Goal: Task Accomplishment & Management: Complete application form

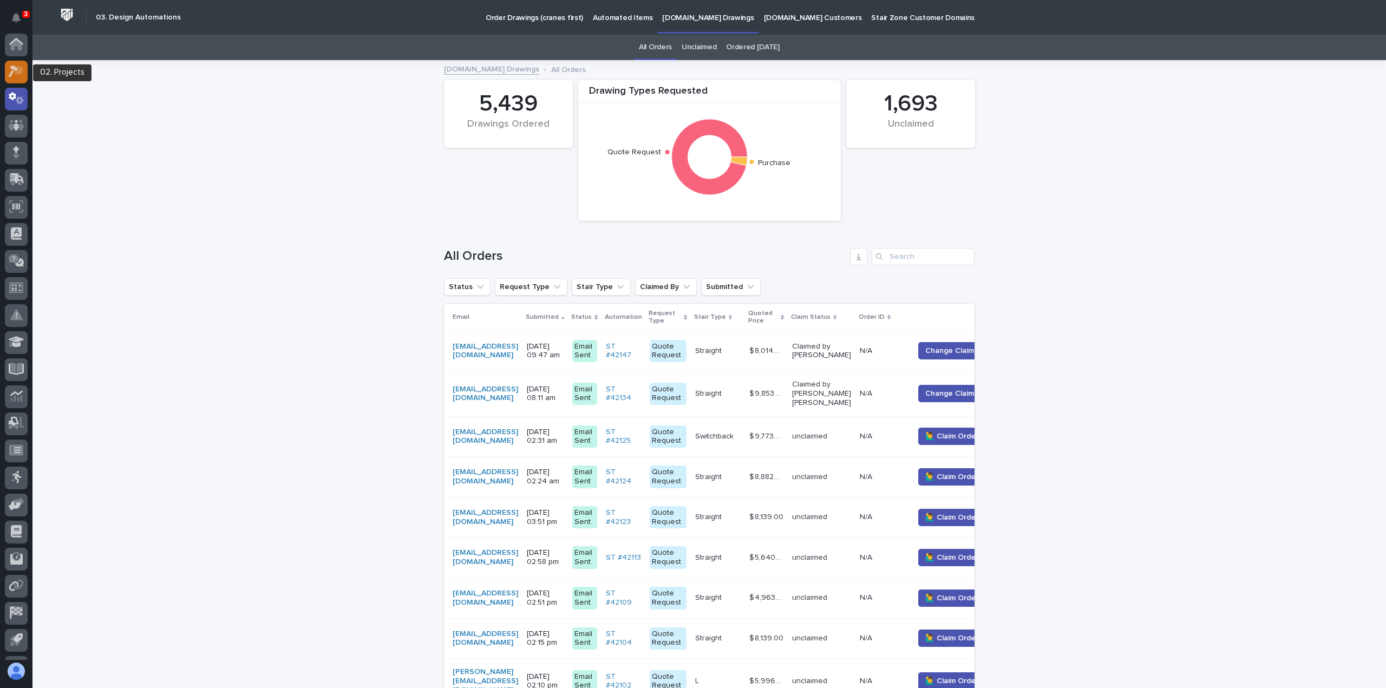
click at [19, 69] on icon at bounding box center [19, 70] width 9 height 11
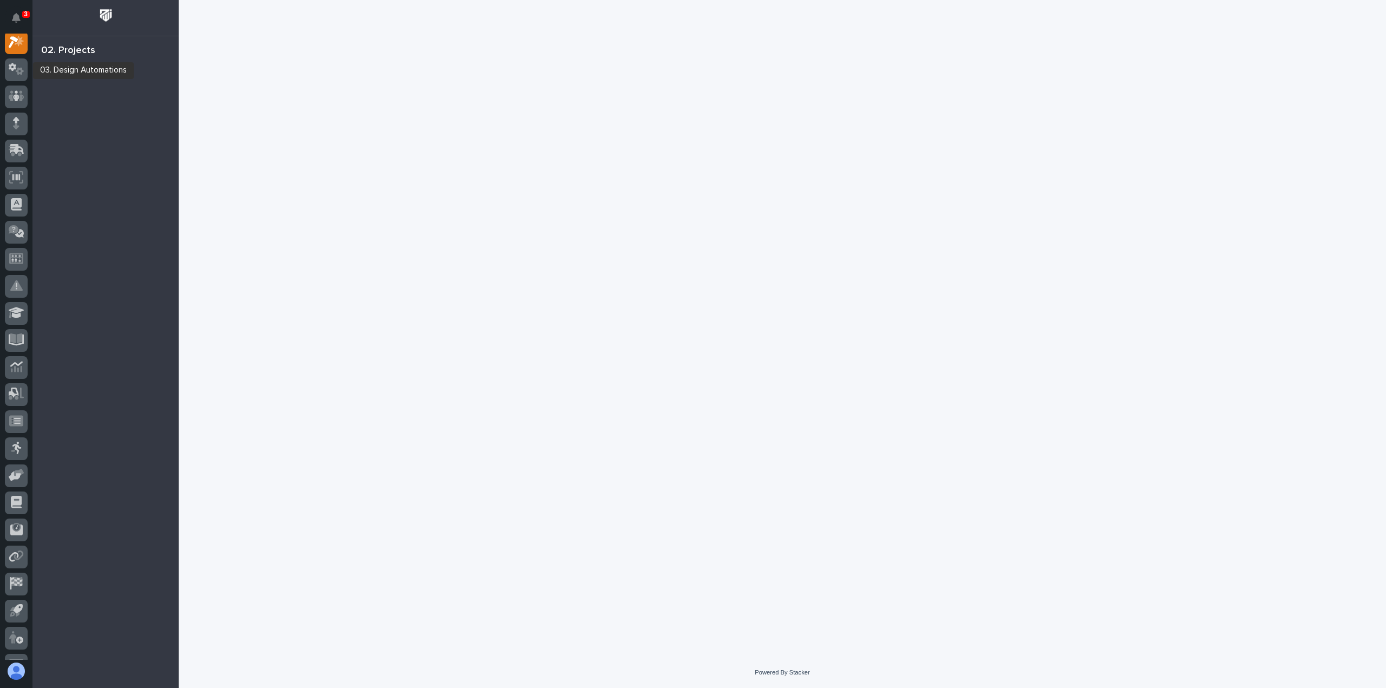
scroll to position [27, 0]
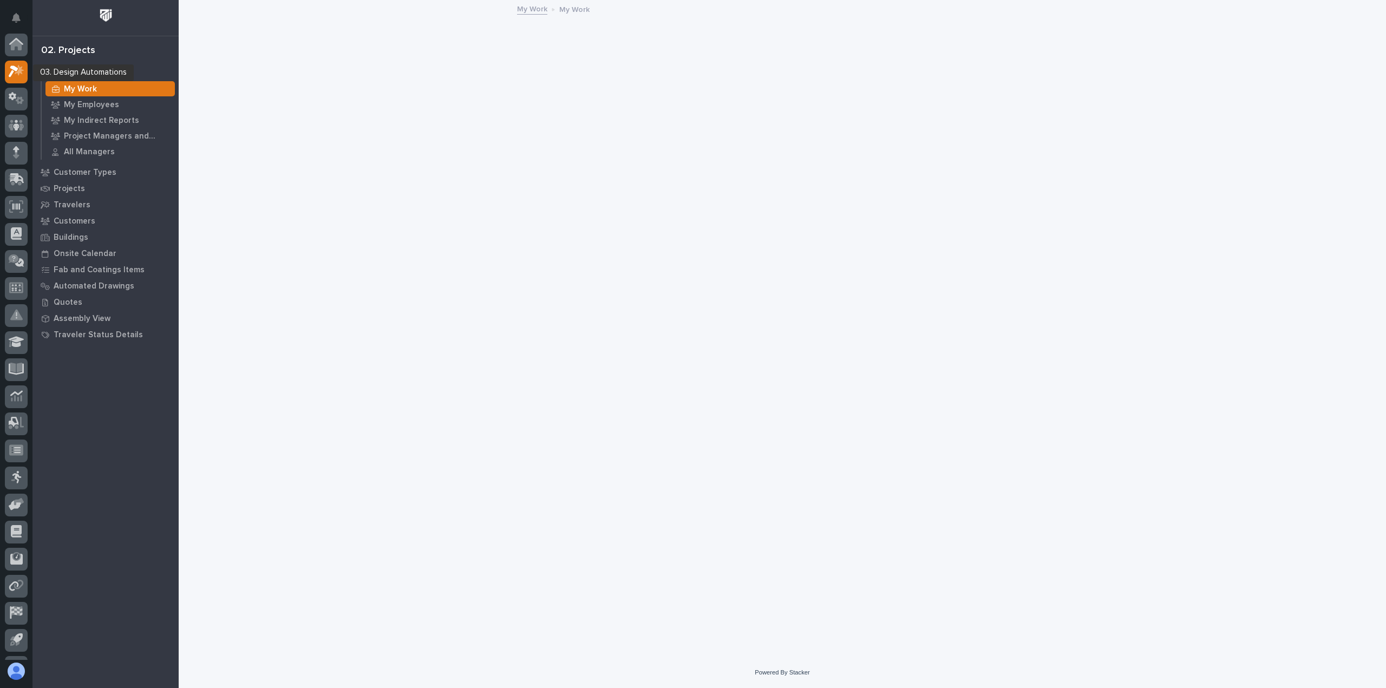
scroll to position [27, 0]
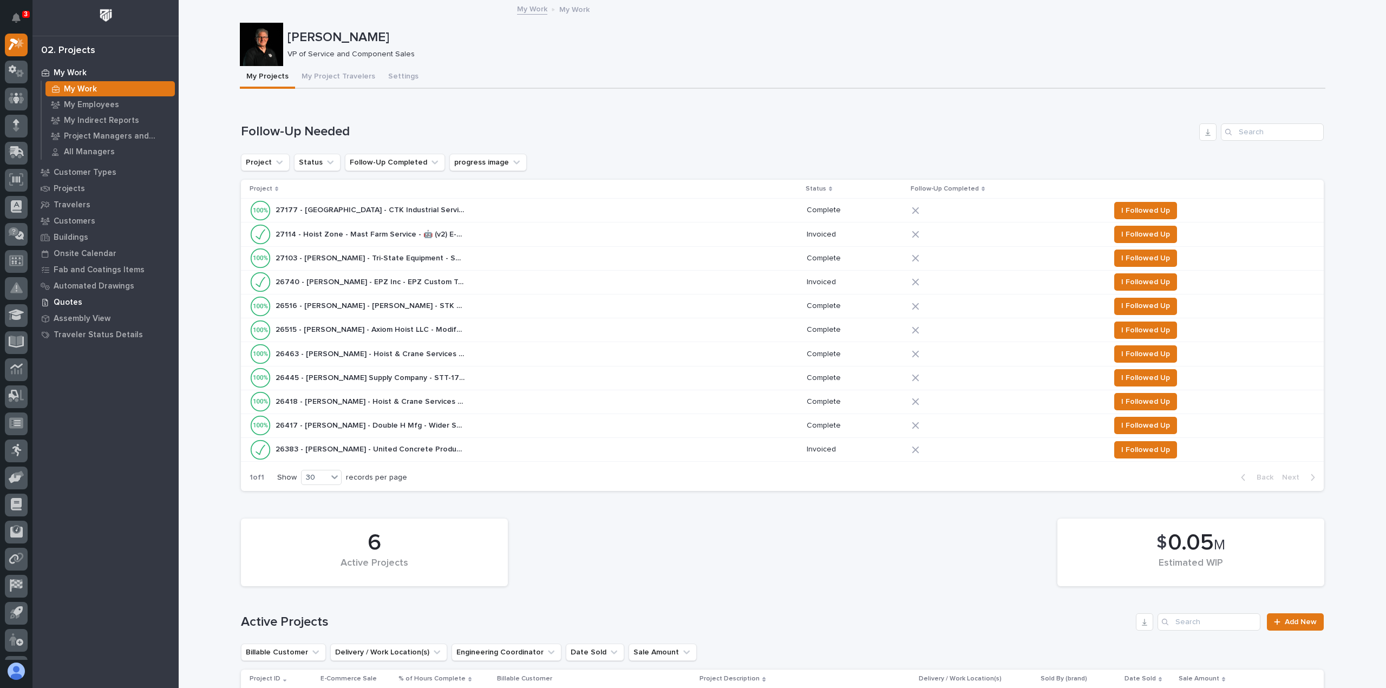
click at [63, 300] on p "Quotes" at bounding box center [68, 303] width 29 height 10
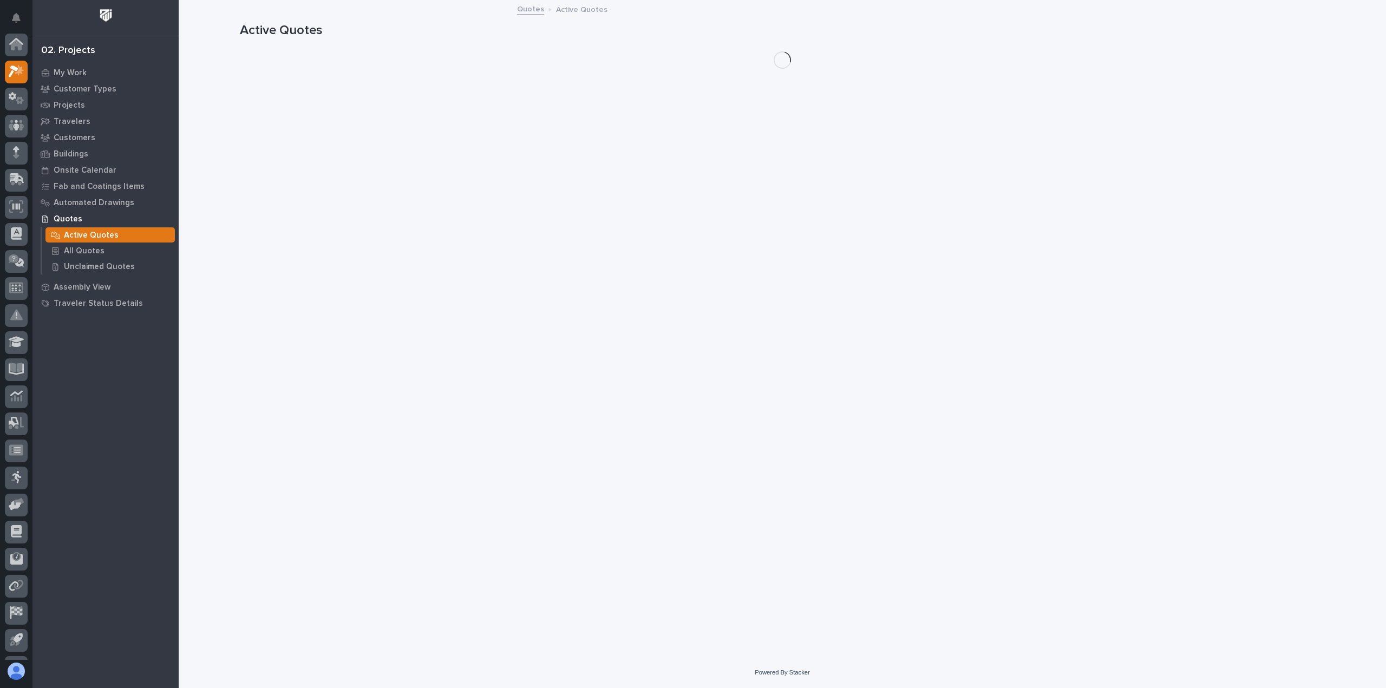
scroll to position [27, 0]
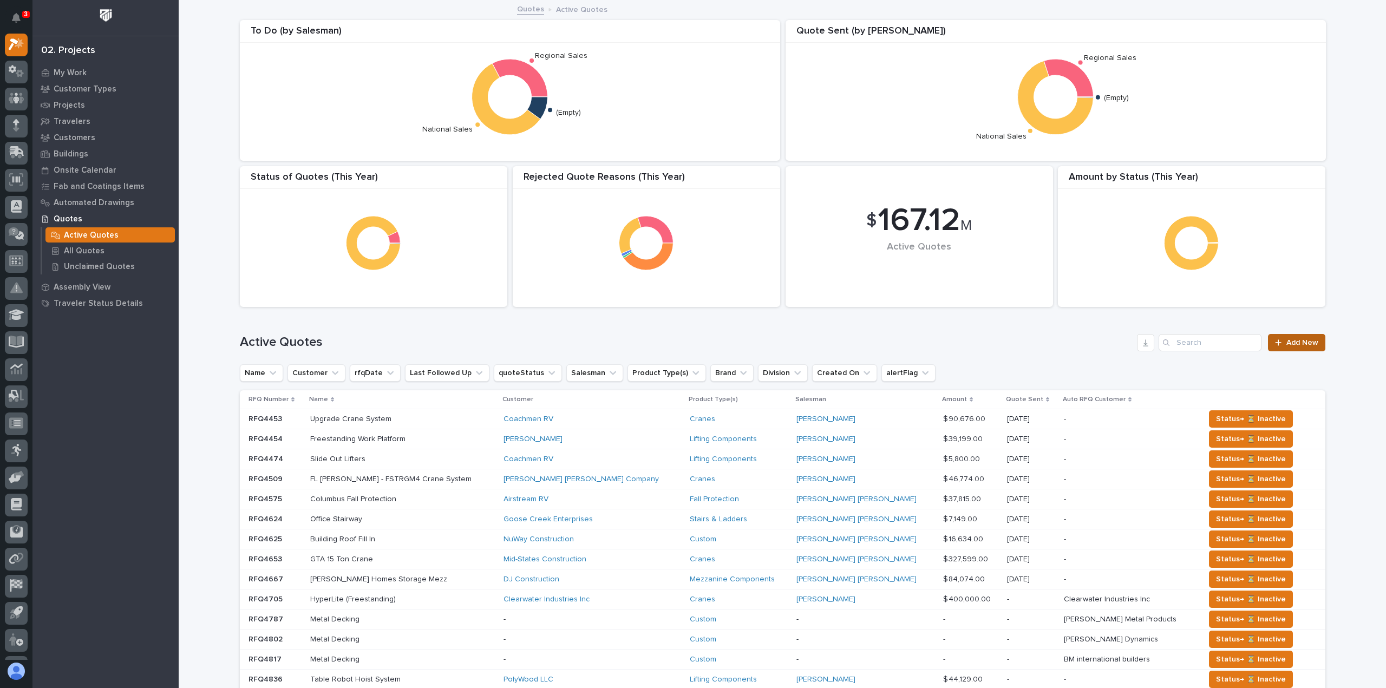
click at [1299, 339] on span "Add New" at bounding box center [1302, 343] width 32 height 8
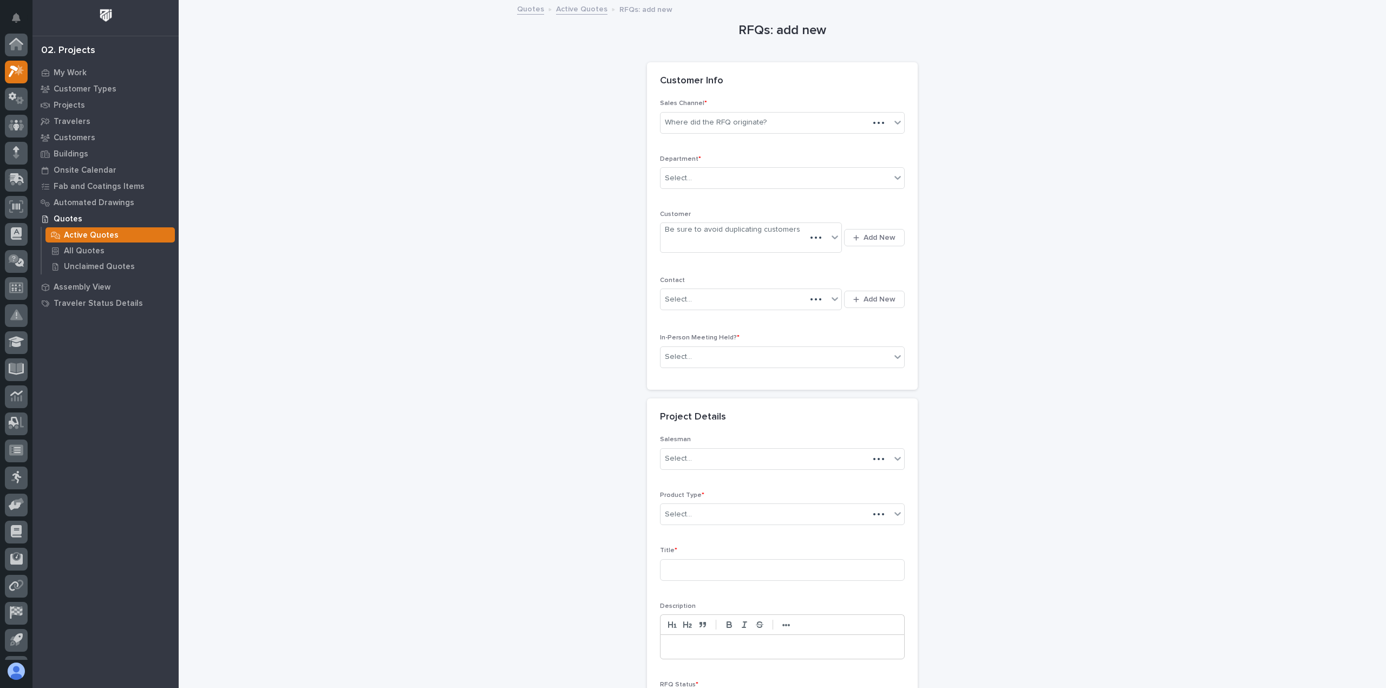
scroll to position [27, 0]
click at [893, 120] on icon at bounding box center [897, 122] width 11 height 11
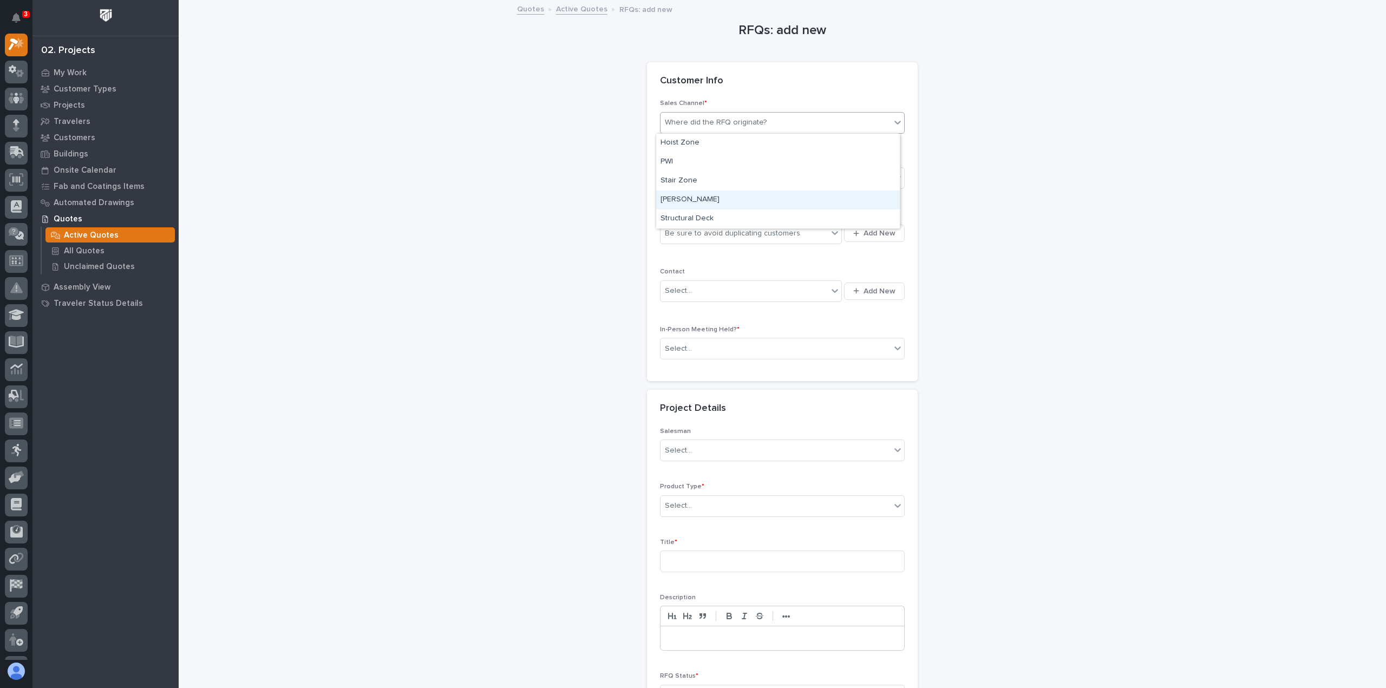
click at [671, 198] on div "Starke" at bounding box center [778, 200] width 244 height 19
click at [894, 174] on icon at bounding box center [897, 177] width 11 height 11
click at [674, 196] on span "National Sales" at bounding box center [687, 197] width 55 height 12
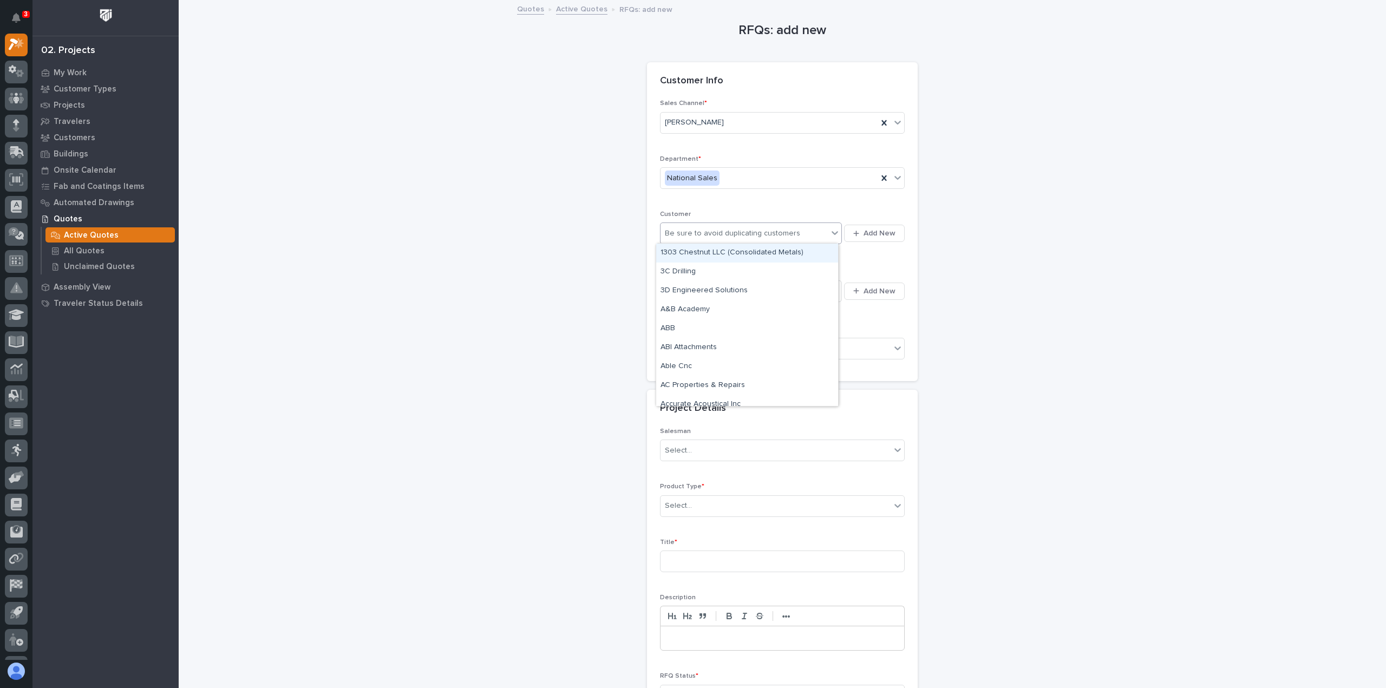
click at [691, 232] on div "Be sure to avoid duplicating customers" at bounding box center [732, 233] width 135 height 11
type input "***"
click at [696, 252] on div "CTK Industrial Service Company LLC" at bounding box center [747, 253] width 182 height 19
click at [79, 135] on p "Customers" at bounding box center [75, 138] width 42 height 10
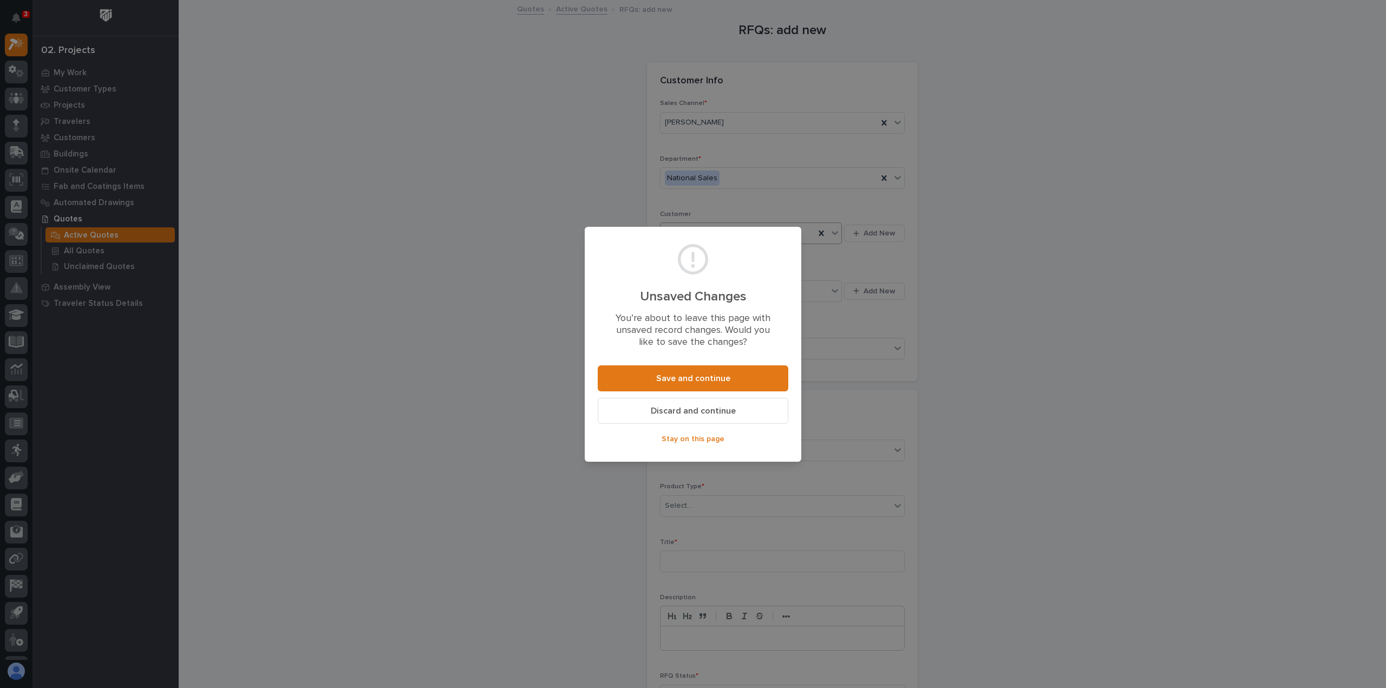
click at [683, 411] on span "Discard and continue" at bounding box center [693, 410] width 85 height 11
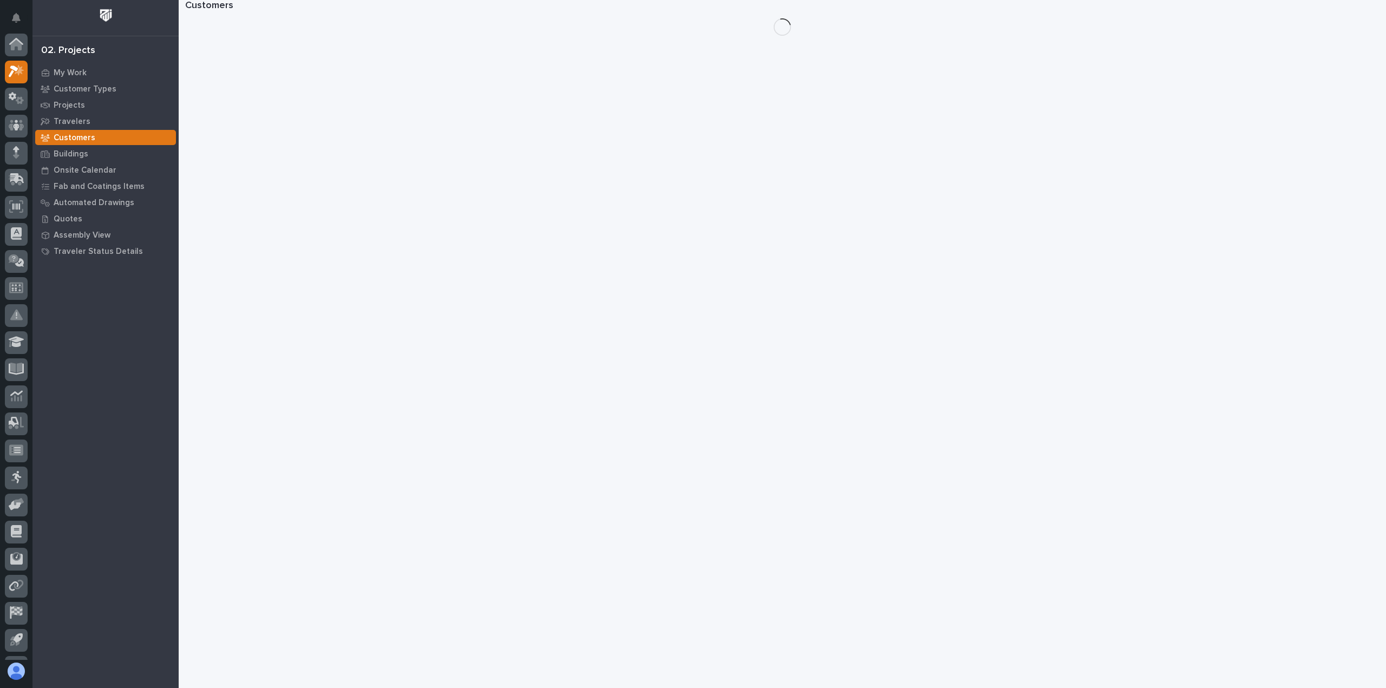
scroll to position [27, 0]
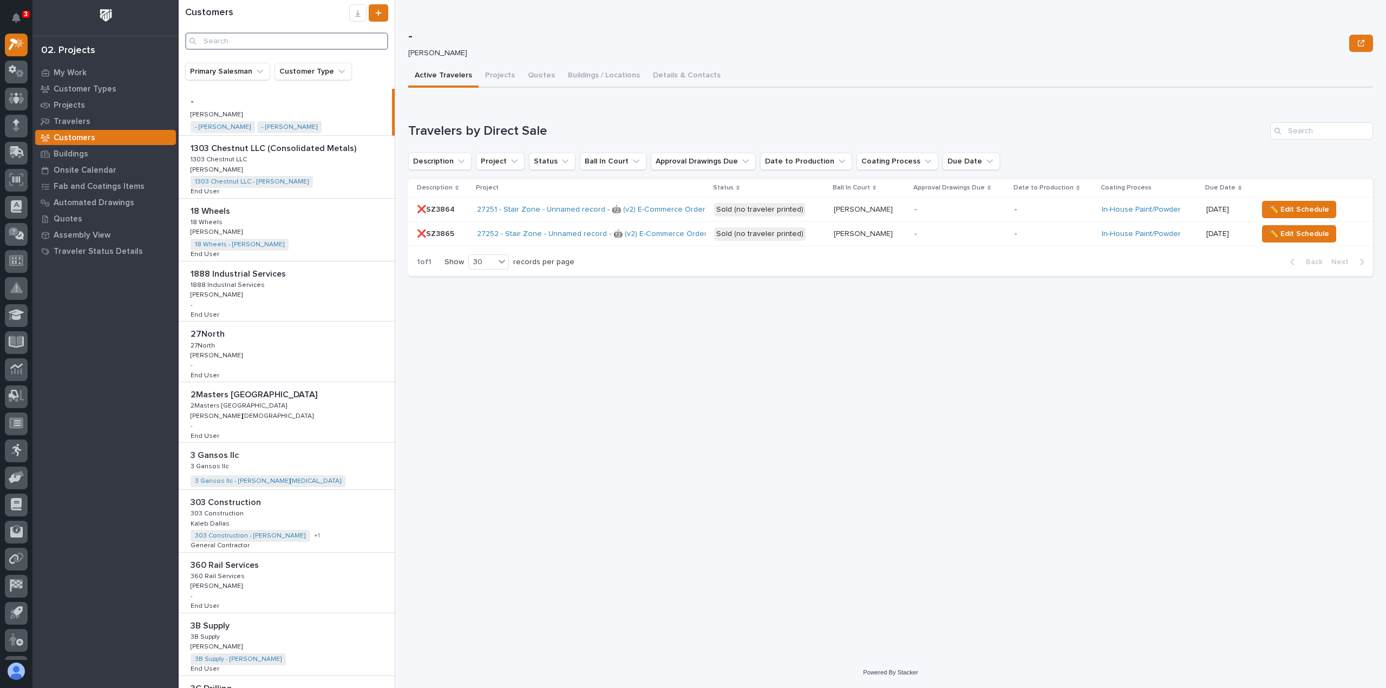
click at [238, 41] on input "Search" at bounding box center [286, 40] width 203 height 17
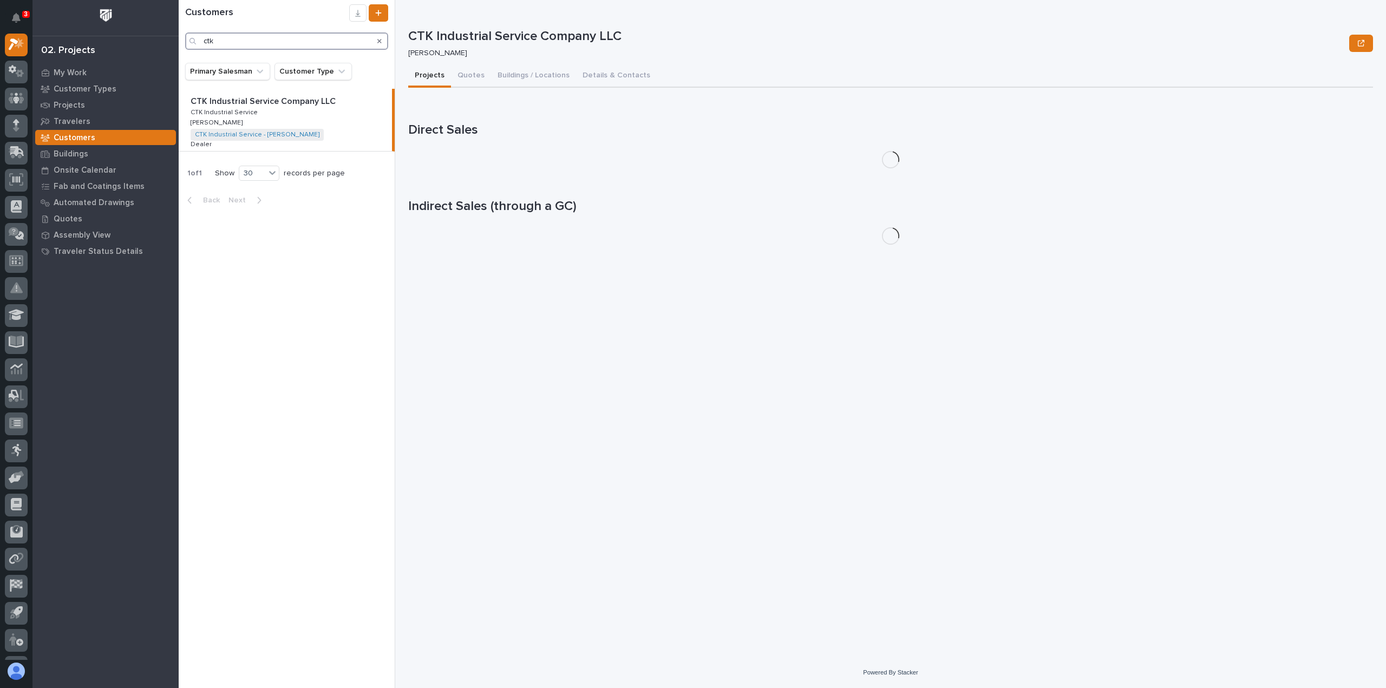
type input "ctk"
click at [232, 103] on p "CTK Industrial Service Company LLC" at bounding box center [264, 100] width 147 height 12
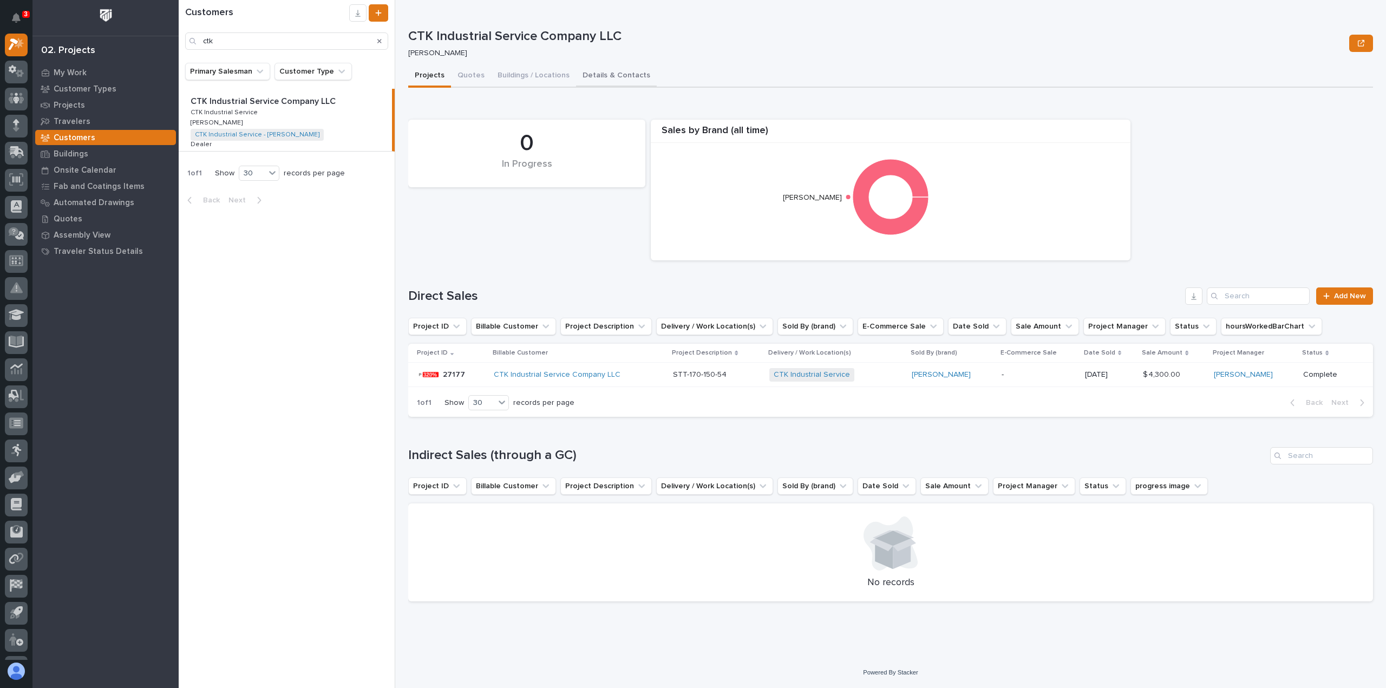
click at [605, 73] on button "Details & Contacts" at bounding box center [616, 76] width 81 height 23
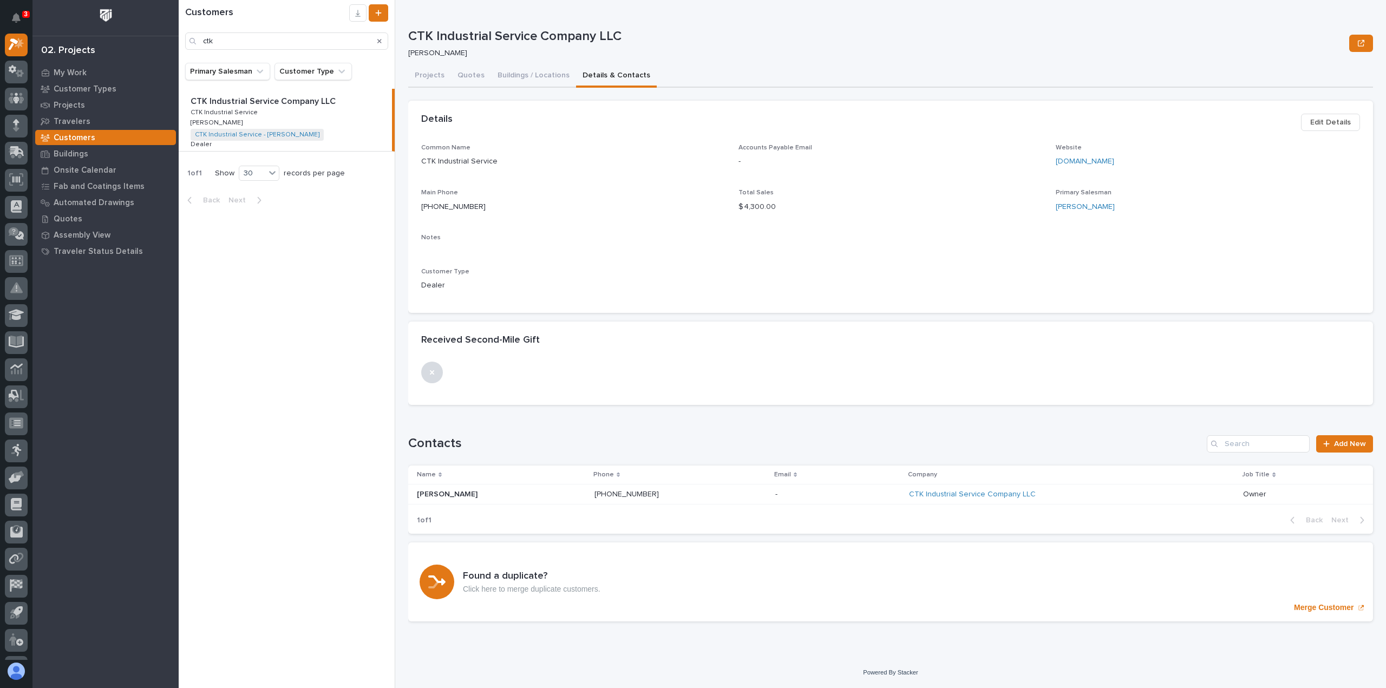
click at [1329, 121] on span "Edit Details" at bounding box center [1330, 122] width 41 height 13
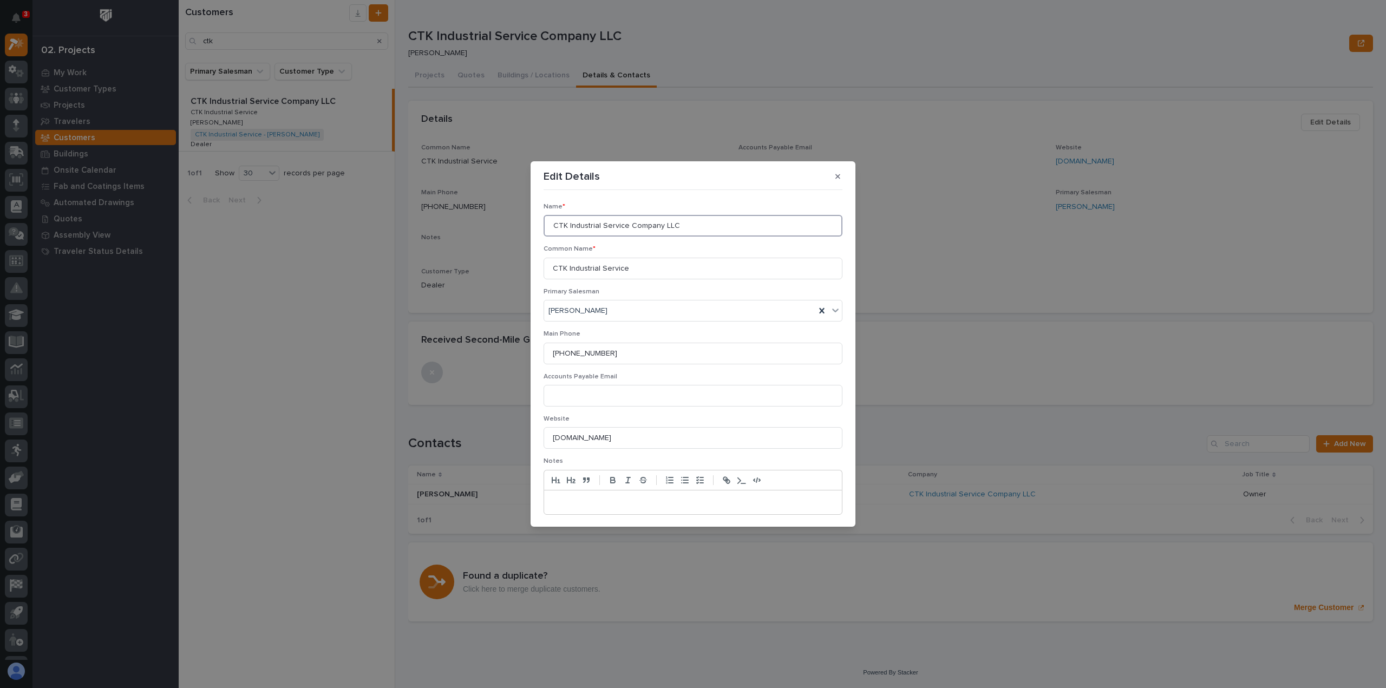
click at [562, 226] on input "CTK Industrial Service Company LLC" at bounding box center [692, 226] width 299 height 22
type input "CtK Industrial Service Company LLC"
click at [562, 269] on input "CTK Industrial Service" at bounding box center [692, 269] width 299 height 22
type input "CtK Industrial Service"
click at [572, 499] on p at bounding box center [692, 502] width 281 height 11
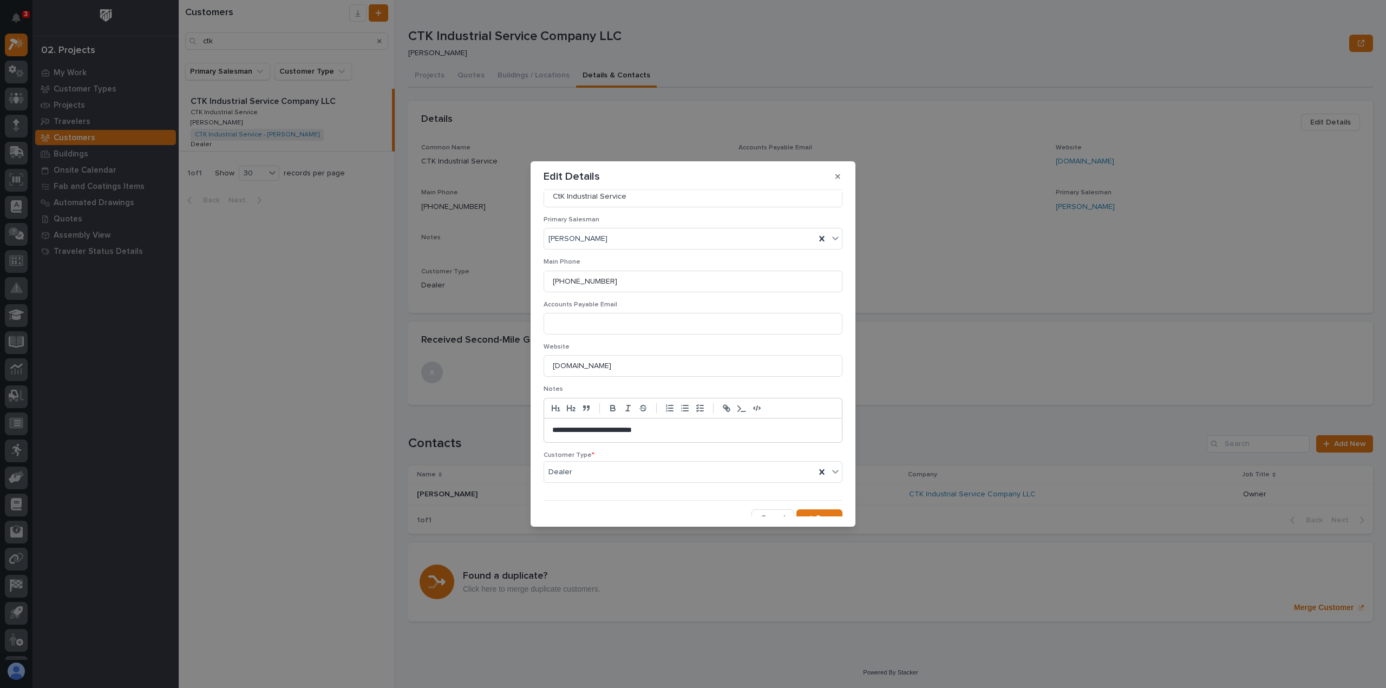
scroll to position [81, 0]
click at [817, 507] on span "Save" at bounding box center [825, 509] width 18 height 10
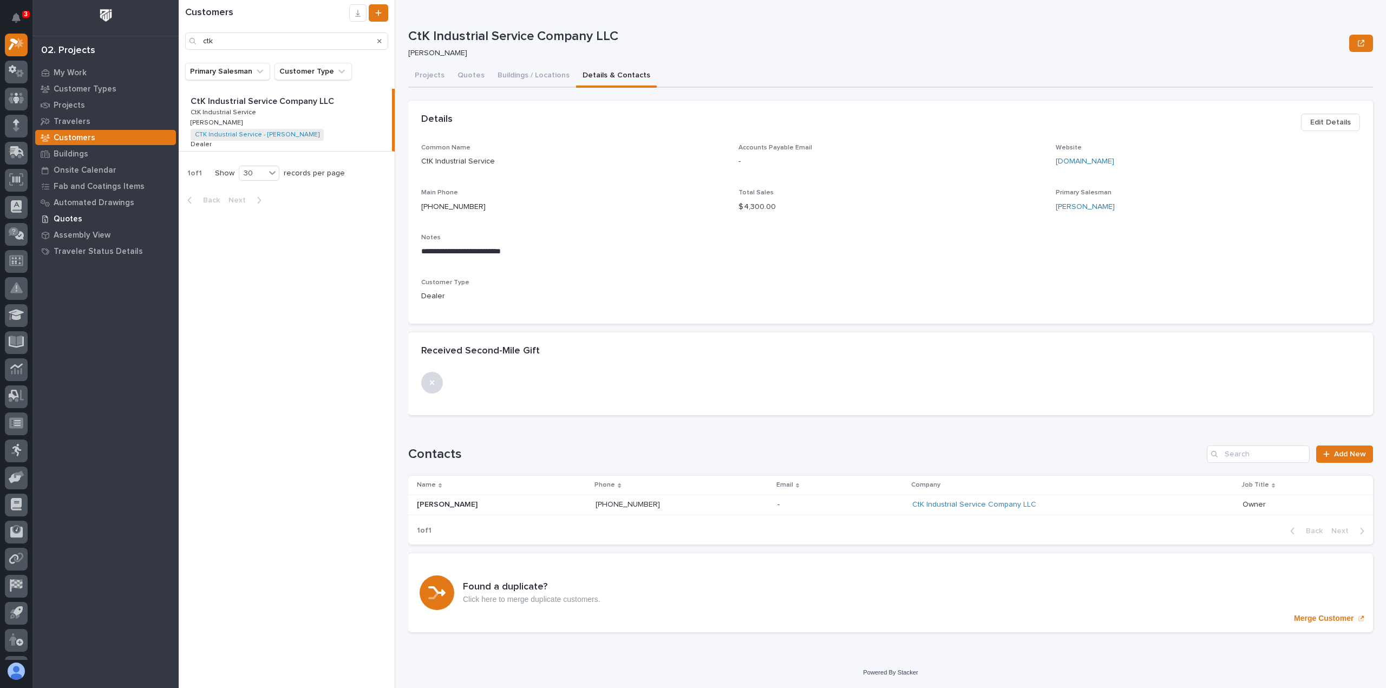
click at [64, 217] on p "Quotes" at bounding box center [68, 219] width 29 height 10
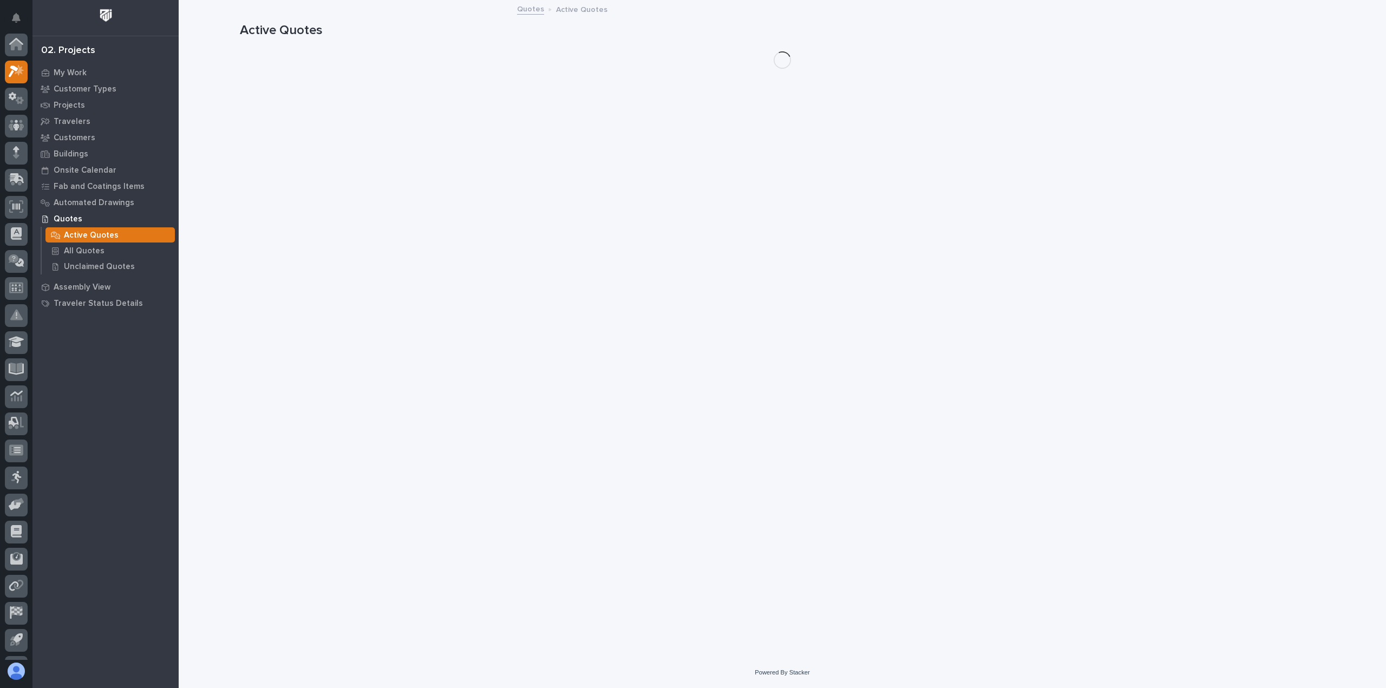
scroll to position [27, 0]
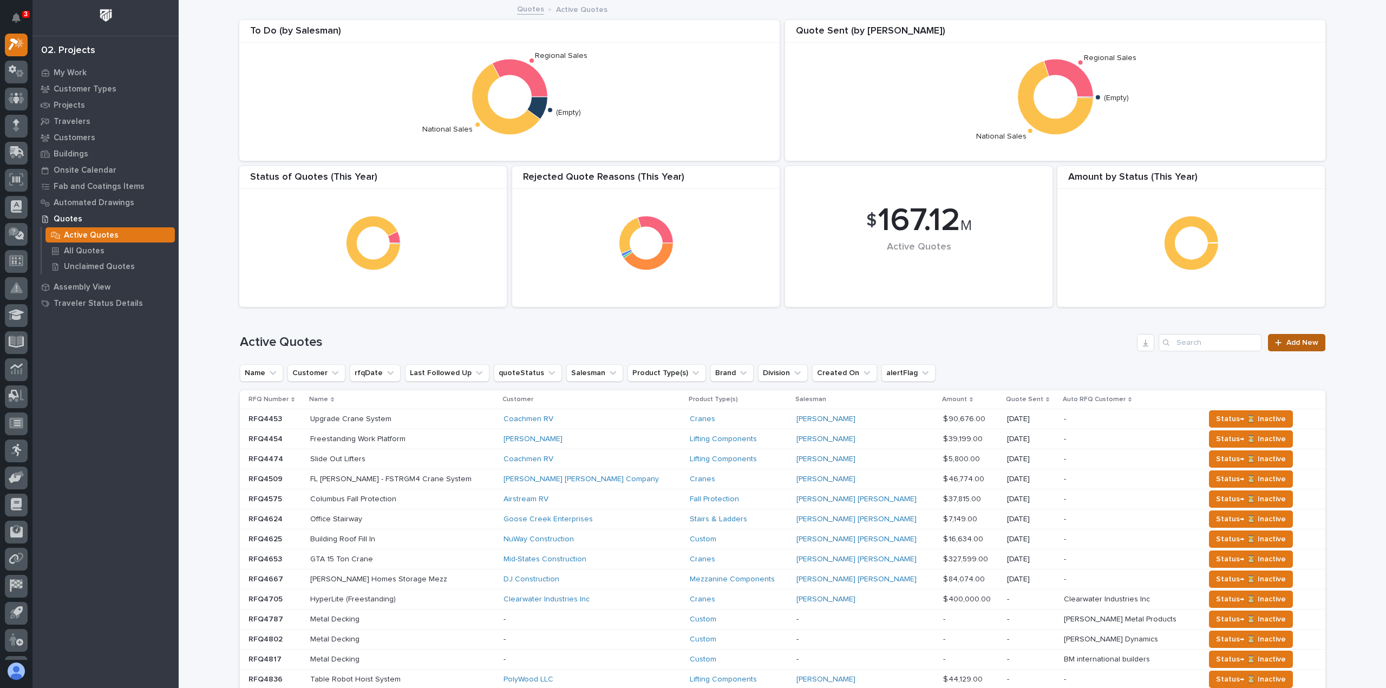
click at [1296, 340] on span "Add New" at bounding box center [1302, 343] width 32 height 8
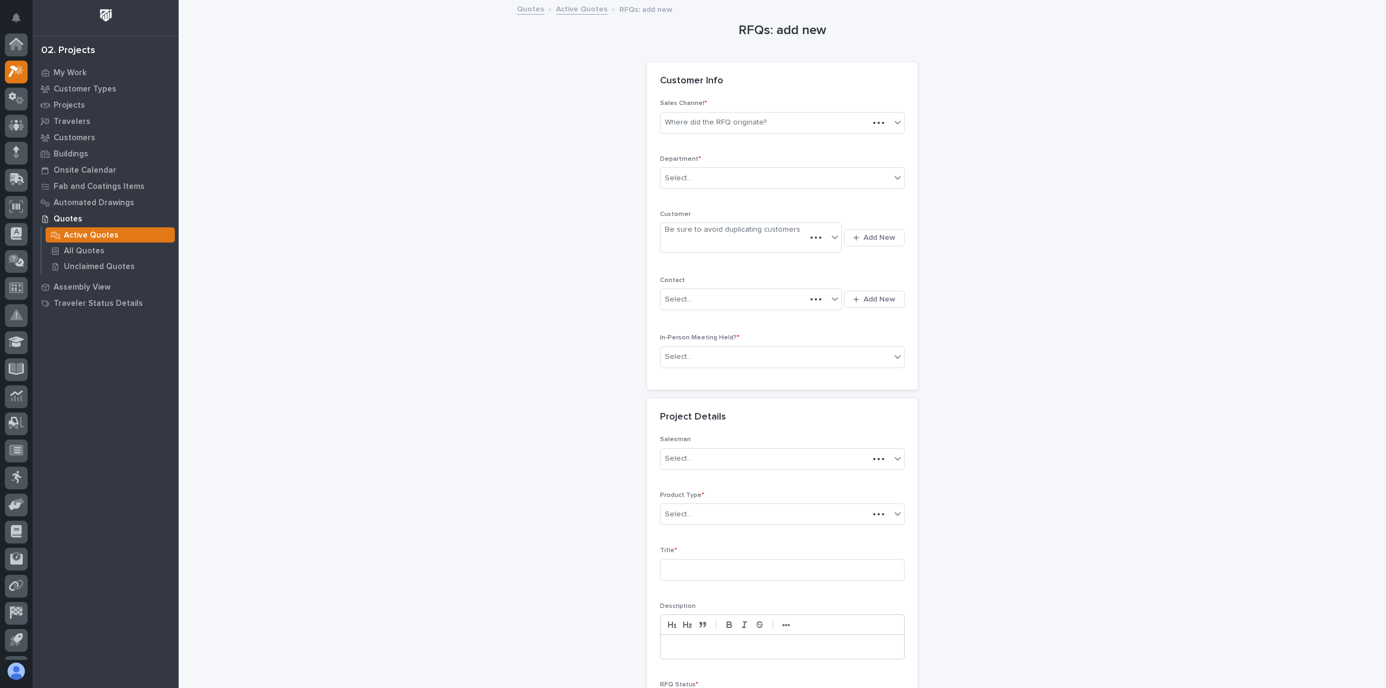
scroll to position [27, 0]
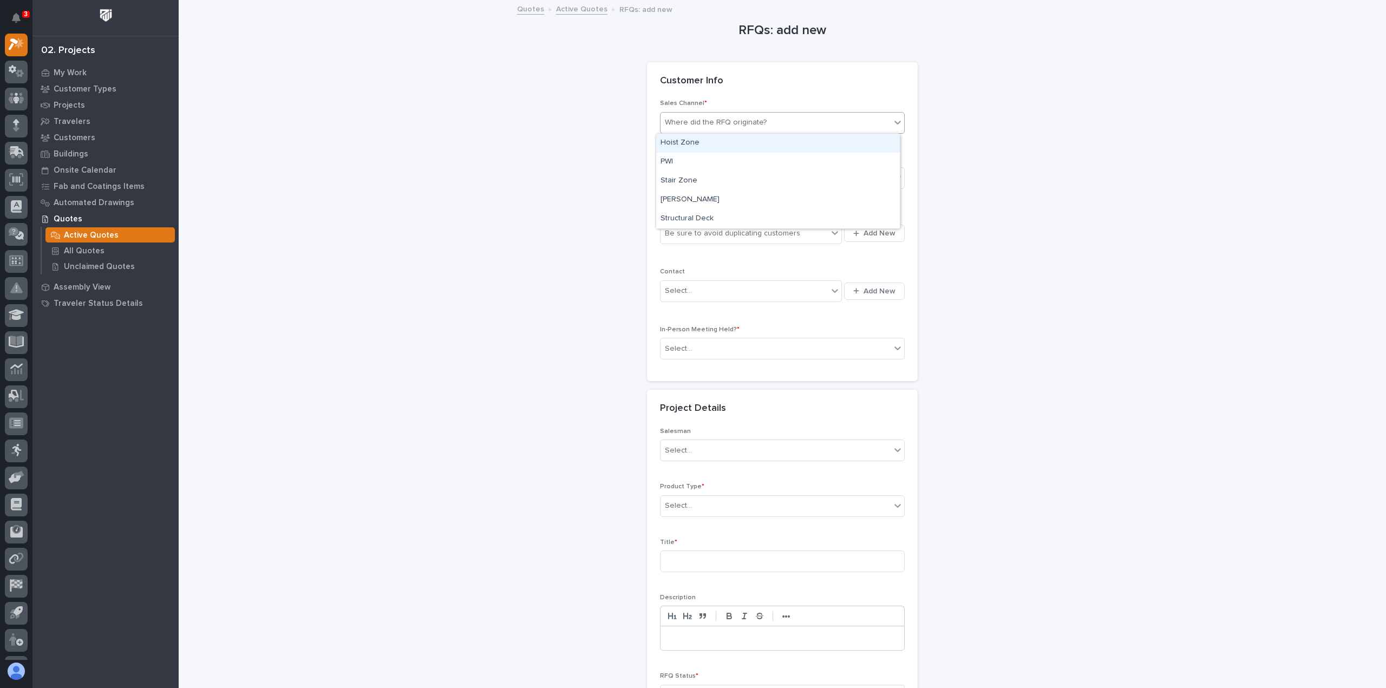
click at [893, 120] on icon at bounding box center [897, 122] width 11 height 11
click at [674, 162] on div "PWI" at bounding box center [778, 162] width 244 height 19
click at [680, 176] on div "Select..." at bounding box center [678, 178] width 27 height 11
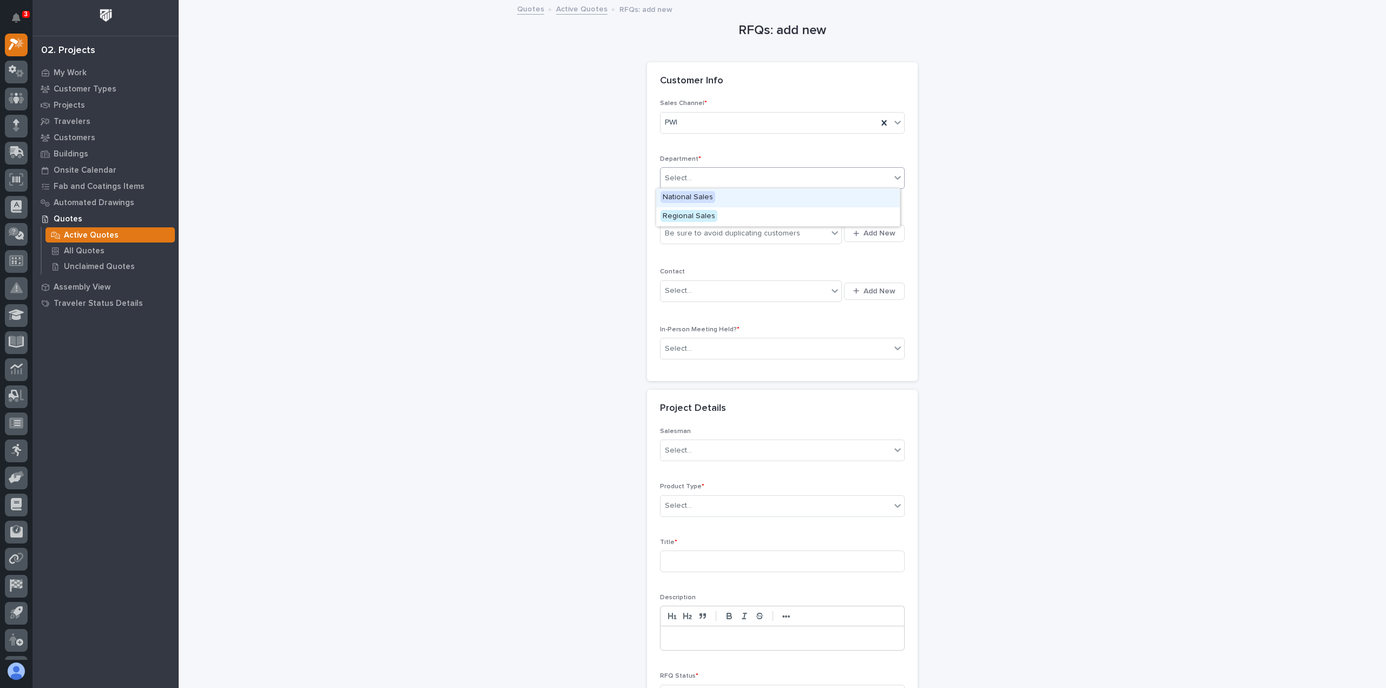
click at [681, 195] on span "National Sales" at bounding box center [687, 197] width 55 height 12
click at [675, 231] on div "Be sure to avoid duplicating customers" at bounding box center [732, 233] width 135 height 11
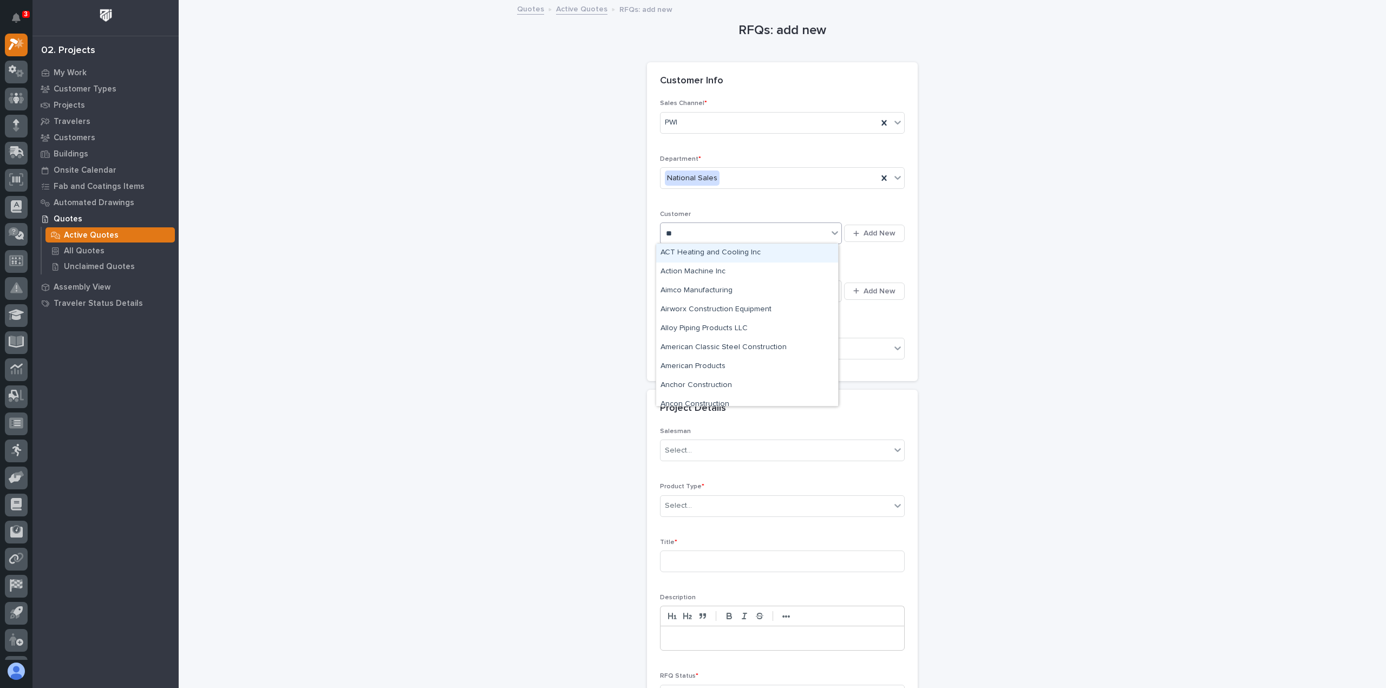
type input "***"
click at [677, 252] on div "CtK Industrial Service Company LLC" at bounding box center [747, 253] width 182 height 19
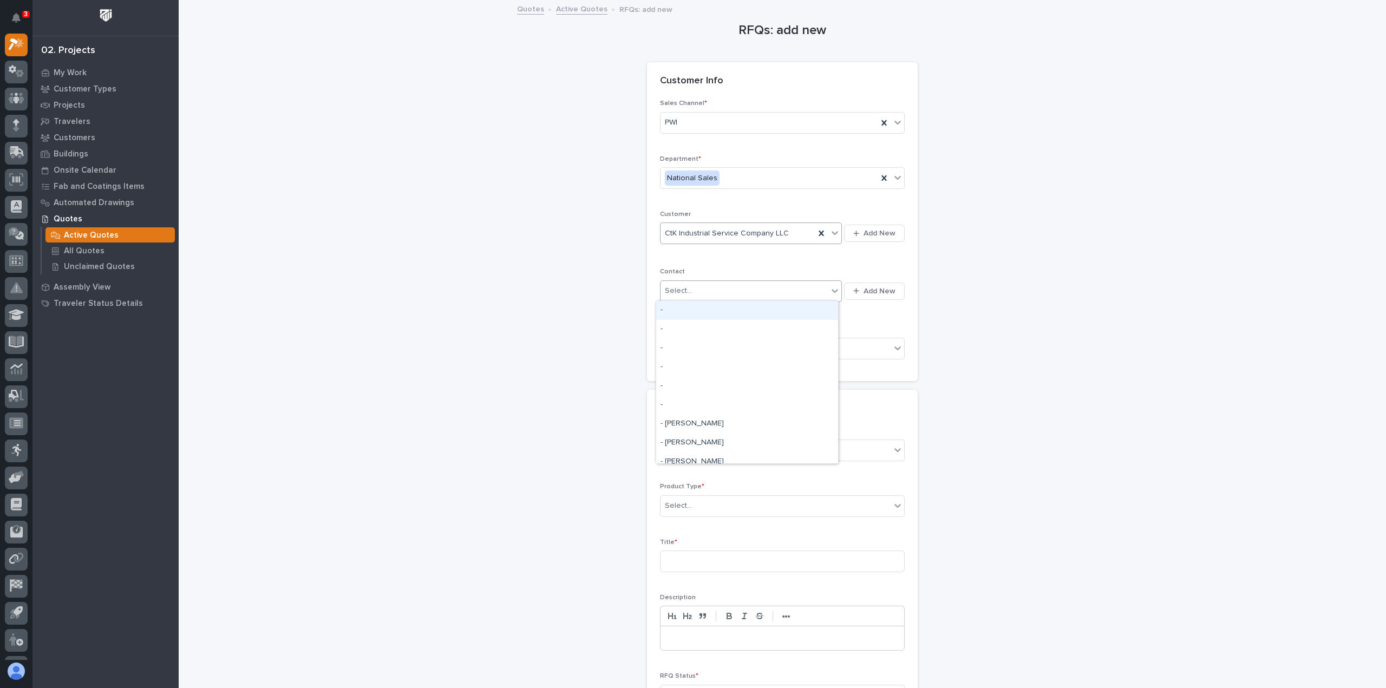
click at [672, 288] on div "Select..." at bounding box center [678, 290] width 27 height 11
type input "**********"
click at [724, 310] on div "CtK Industrial Service - [PERSON_NAME]" at bounding box center [747, 310] width 182 height 19
click at [713, 344] on div "Select..." at bounding box center [775, 349] width 230 height 18
click at [669, 366] on span "Yes" at bounding box center [668, 367] width 17 height 12
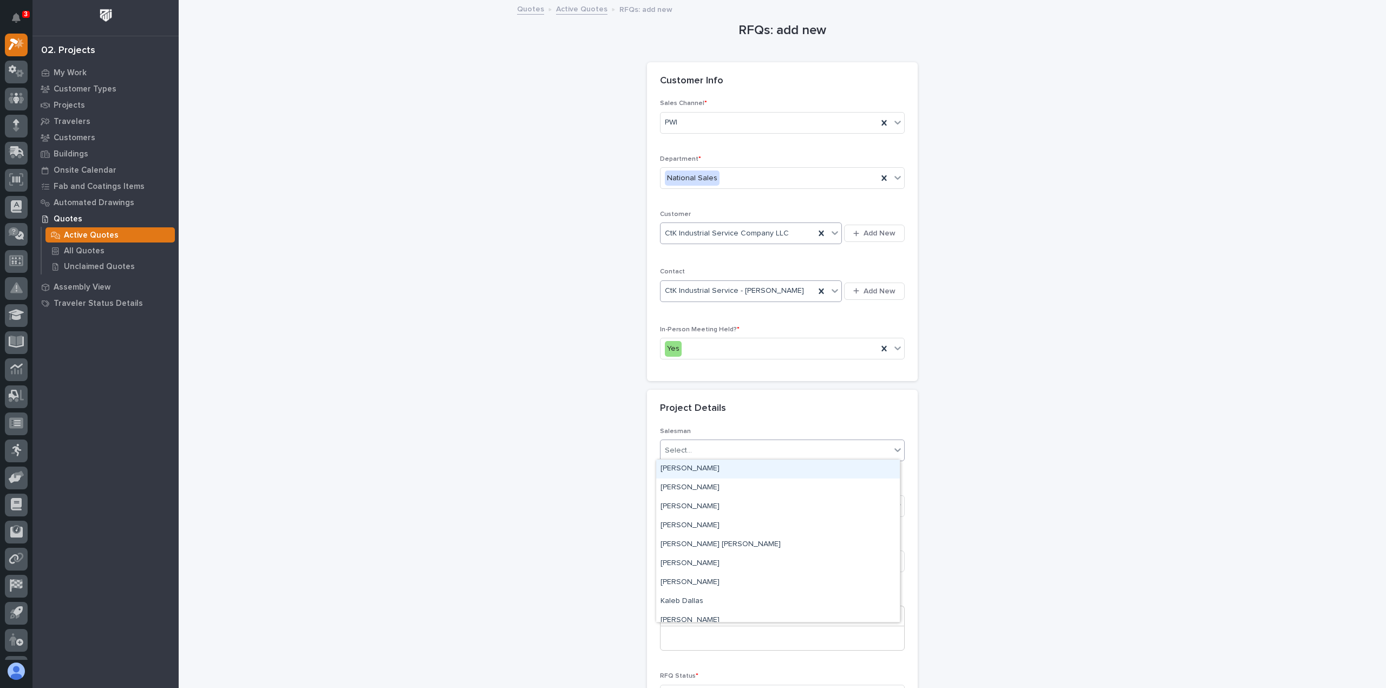
click at [693, 446] on input "text" at bounding box center [693, 450] width 1 height 9
type input "****"
click at [669, 466] on div "[PERSON_NAME]" at bounding box center [778, 469] width 244 height 19
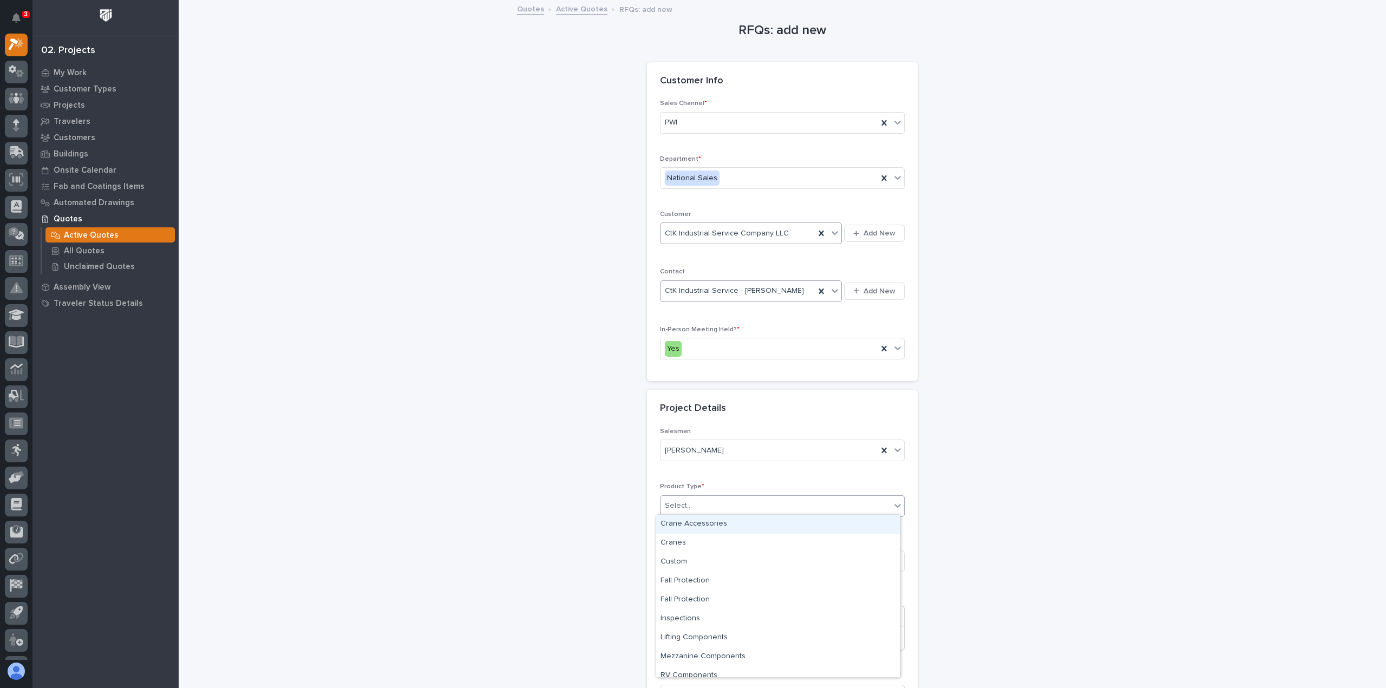
click at [684, 502] on div "Select..." at bounding box center [678, 505] width 27 height 11
click at [676, 522] on div "Crane Accessories" at bounding box center [778, 524] width 244 height 19
click at [678, 560] on input at bounding box center [782, 562] width 245 height 22
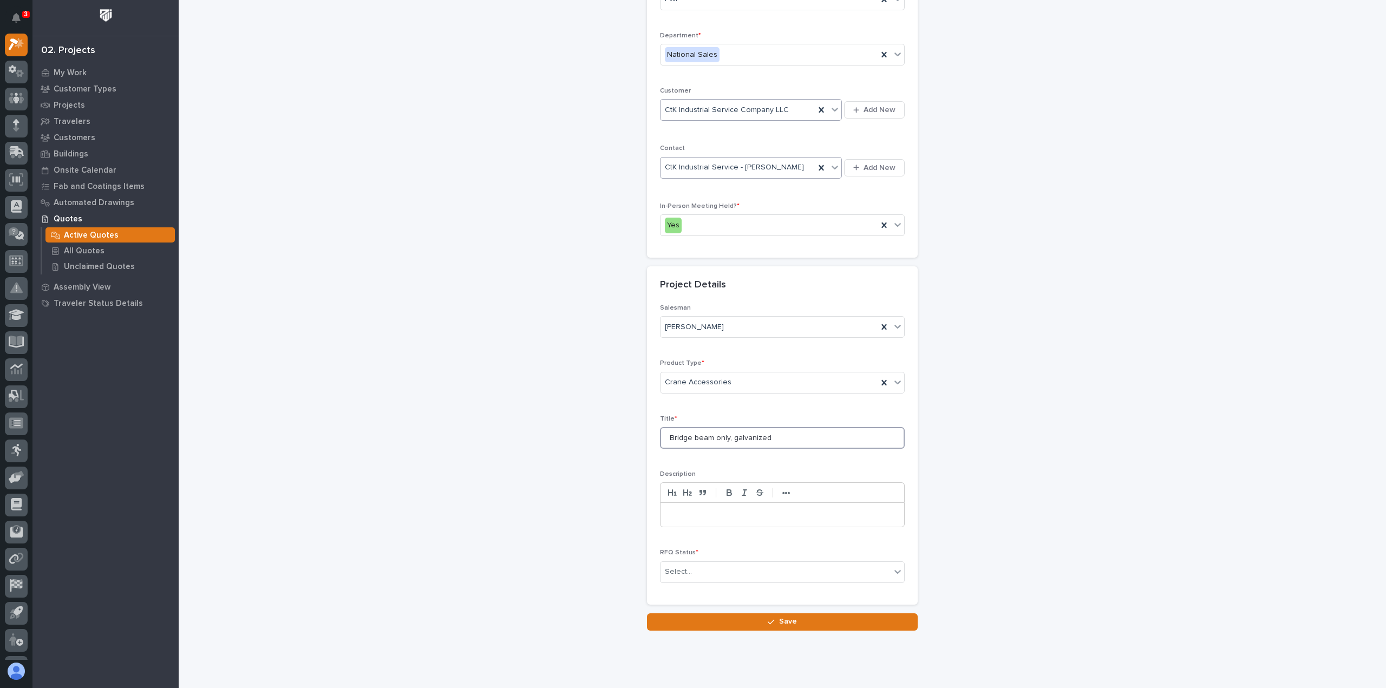
scroll to position [147, 0]
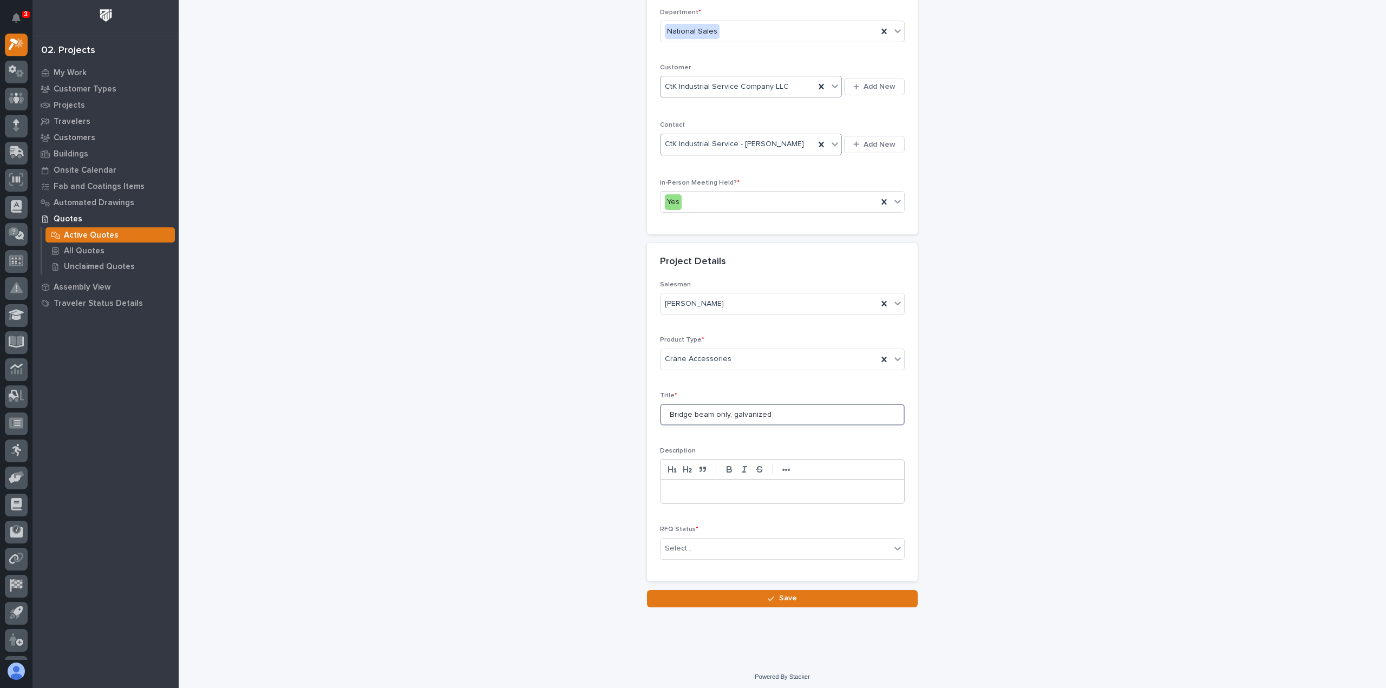
type input "Bridge beam only, galvanized"
click at [670, 488] on p at bounding box center [782, 491] width 227 height 11
click at [681, 544] on div "Select..." at bounding box center [678, 548] width 27 height 11
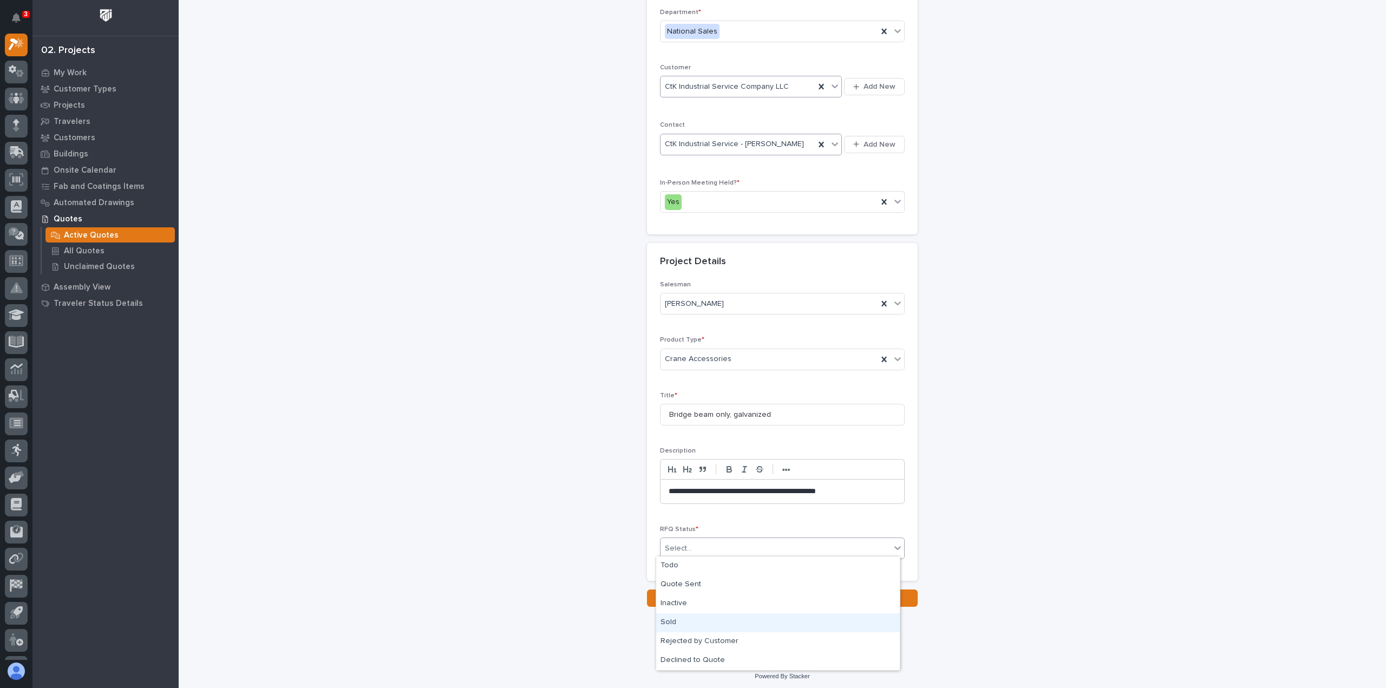
click at [664, 625] on div "Sold" at bounding box center [778, 622] width 244 height 19
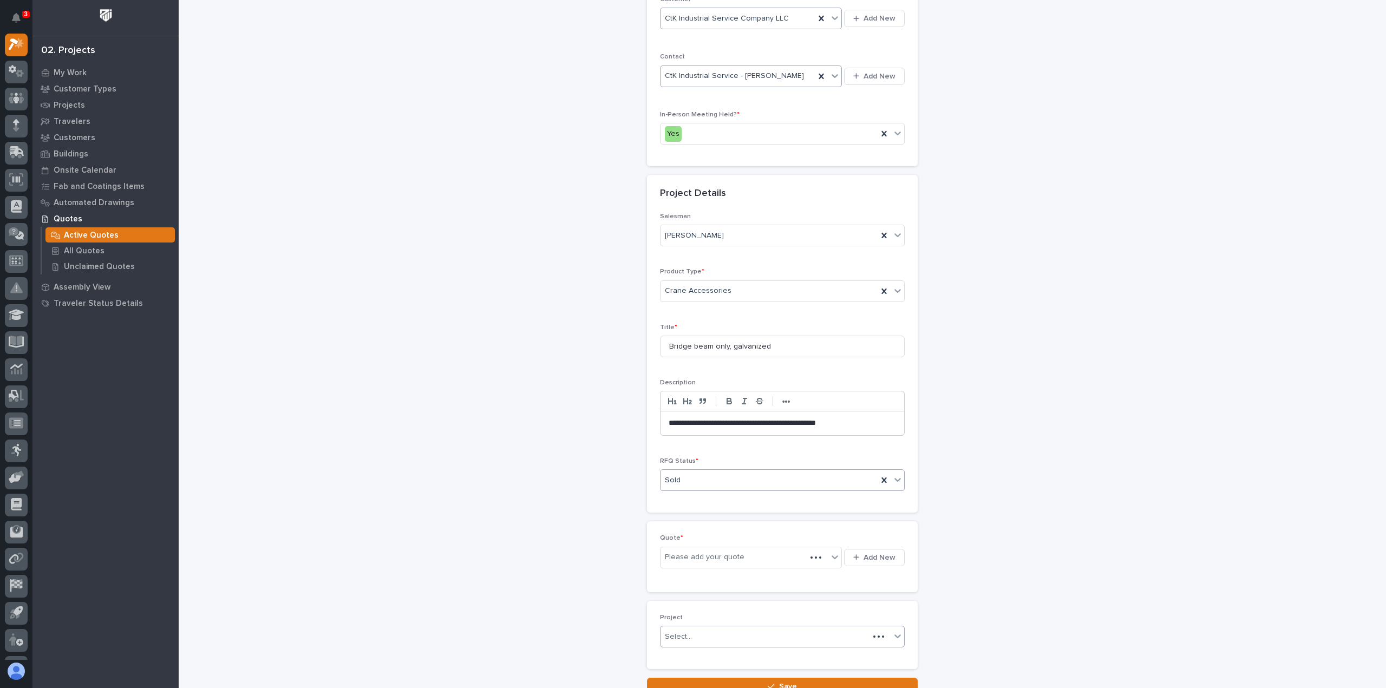
scroll to position [225, 0]
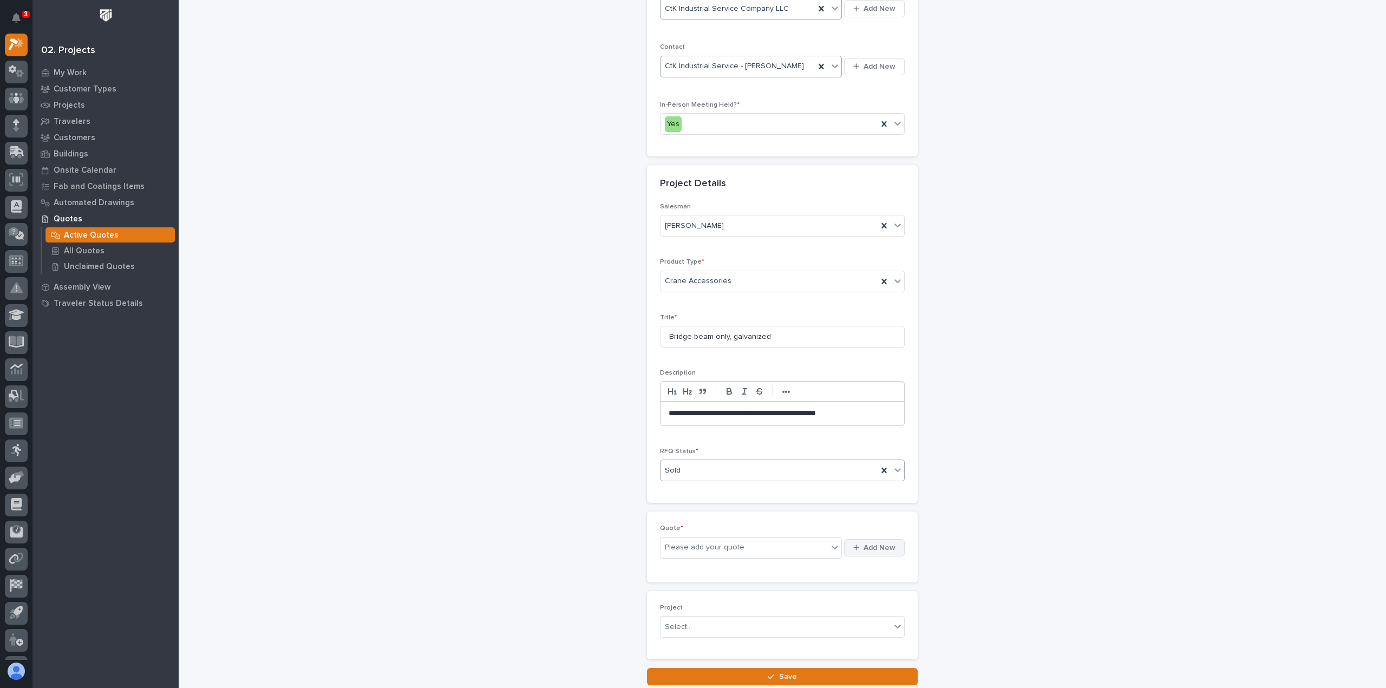
click at [878, 543] on span "Add New" at bounding box center [879, 548] width 32 height 10
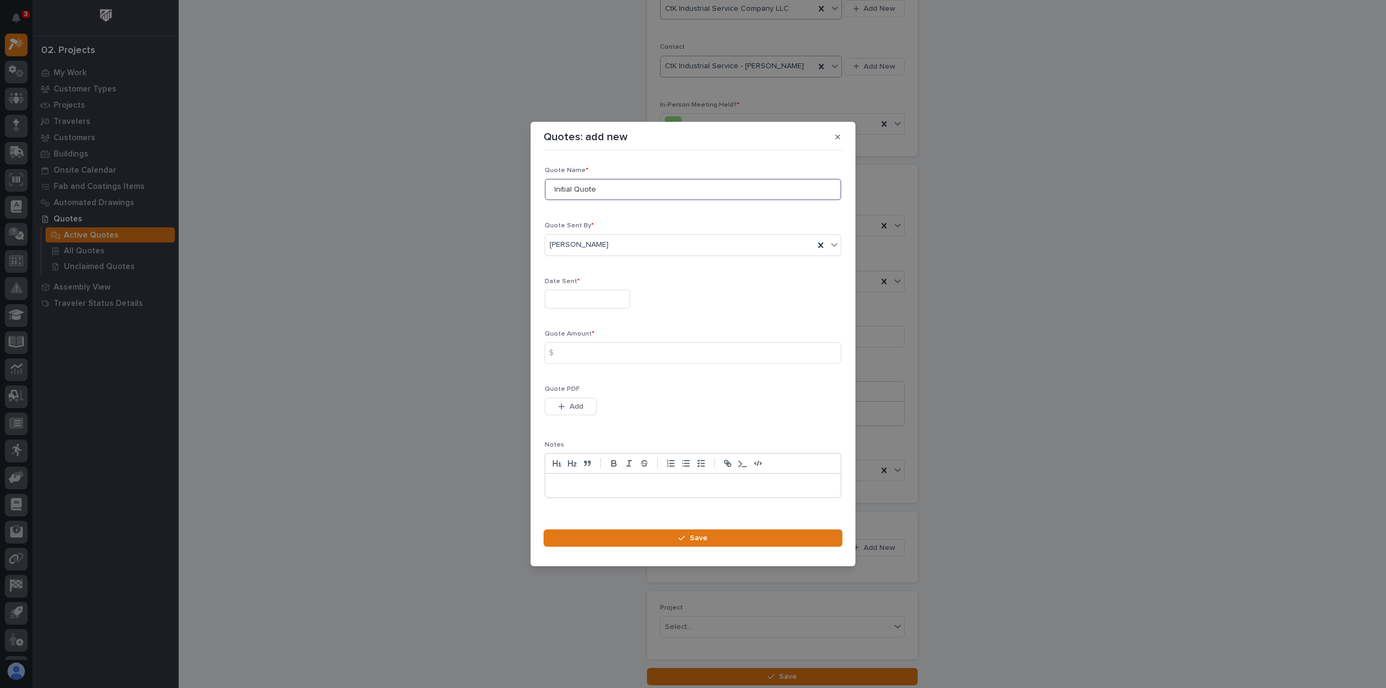
click at [605, 188] on input "Initial Quote" at bounding box center [693, 190] width 297 height 22
type input "I"
type input "137051"
click at [562, 298] on input "text" at bounding box center [588, 299] width 86 height 19
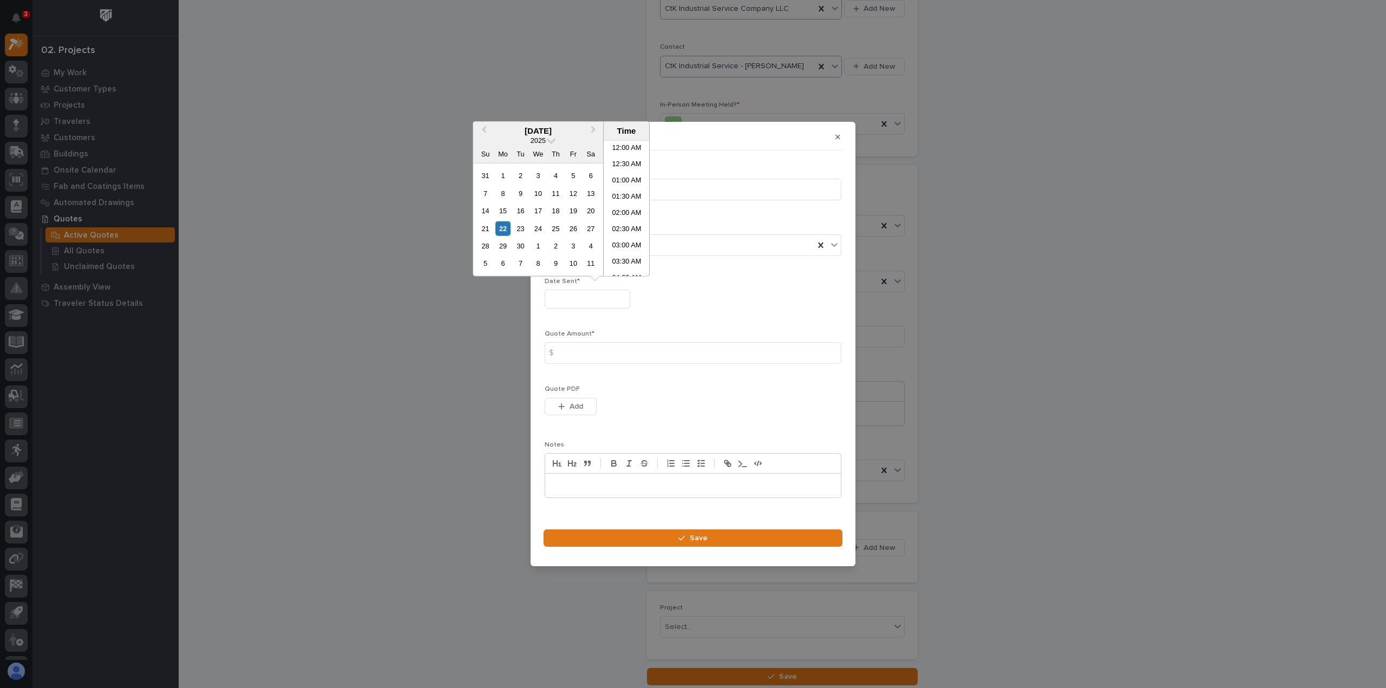
scroll to position [265, 0]
click at [554, 208] on div "18" at bounding box center [555, 211] width 15 height 15
type input "**********"
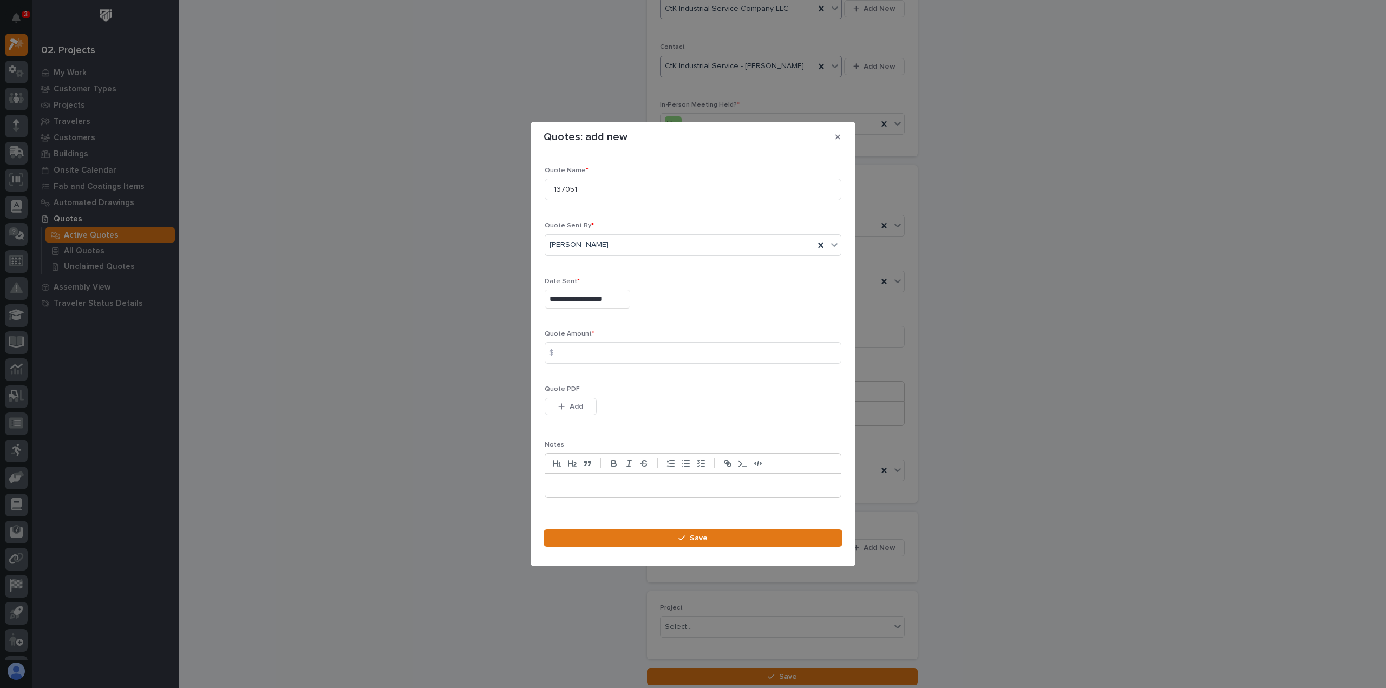
click at [564, 353] on div "$" at bounding box center [556, 353] width 22 height 22
click at [583, 352] on input at bounding box center [693, 353] width 297 height 22
click at [588, 352] on input at bounding box center [693, 353] width 297 height 22
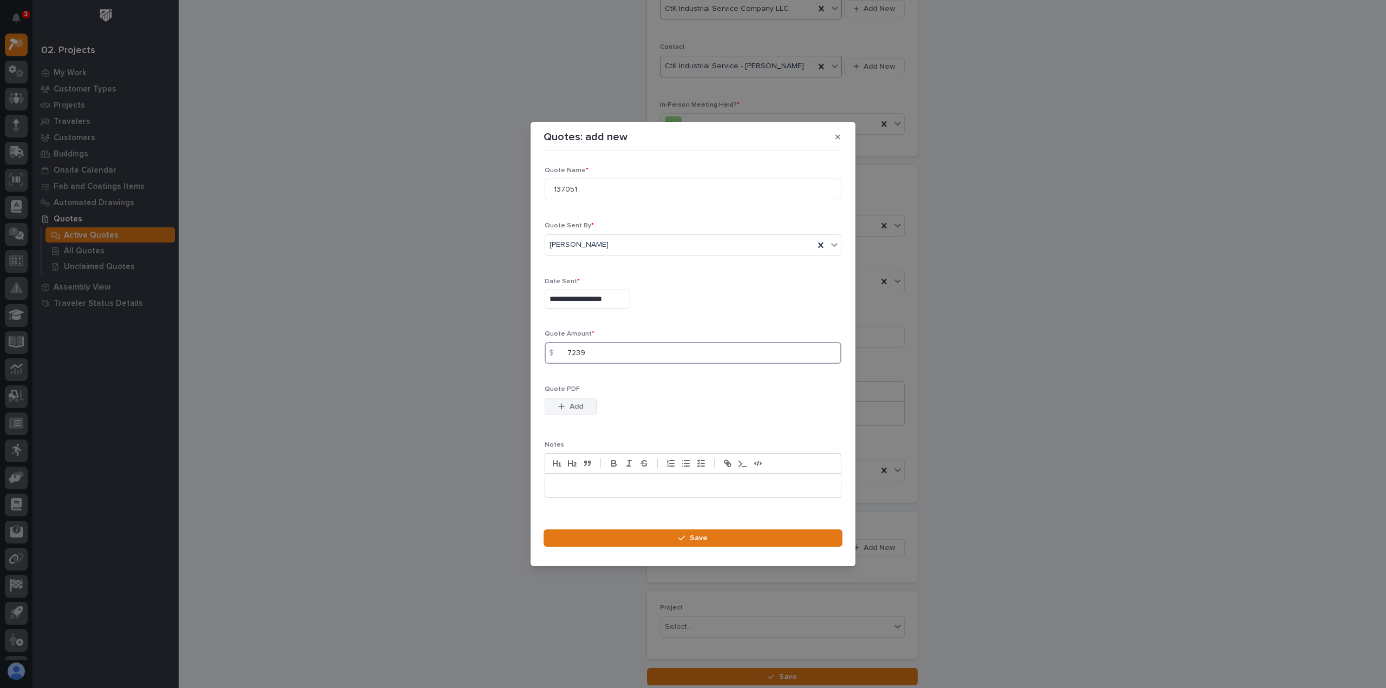
type input "7239"
click at [566, 403] on div "button" at bounding box center [563, 407] width 11 height 8
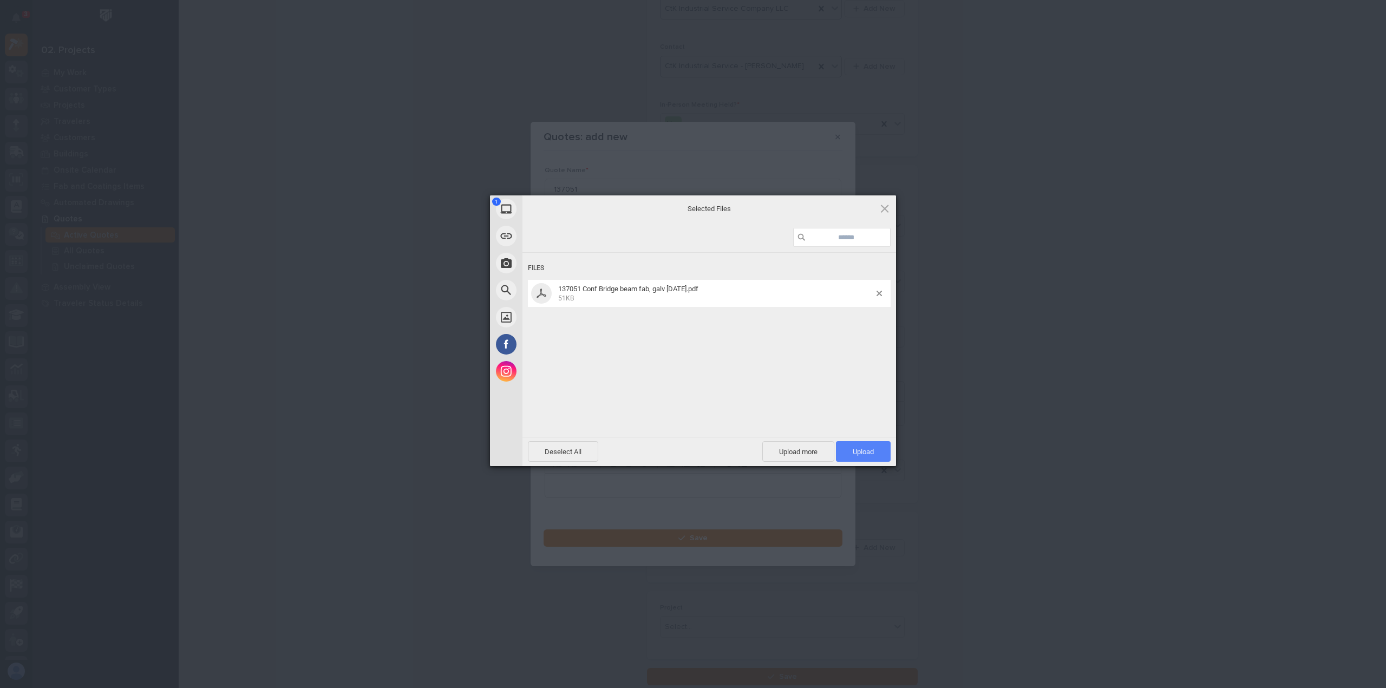
click at [860, 452] on span "Upload 1" at bounding box center [863, 452] width 21 height 8
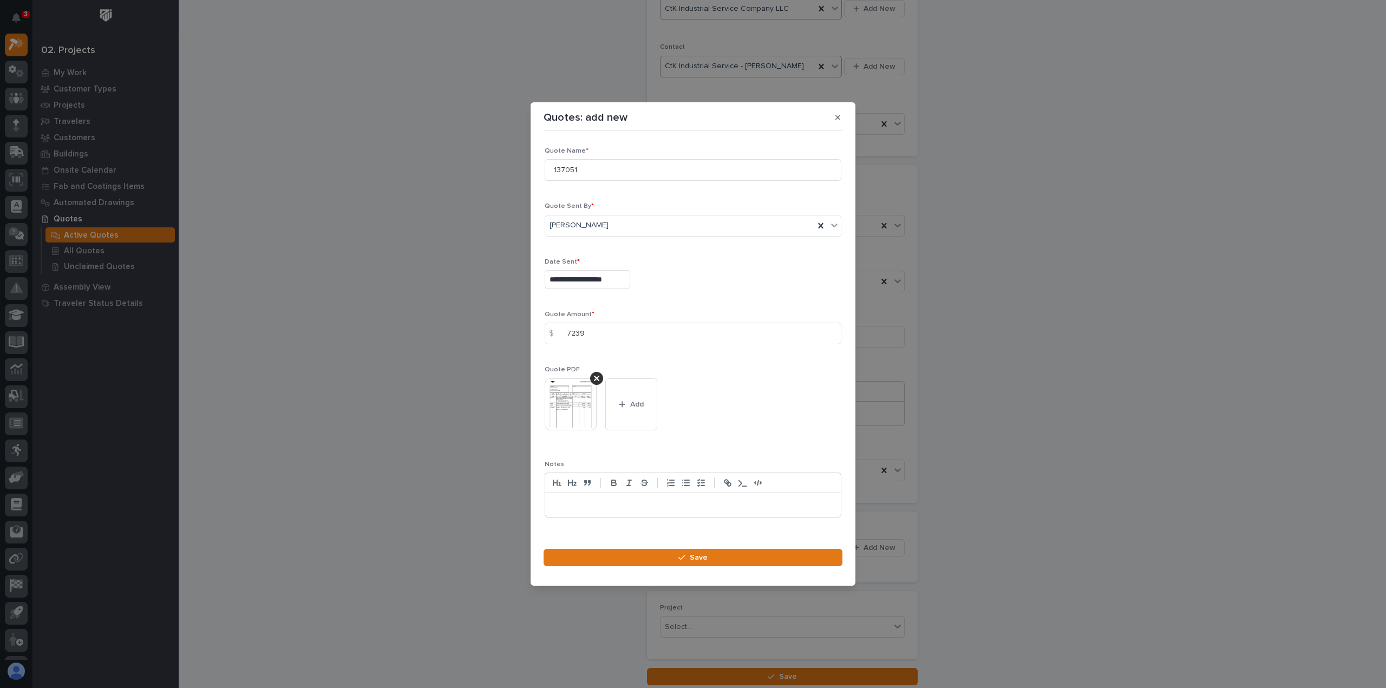
click at [571, 502] on p at bounding box center [692, 505] width 279 height 11
click at [686, 556] on div "button" at bounding box center [683, 558] width 11 height 8
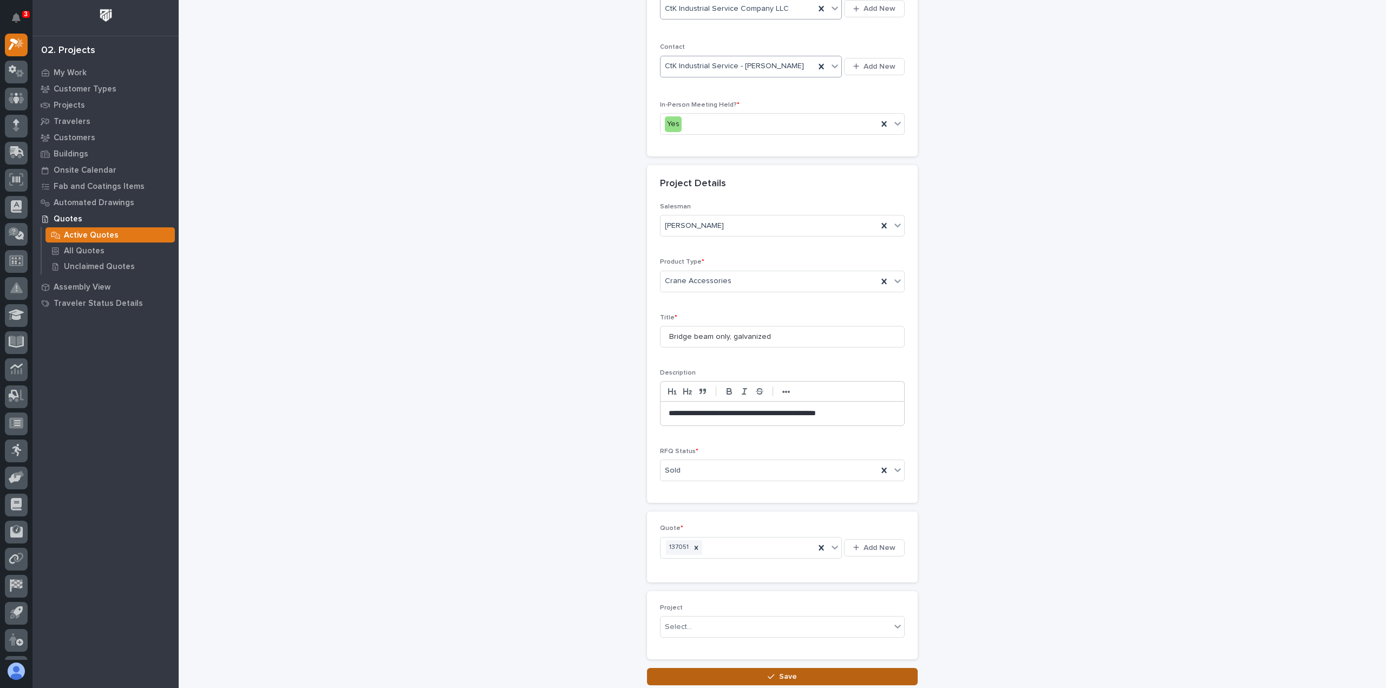
click at [772, 673] on div "button" at bounding box center [773, 677] width 11 height 8
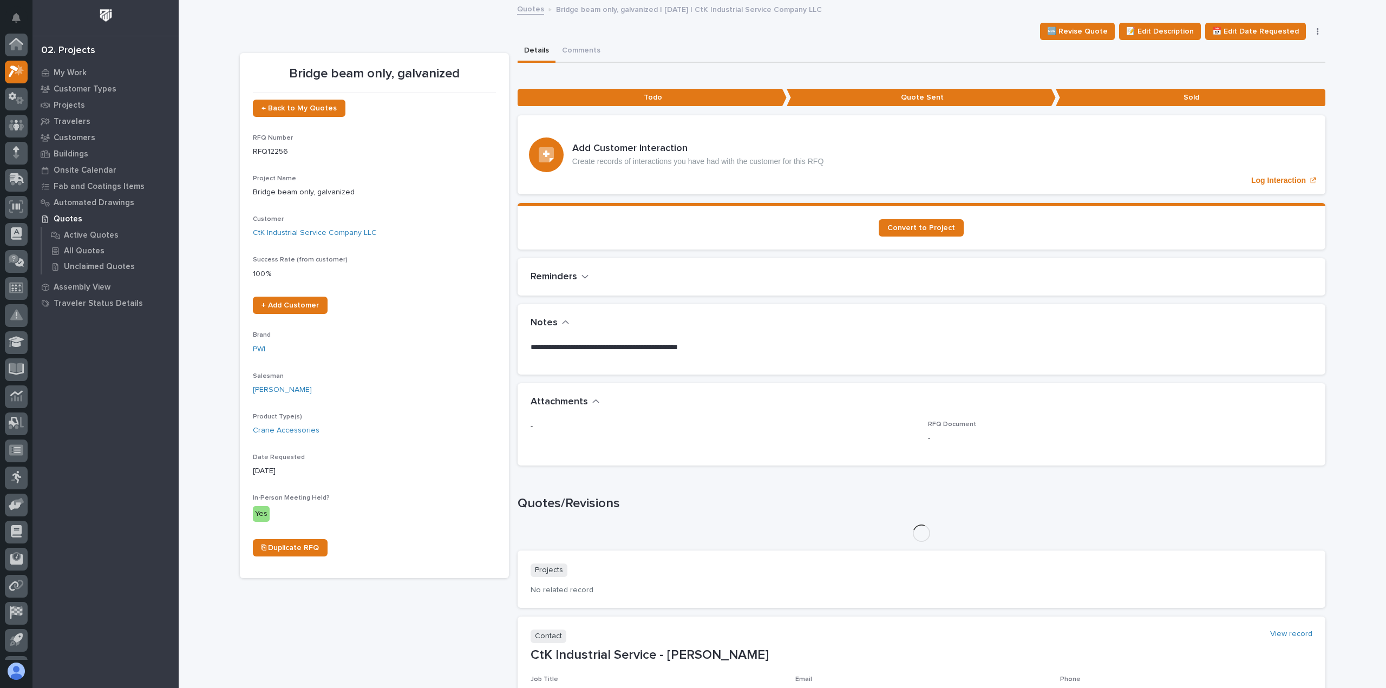
scroll to position [27, 0]
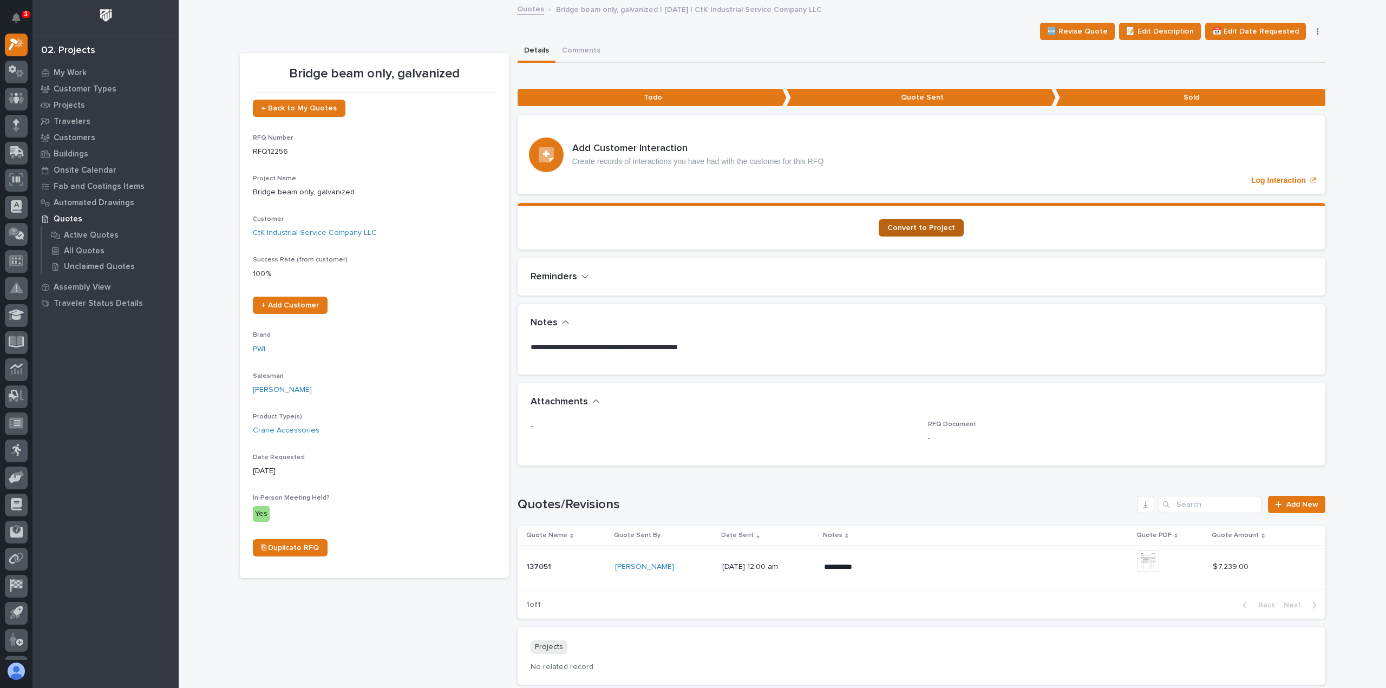
click at [920, 226] on span "Convert to Project" at bounding box center [921, 228] width 68 height 8
click at [922, 224] on span "Convert to Project" at bounding box center [921, 228] width 68 height 8
click at [70, 70] on p "My Work" at bounding box center [70, 73] width 33 height 10
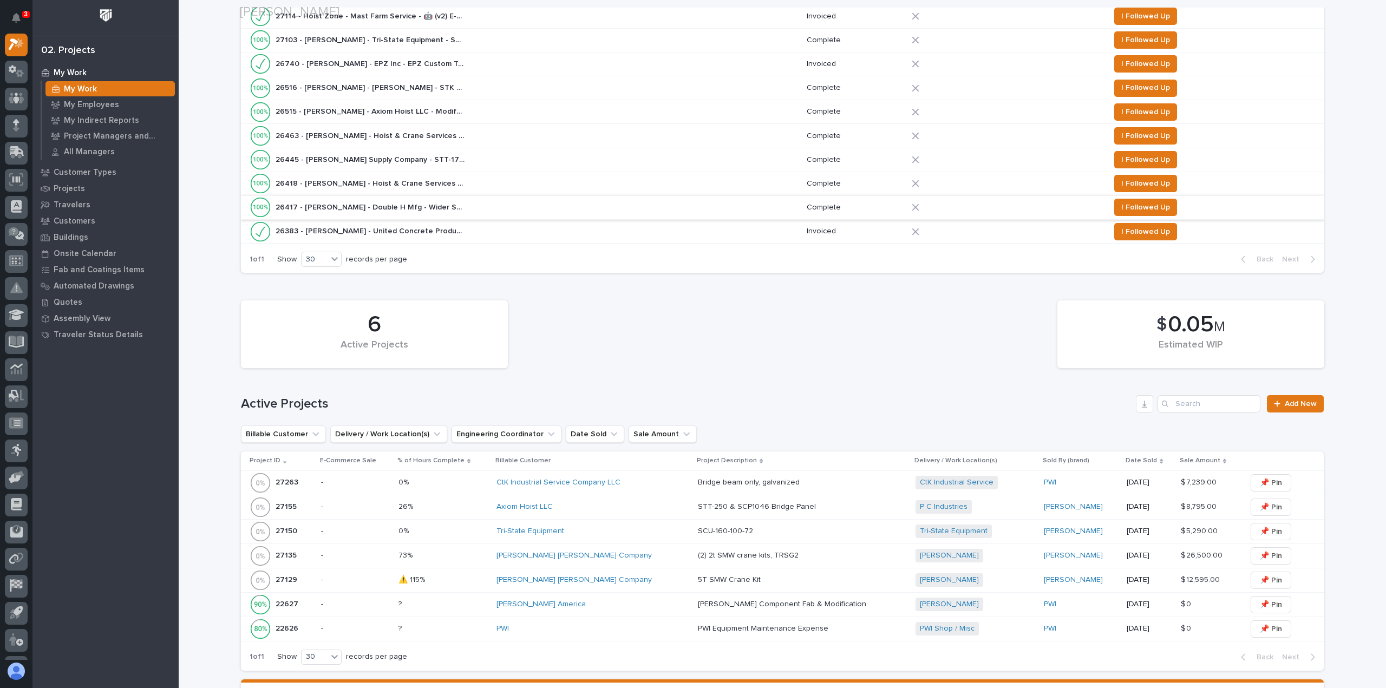
scroll to position [433, 0]
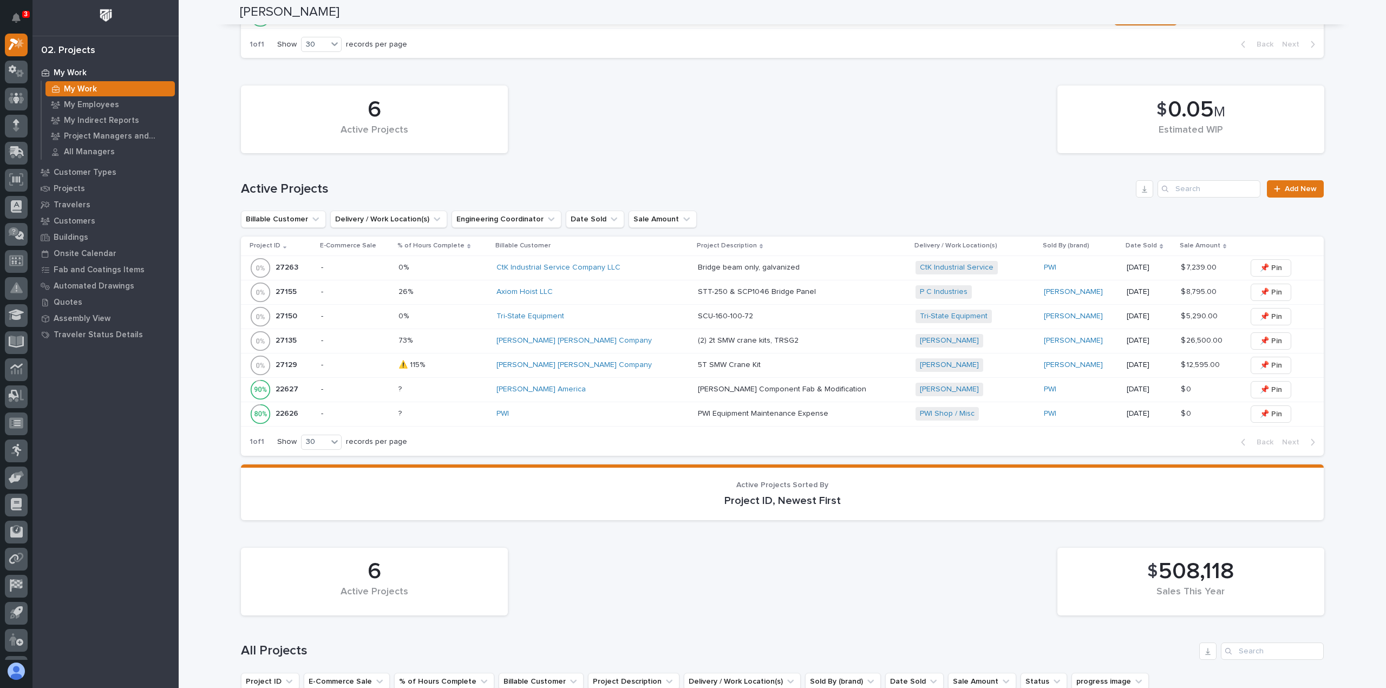
click at [719, 262] on p "Bridge beam only, galvanized" at bounding box center [750, 266] width 104 height 11
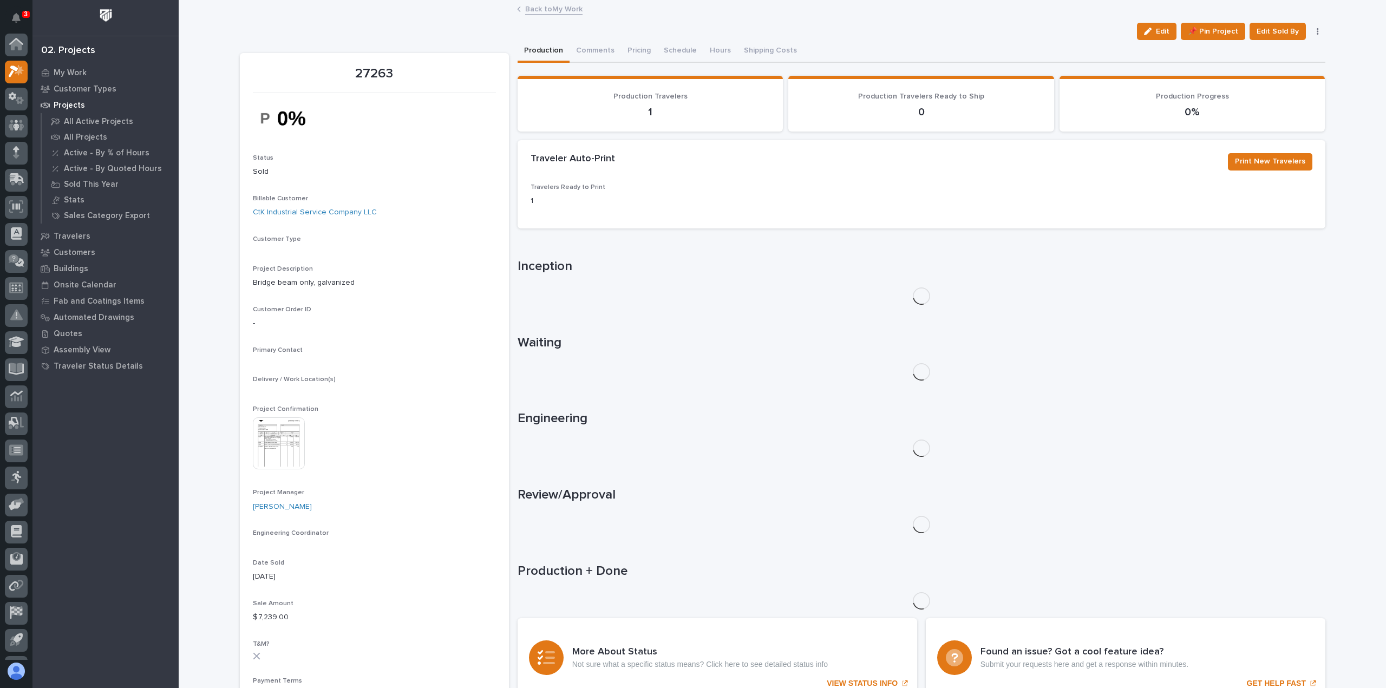
scroll to position [27, 0]
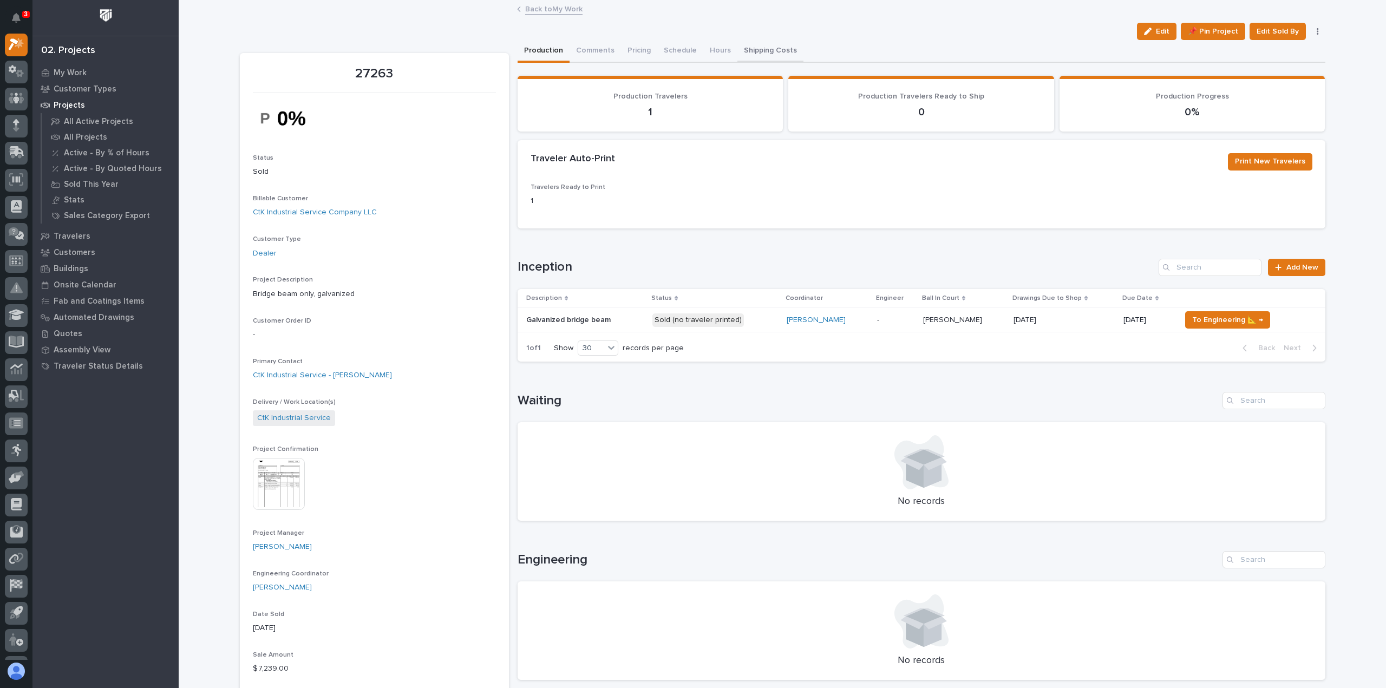
click at [760, 48] on button "Shipping Costs" at bounding box center [770, 51] width 66 height 23
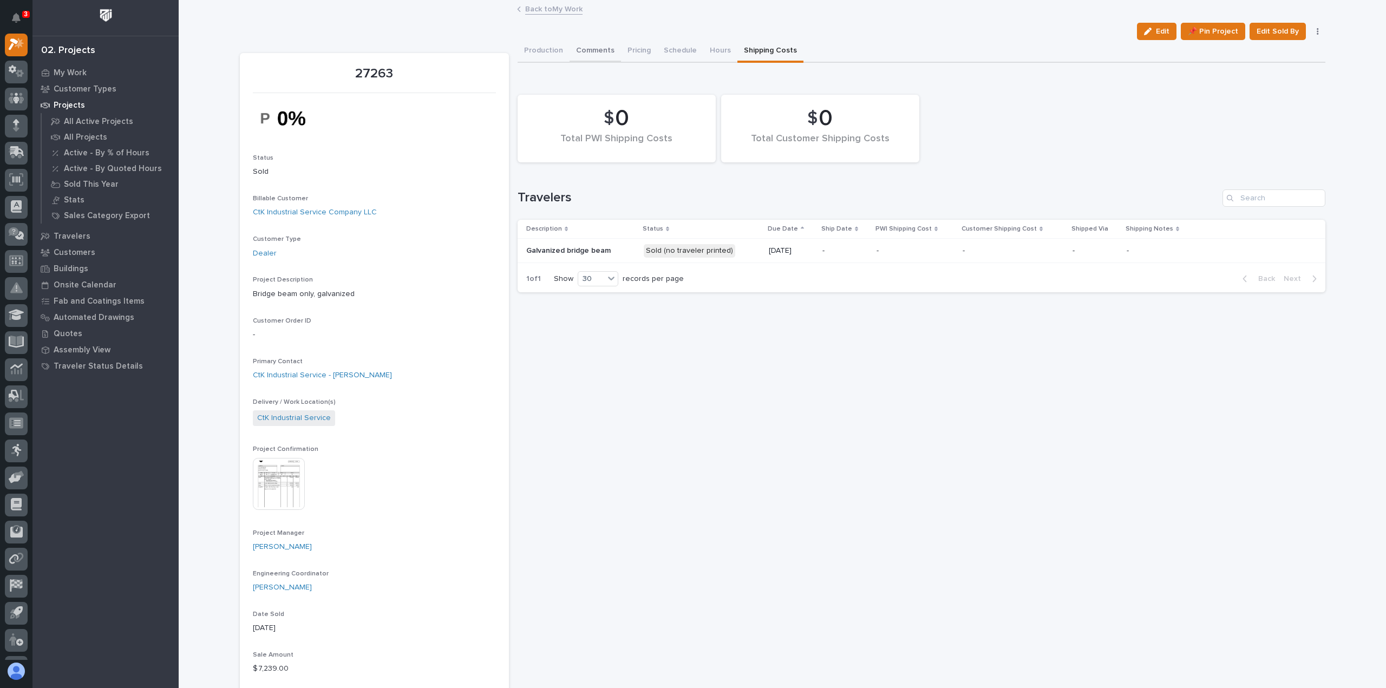
click at [588, 48] on button "Comments" at bounding box center [594, 51] width 51 height 23
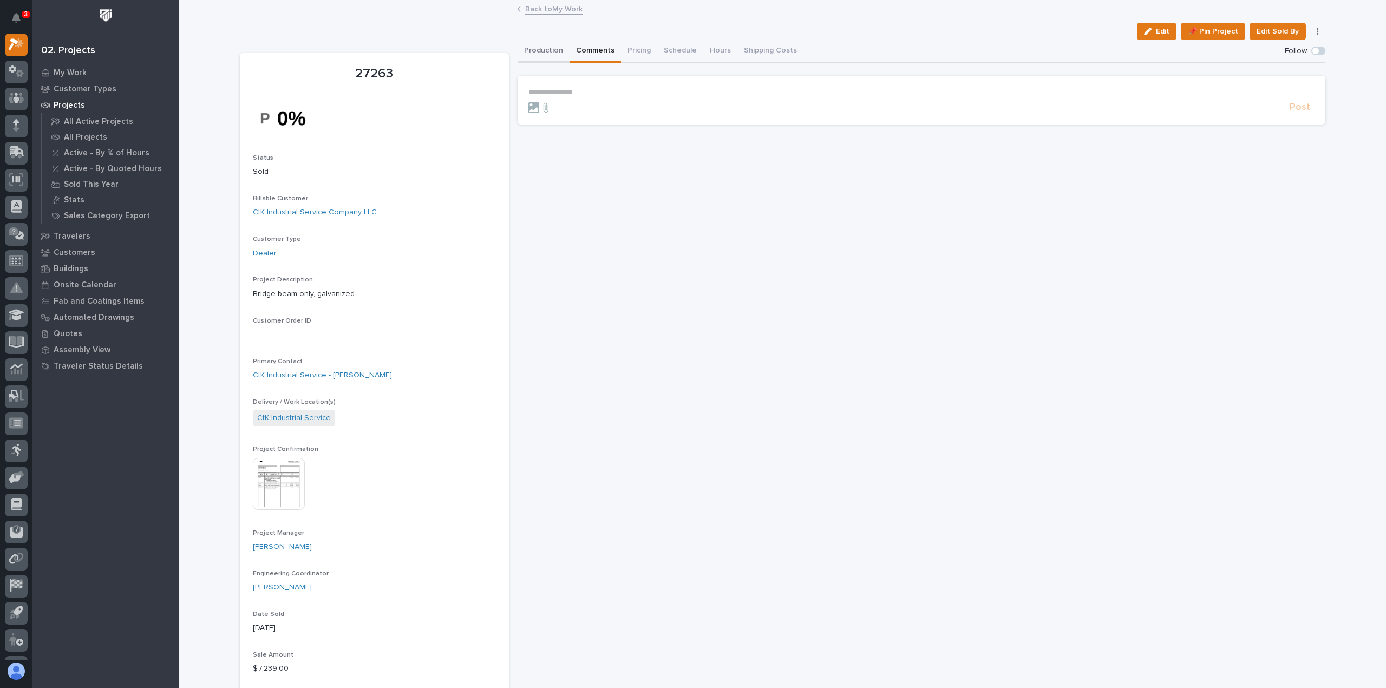
click at [538, 49] on button "Production" at bounding box center [543, 51] width 52 height 23
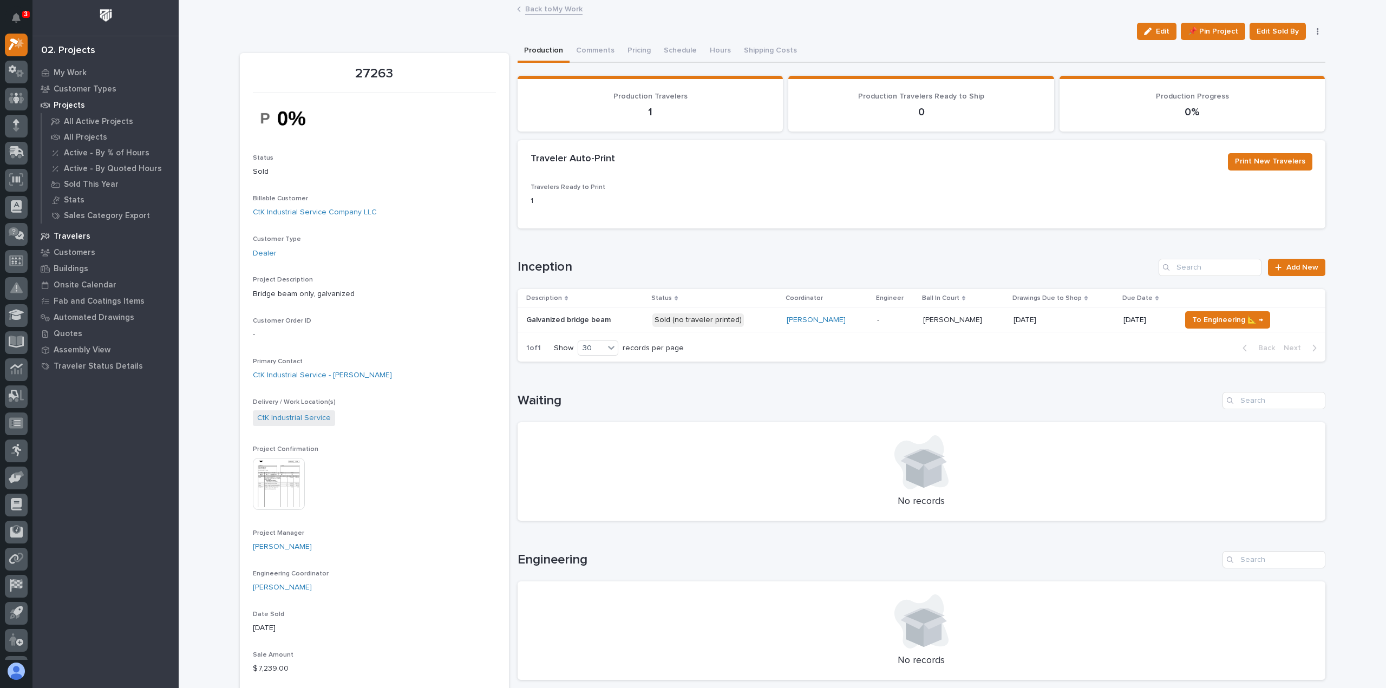
click at [67, 236] on p "Travelers" at bounding box center [72, 237] width 37 height 10
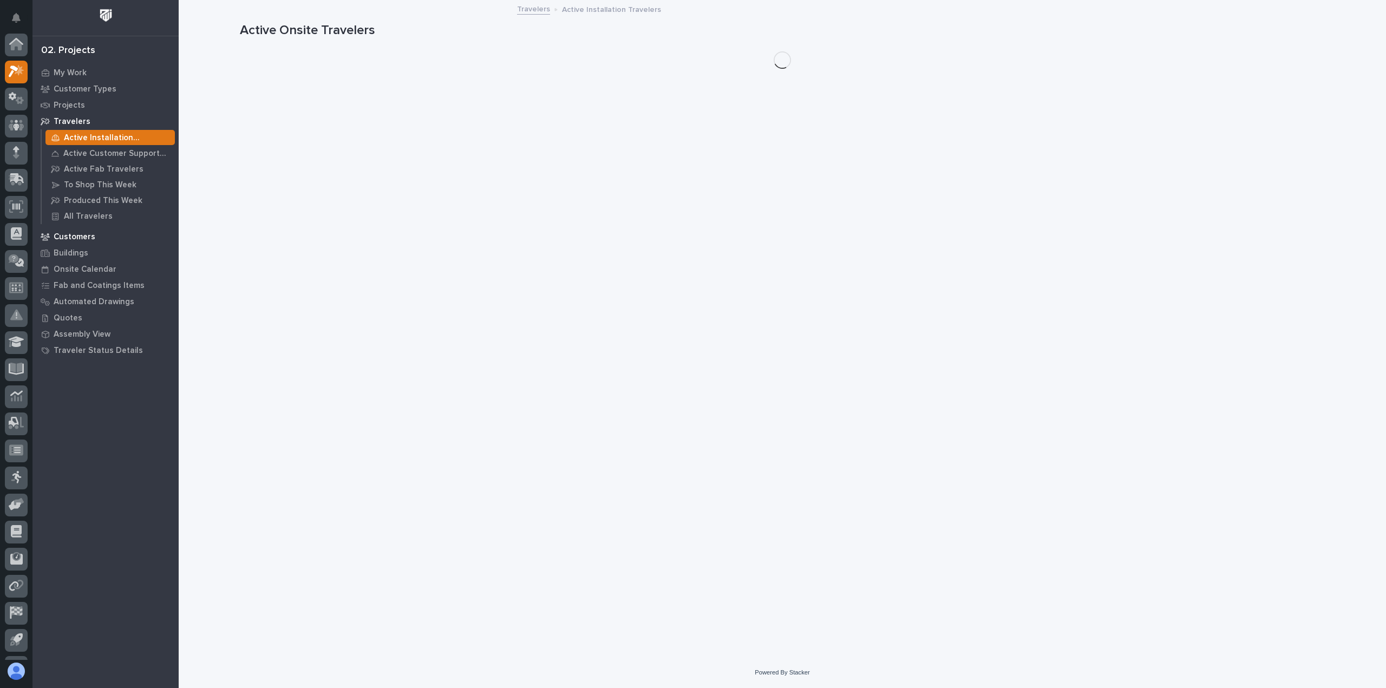
scroll to position [27, 0]
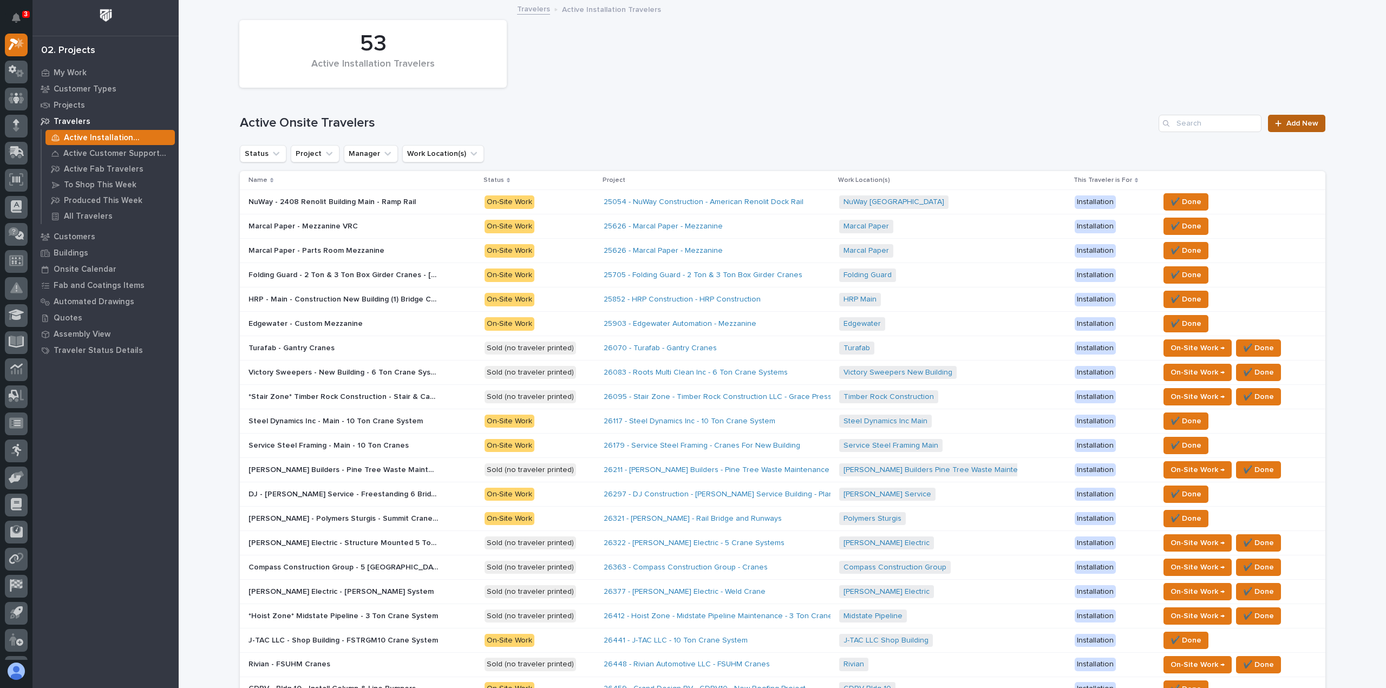
click at [1308, 118] on link "Add New" at bounding box center [1296, 123] width 57 height 17
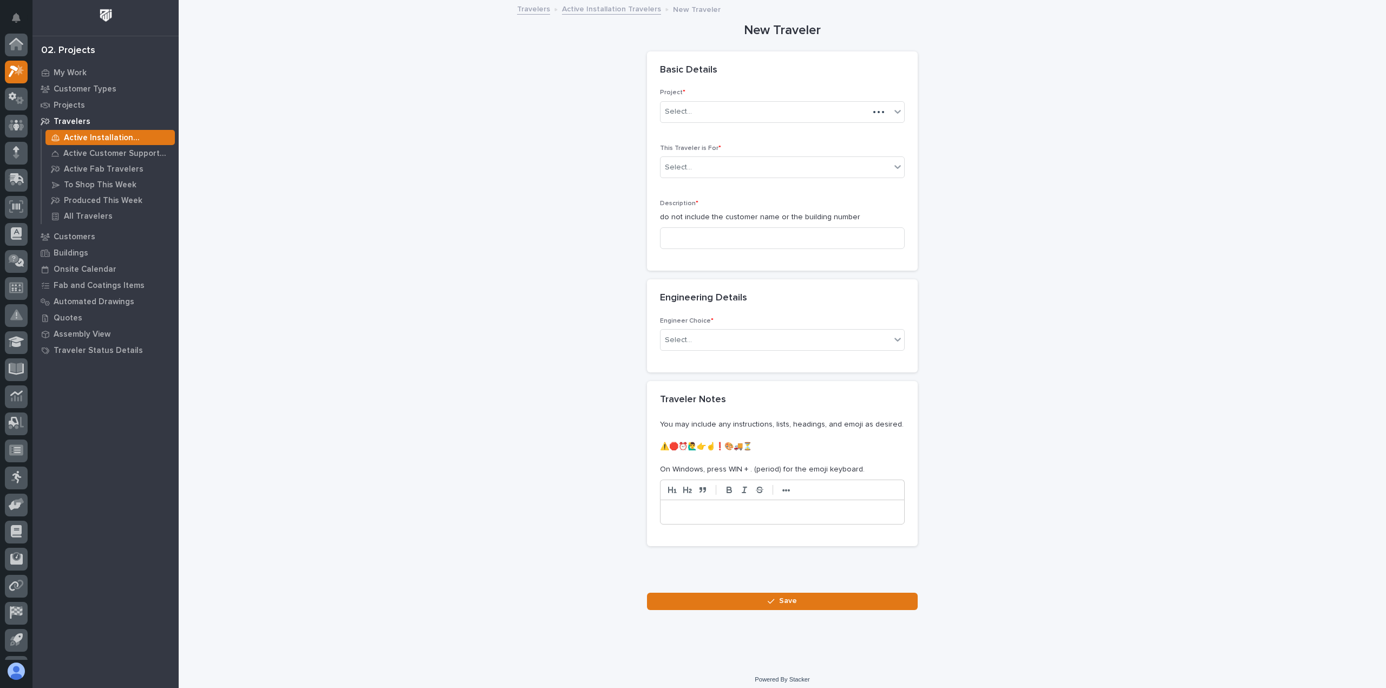
scroll to position [27, 0]
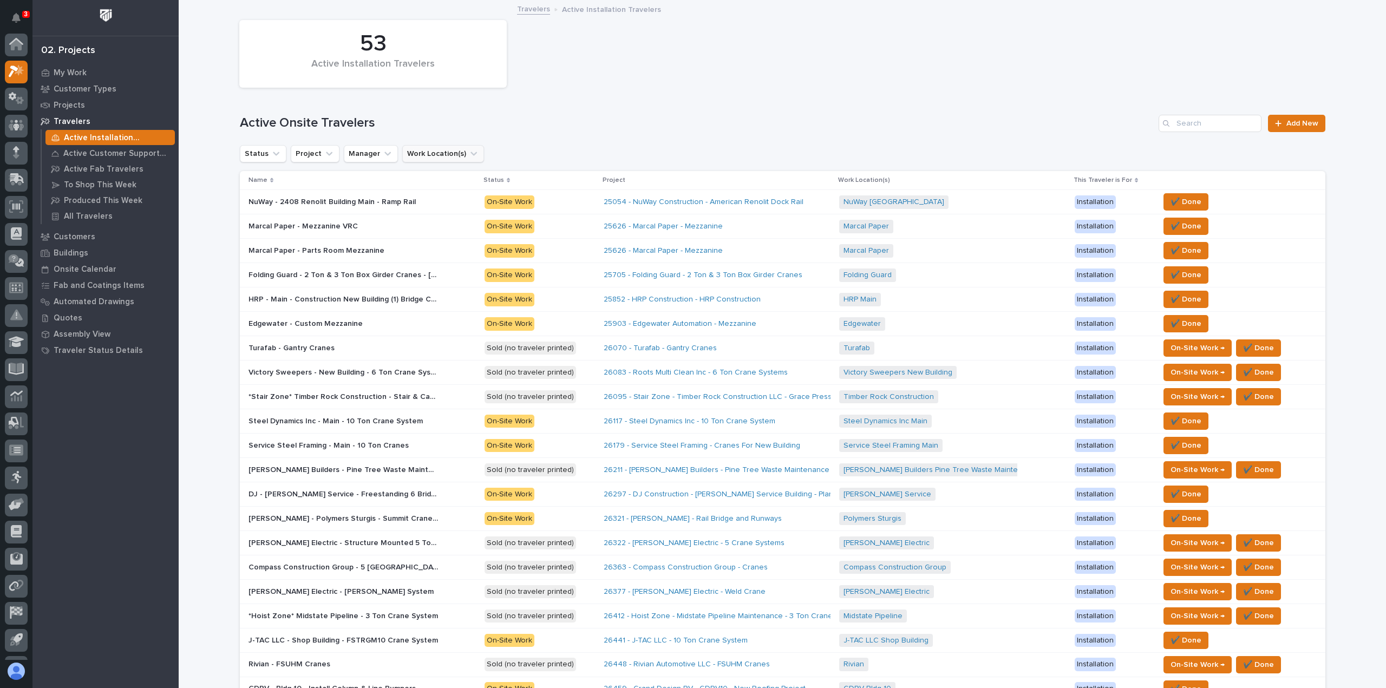
scroll to position [29, 0]
click at [1188, 120] on input "Search" at bounding box center [1209, 123] width 103 height 17
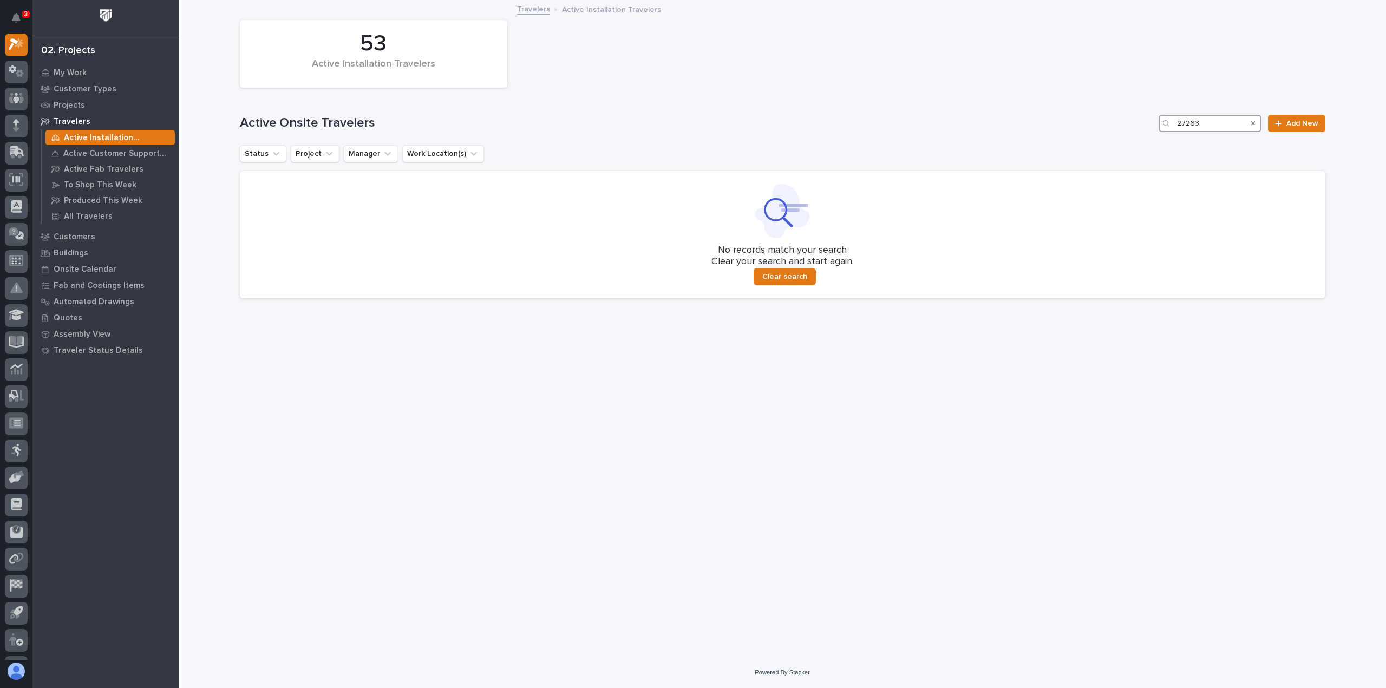
type input "27263"
click at [855, 450] on div "Loading... Saving… Loading... Saving… 53 Active Installation Travelers Active O…" at bounding box center [782, 315] width 1096 height 629
click at [84, 215] on p "All Travelers" at bounding box center [88, 217] width 49 height 10
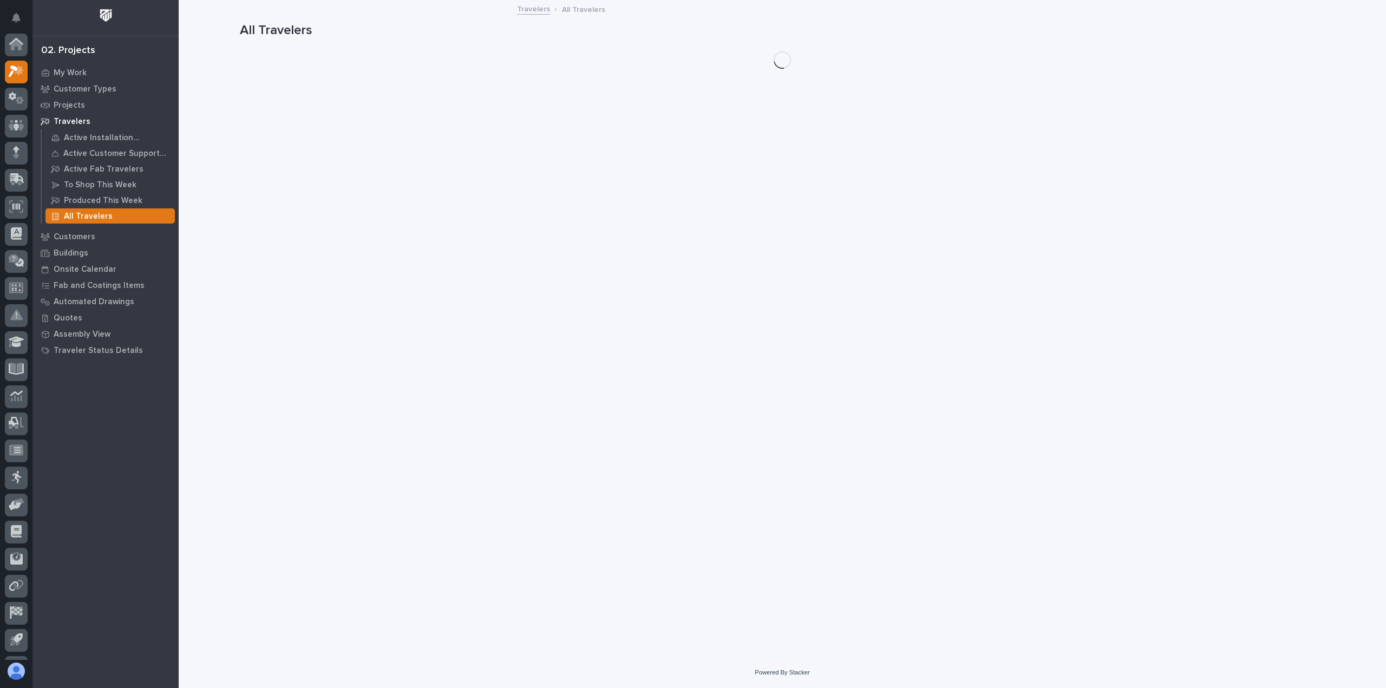
scroll to position [27, 0]
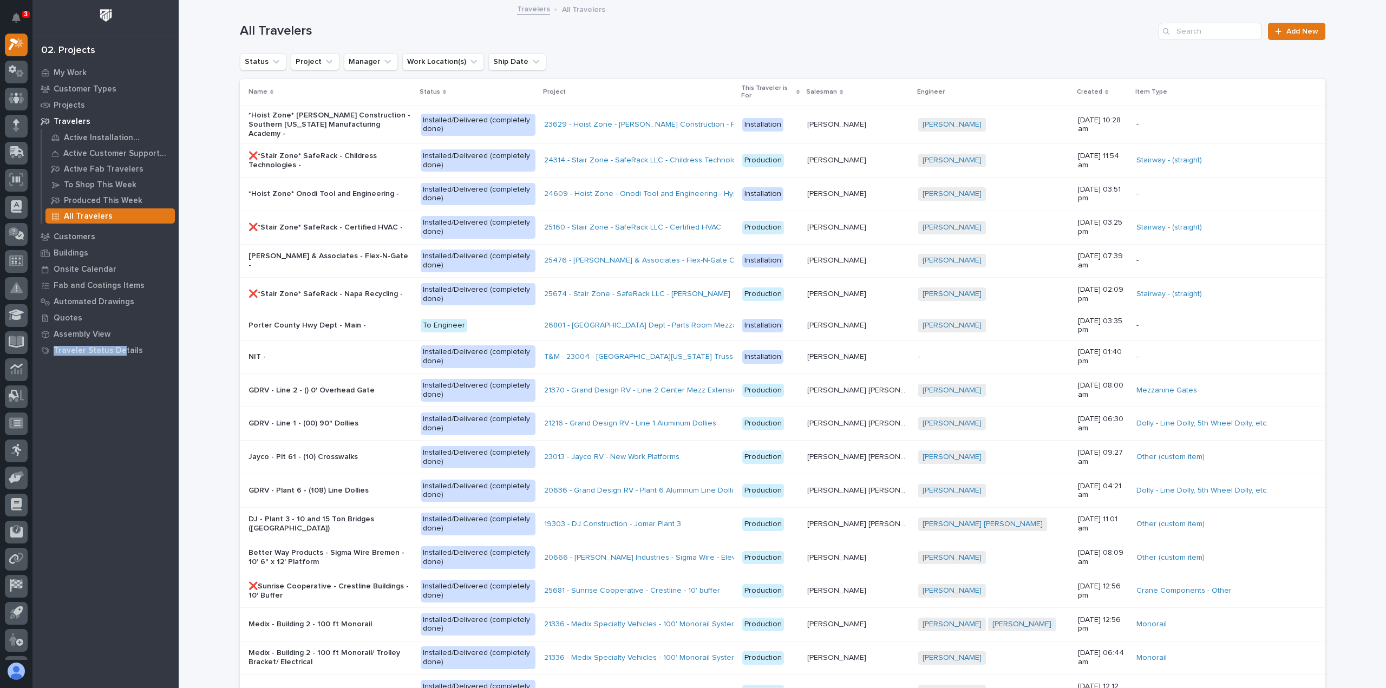
drag, startPoint x: 121, startPoint y: 454, endPoint x: 43, endPoint y: 468, distance: 78.7
click at [44, 468] on div "My Work Customer Types Projects Travelers Active Installation Travelers Active …" at bounding box center [105, 376] width 146 height 624
click at [1201, 31] on input "Search" at bounding box center [1209, 31] width 103 height 17
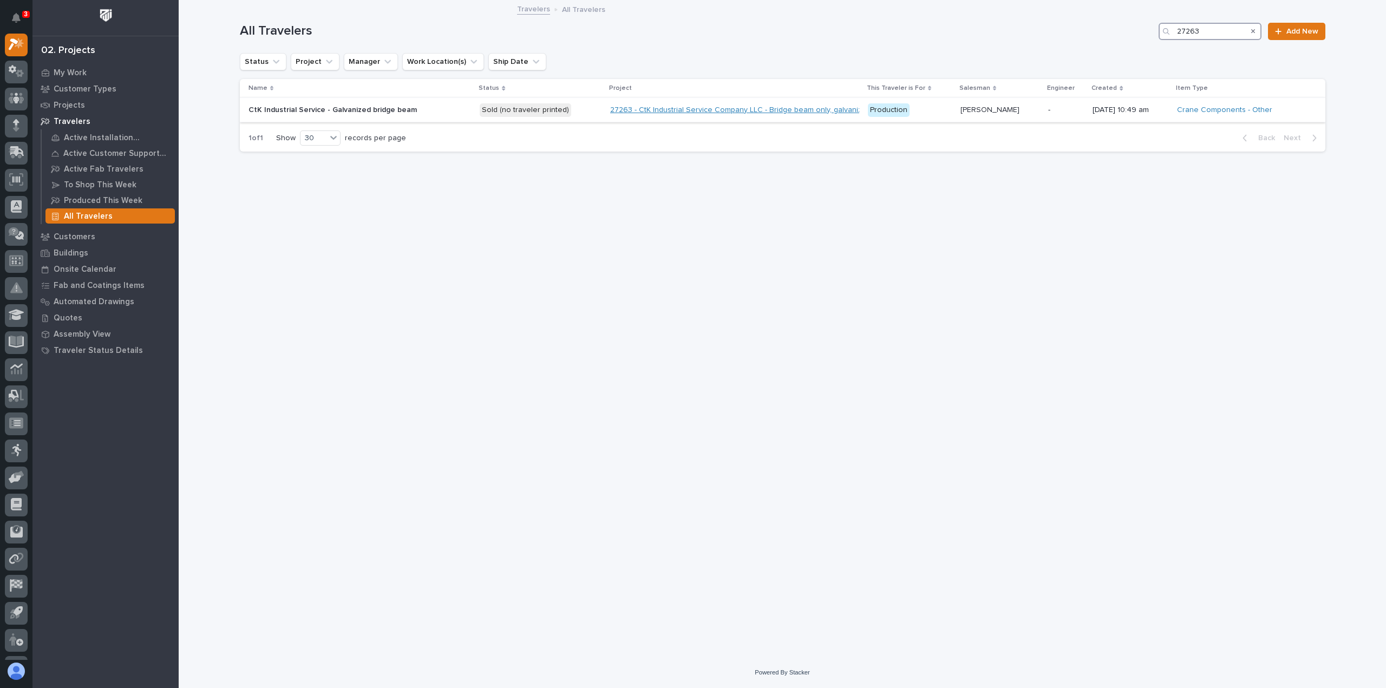
type input "27263"
click at [694, 108] on link "27263 - CtK Industrial Service Company LLC - Bridge beam only, galvanized" at bounding box center [740, 110] width 261 height 9
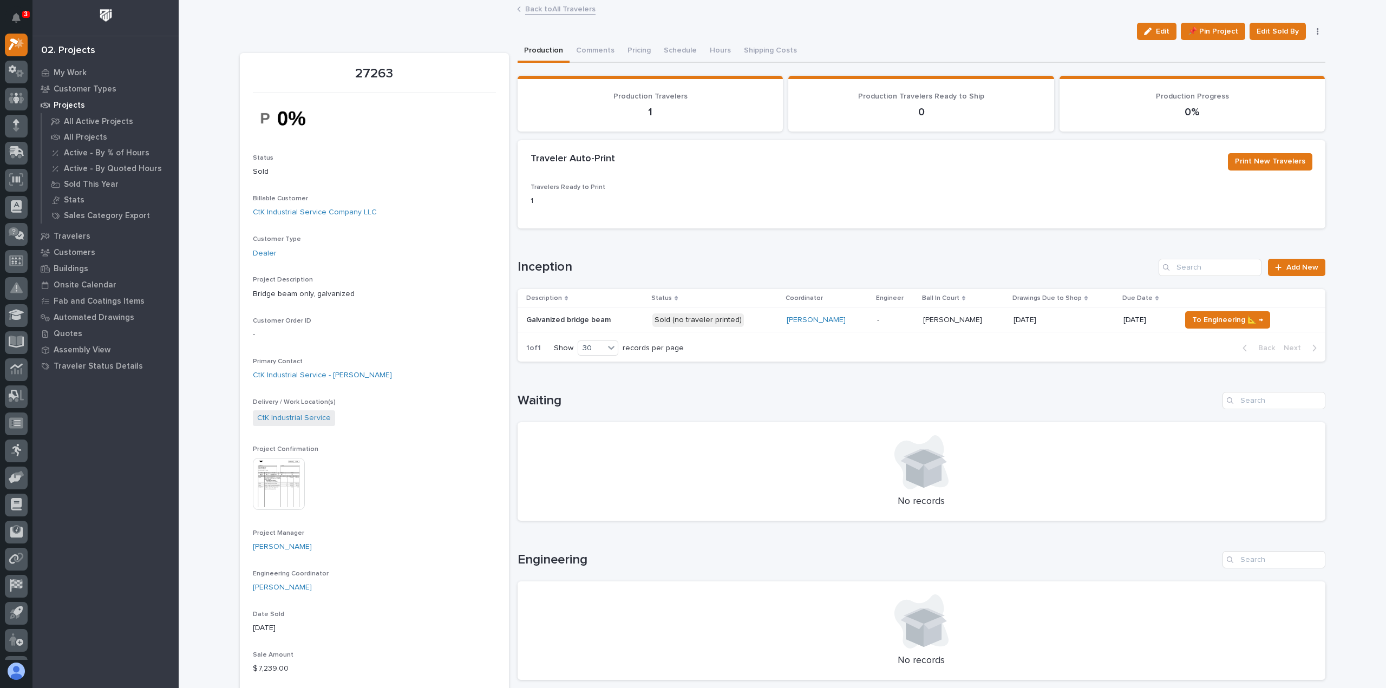
click at [705, 322] on div "Sold (no traveler printed)" at bounding box center [697, 320] width 91 height 14
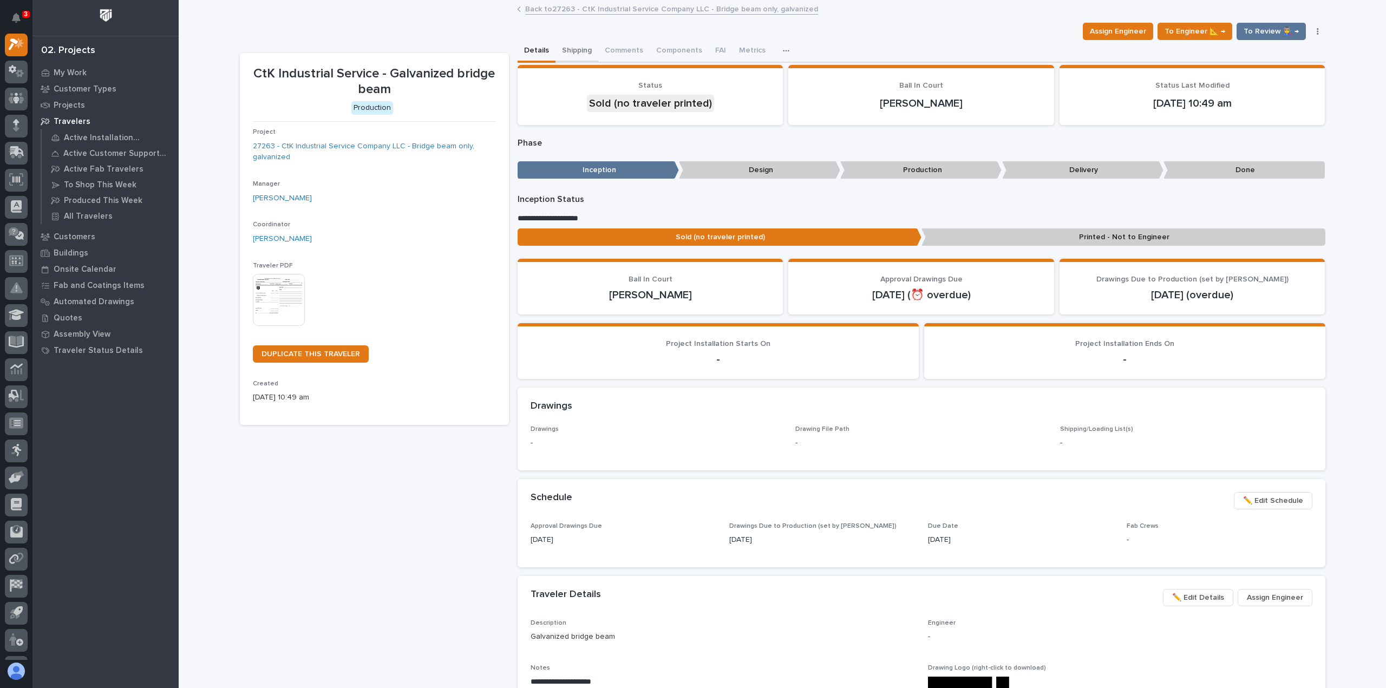
click at [567, 49] on button "Shipping" at bounding box center [576, 51] width 43 height 23
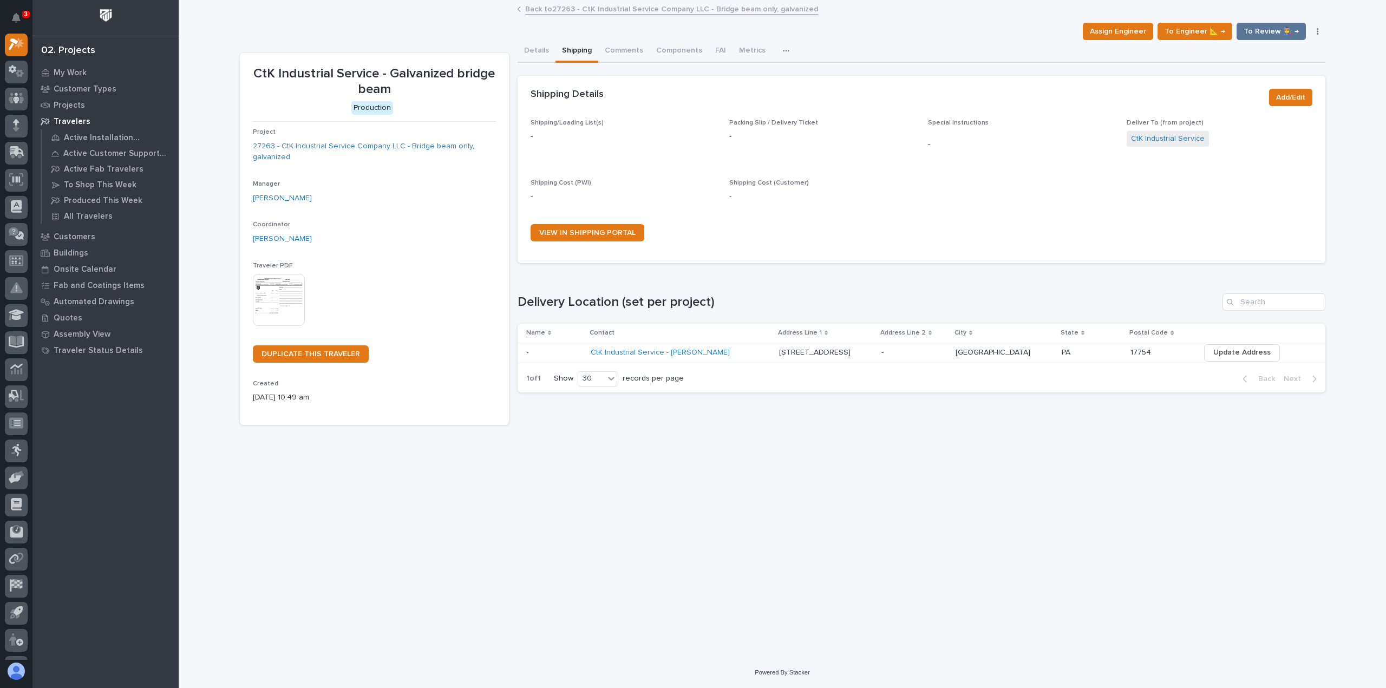
click at [821, 350] on p "919 Spruce St" at bounding box center [816, 351] width 74 height 11
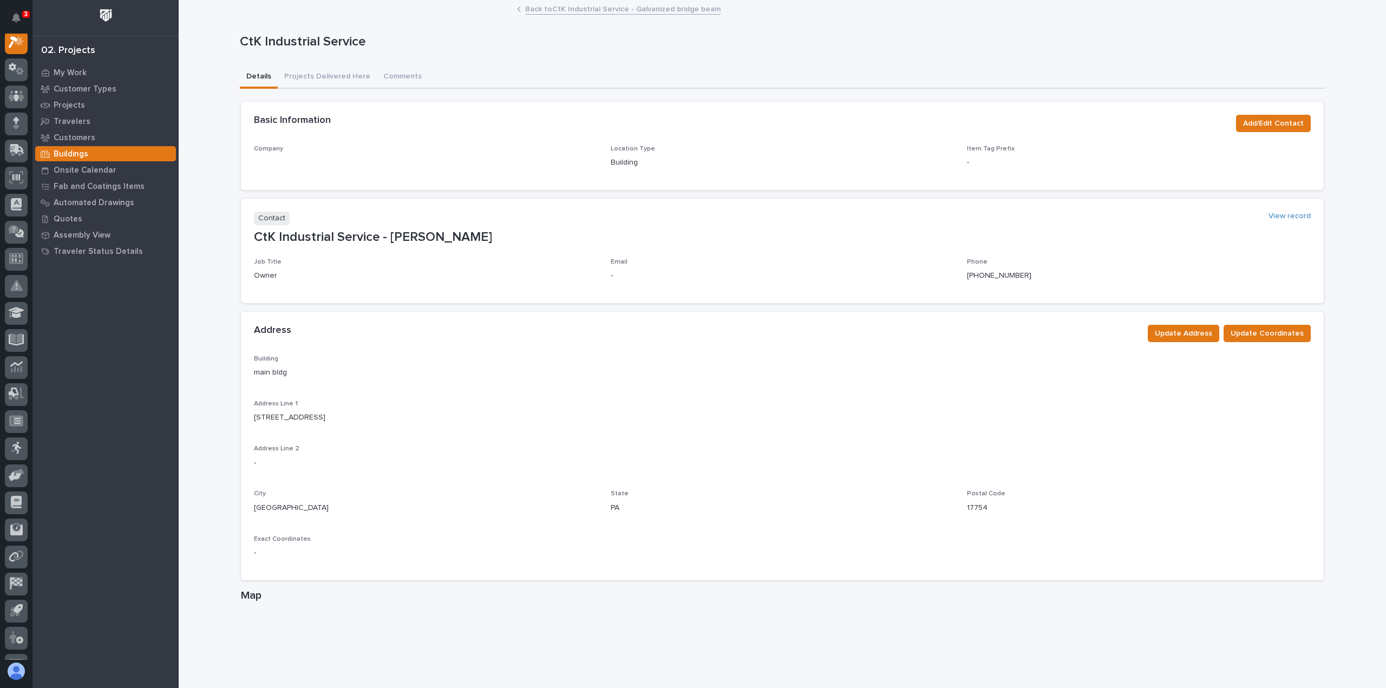
scroll to position [27, 0]
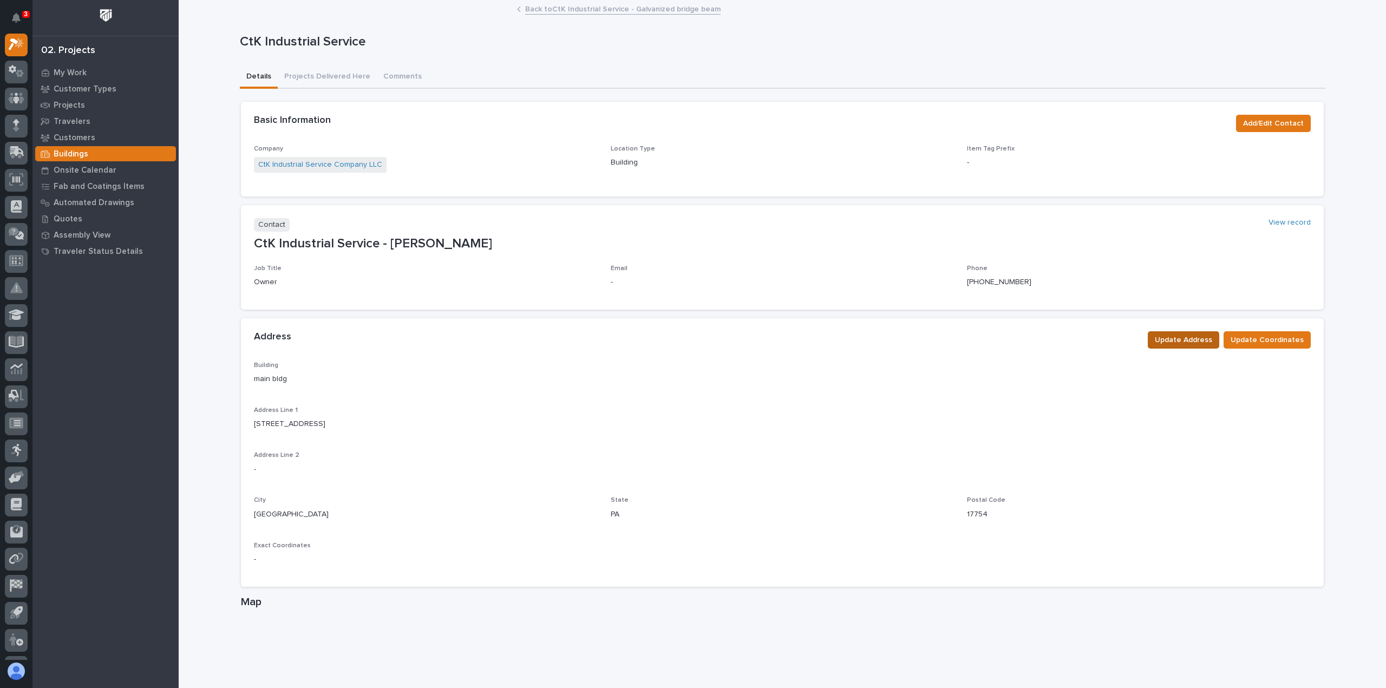
click at [1185, 336] on span "Update Address" at bounding box center [1183, 339] width 57 height 13
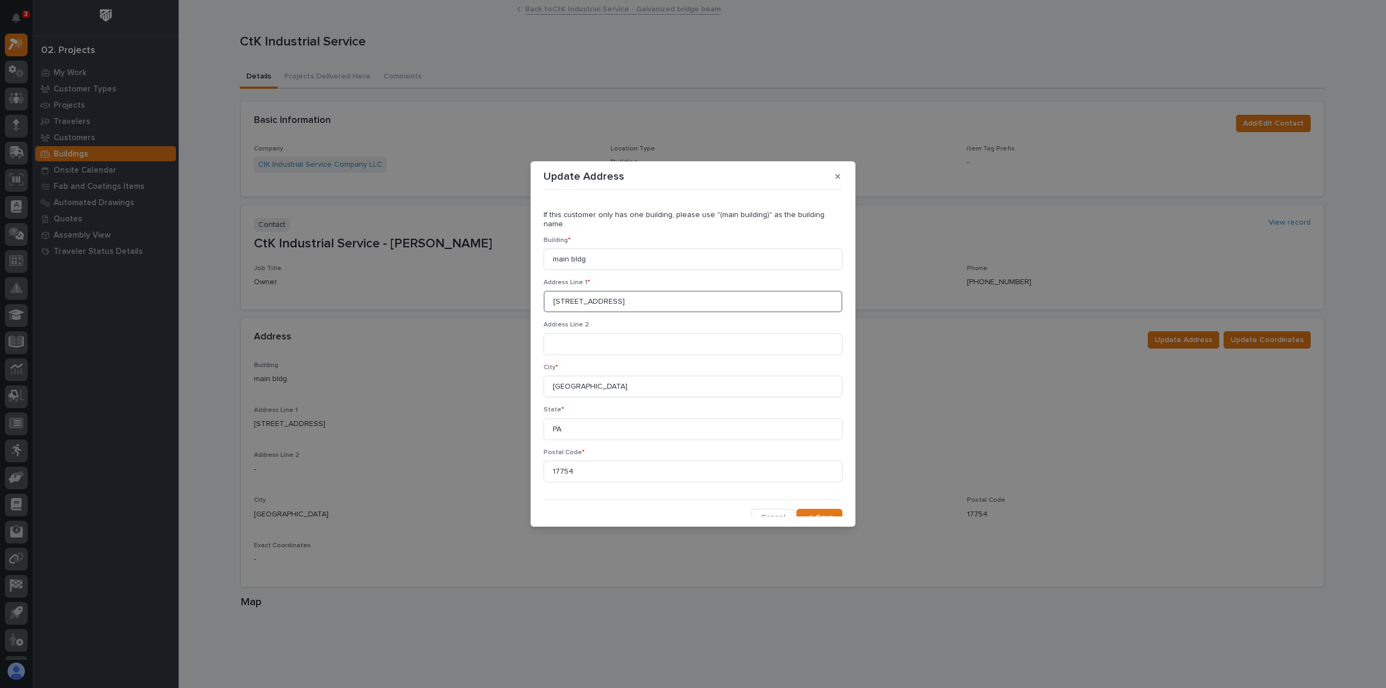
click at [617, 291] on input "919 Spruce St" at bounding box center [692, 302] width 299 height 22
type input "9"
paste input "309 Dickson Avenue"
type input "309 Dickson Avenue"
click at [606, 378] on input "Montoursville" at bounding box center [692, 387] width 299 height 22
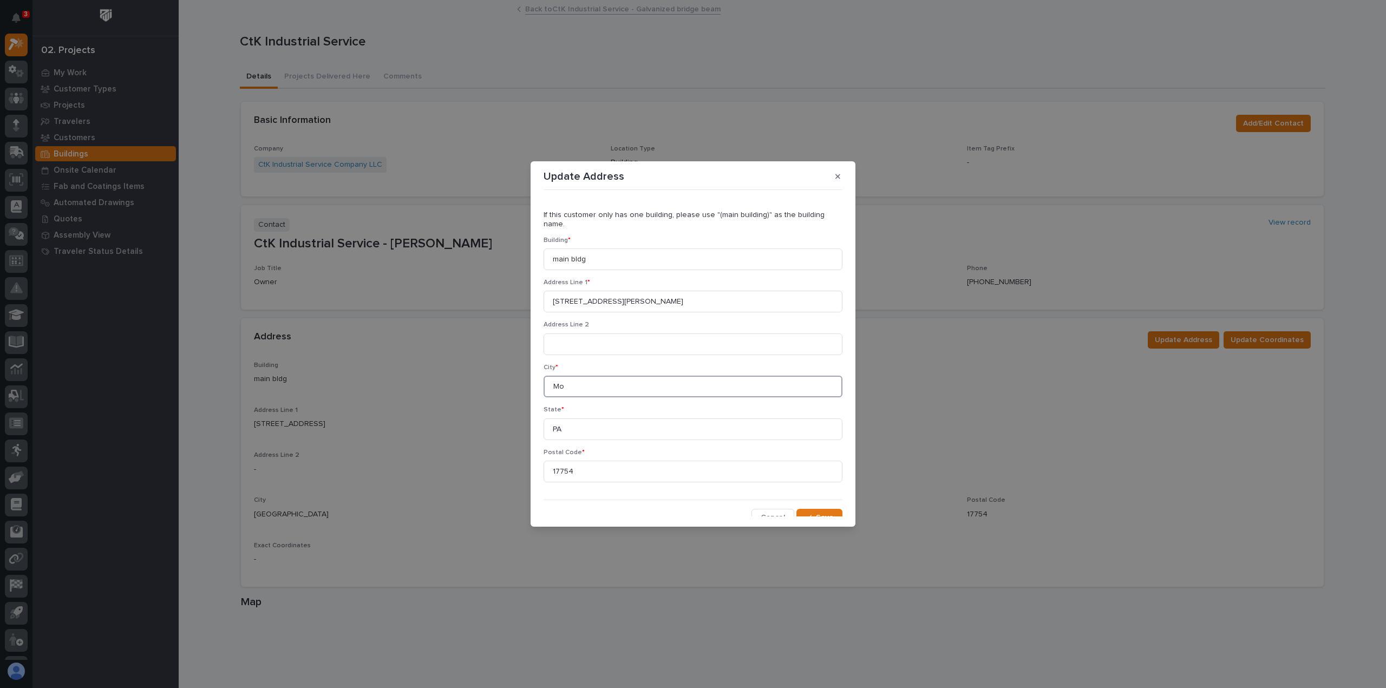
type input "M"
type input "Watsontown"
click at [586, 464] on input "17754" at bounding box center [692, 472] width 299 height 22
type input "1"
type input "17777"
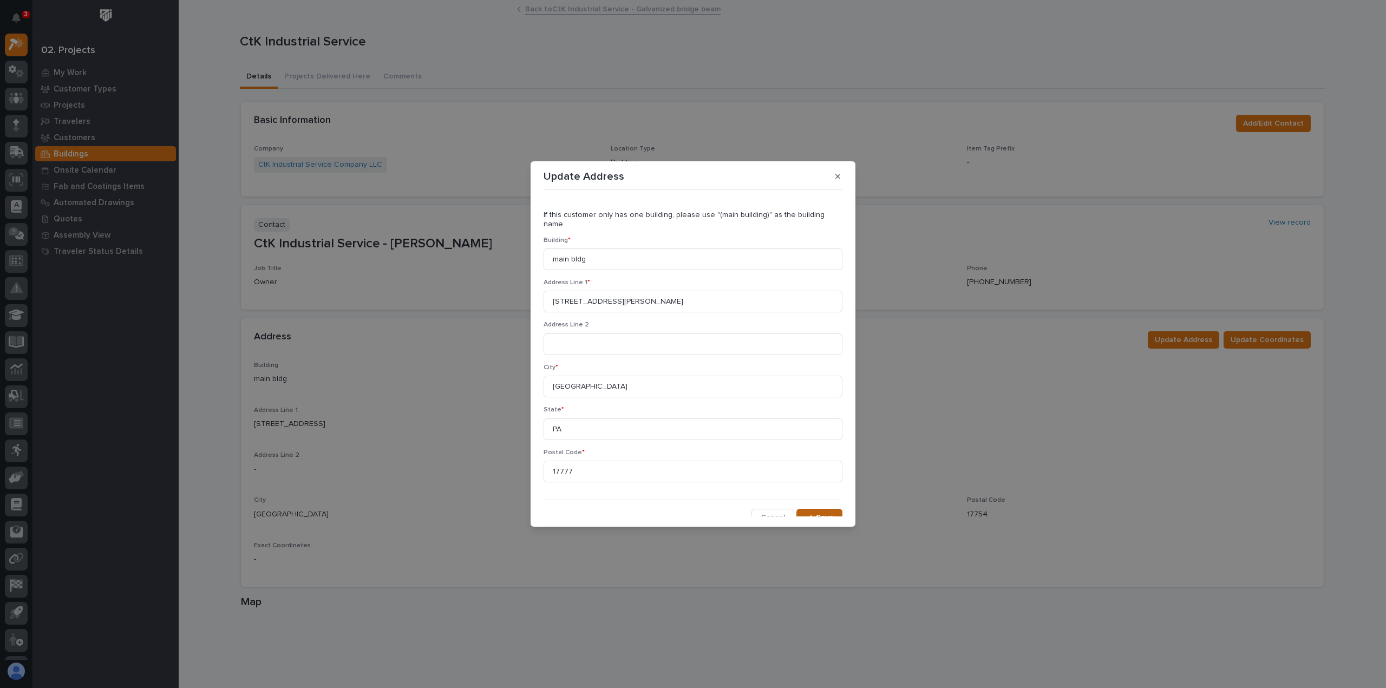
click at [816, 513] on span "Save" at bounding box center [825, 518] width 18 height 10
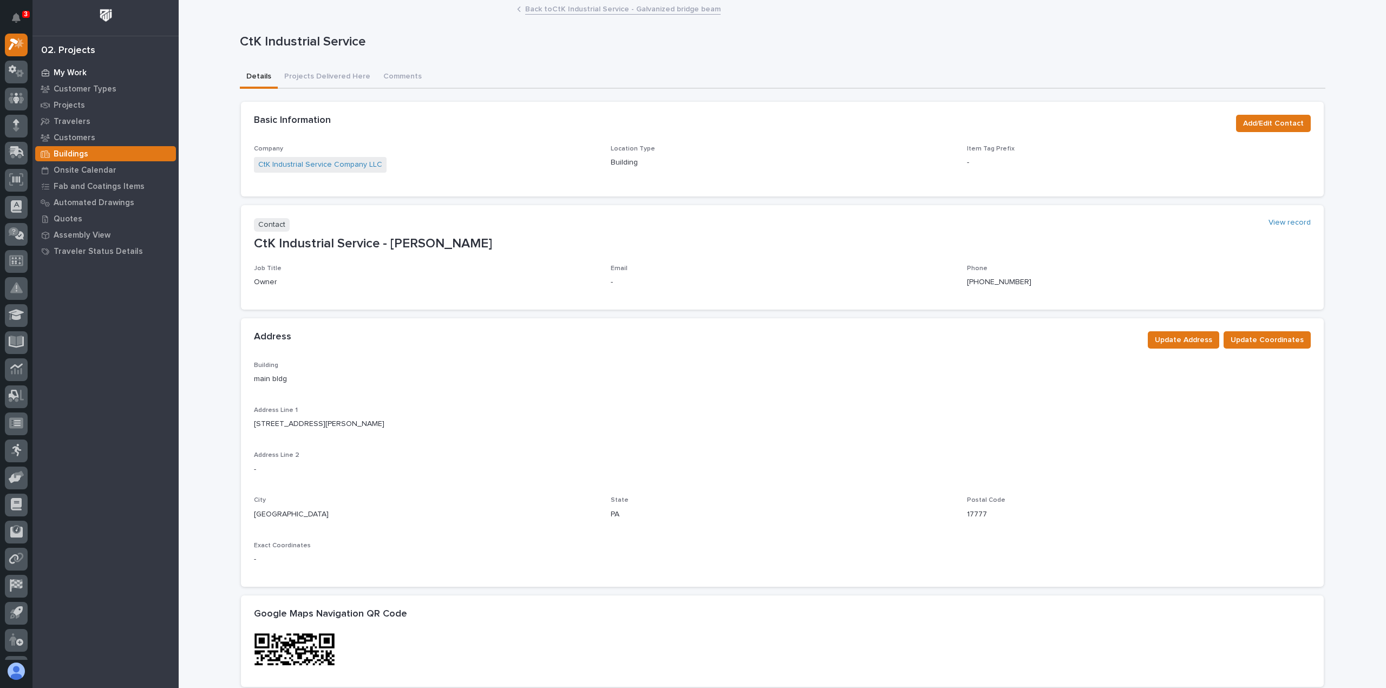
click at [64, 71] on p "My Work" at bounding box center [70, 73] width 33 height 10
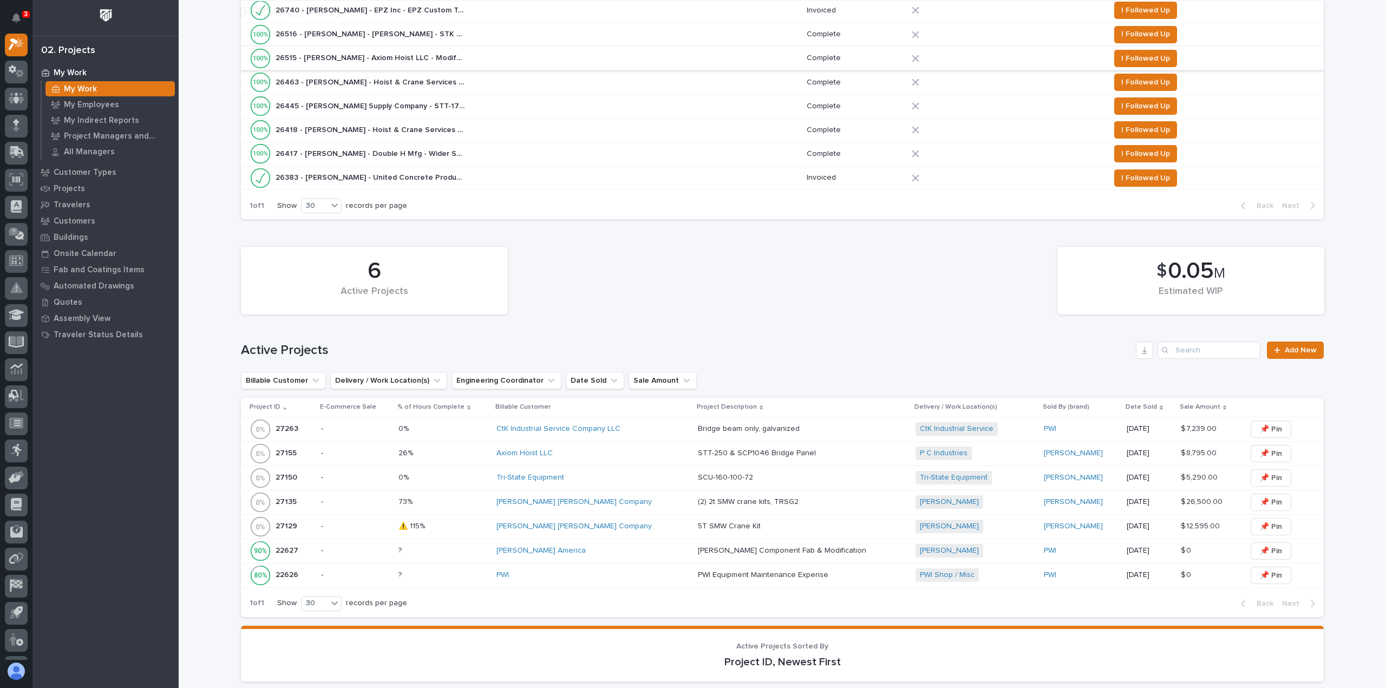
scroll to position [361, 0]
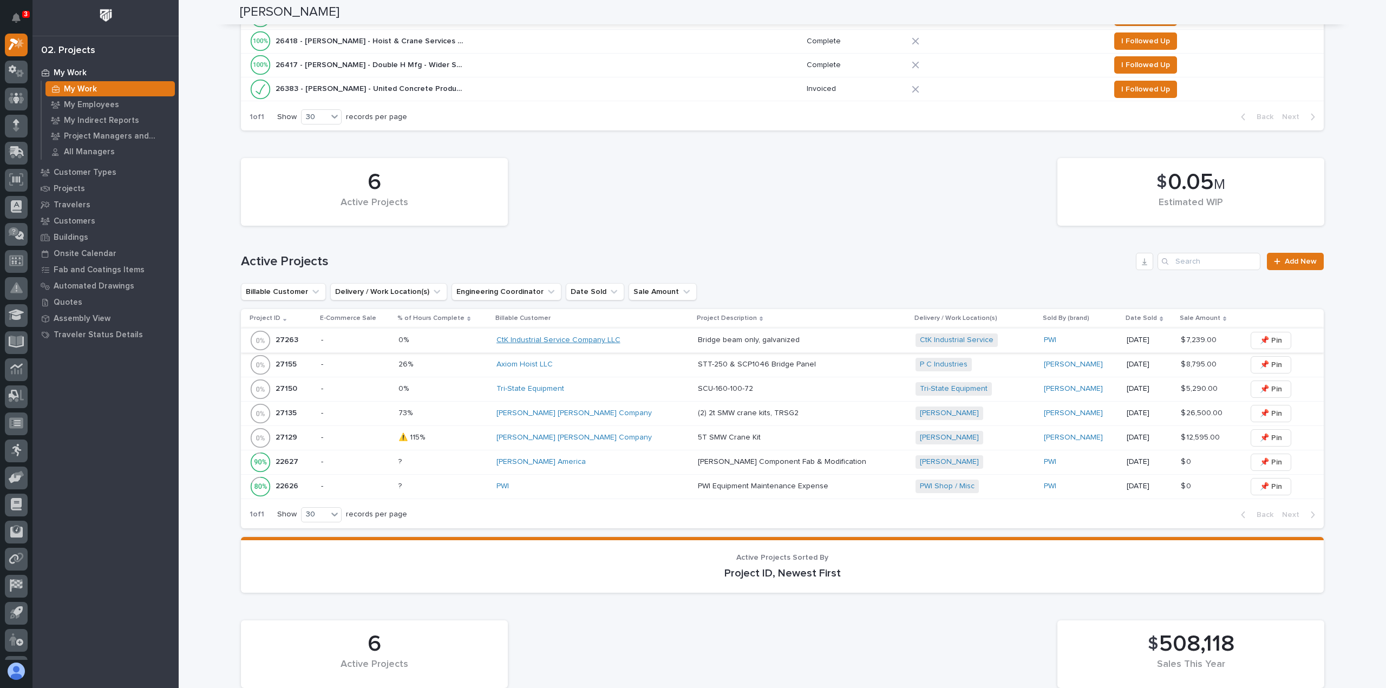
click at [602, 336] on link "CtK Industrial Service Company LLC" at bounding box center [558, 340] width 124 height 9
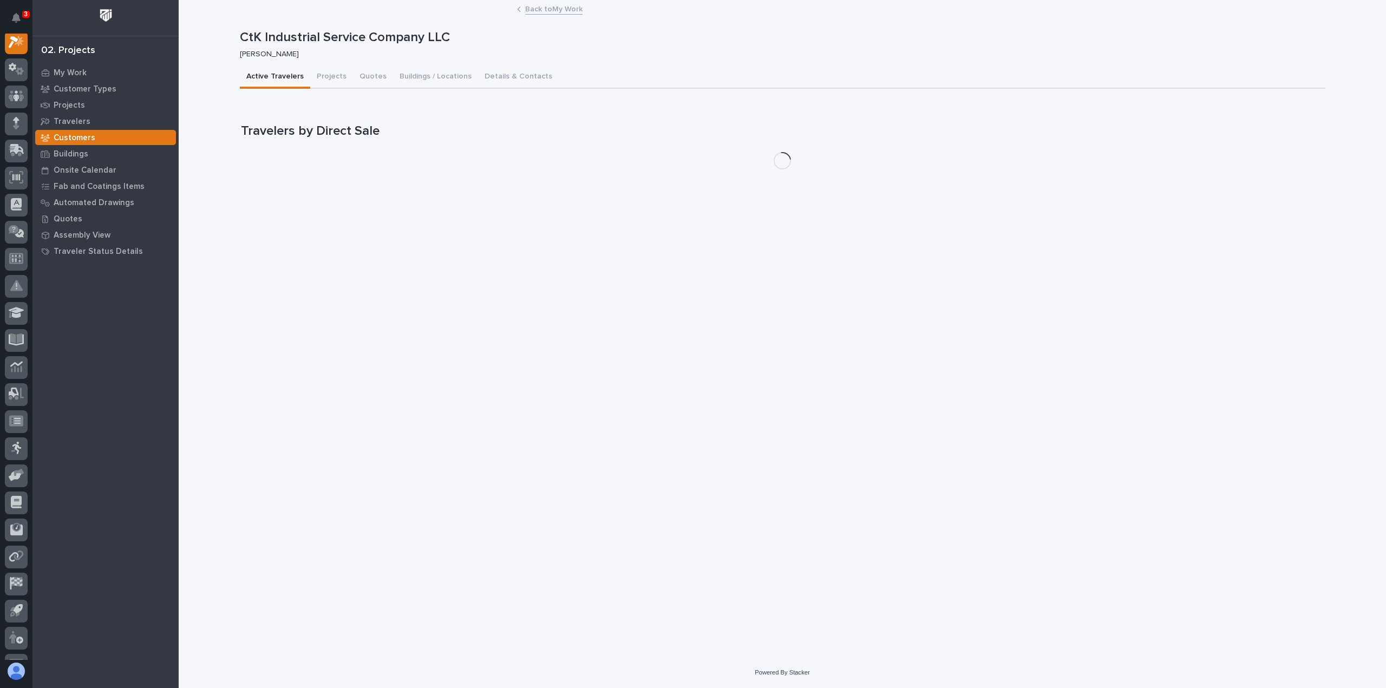
scroll to position [27, 0]
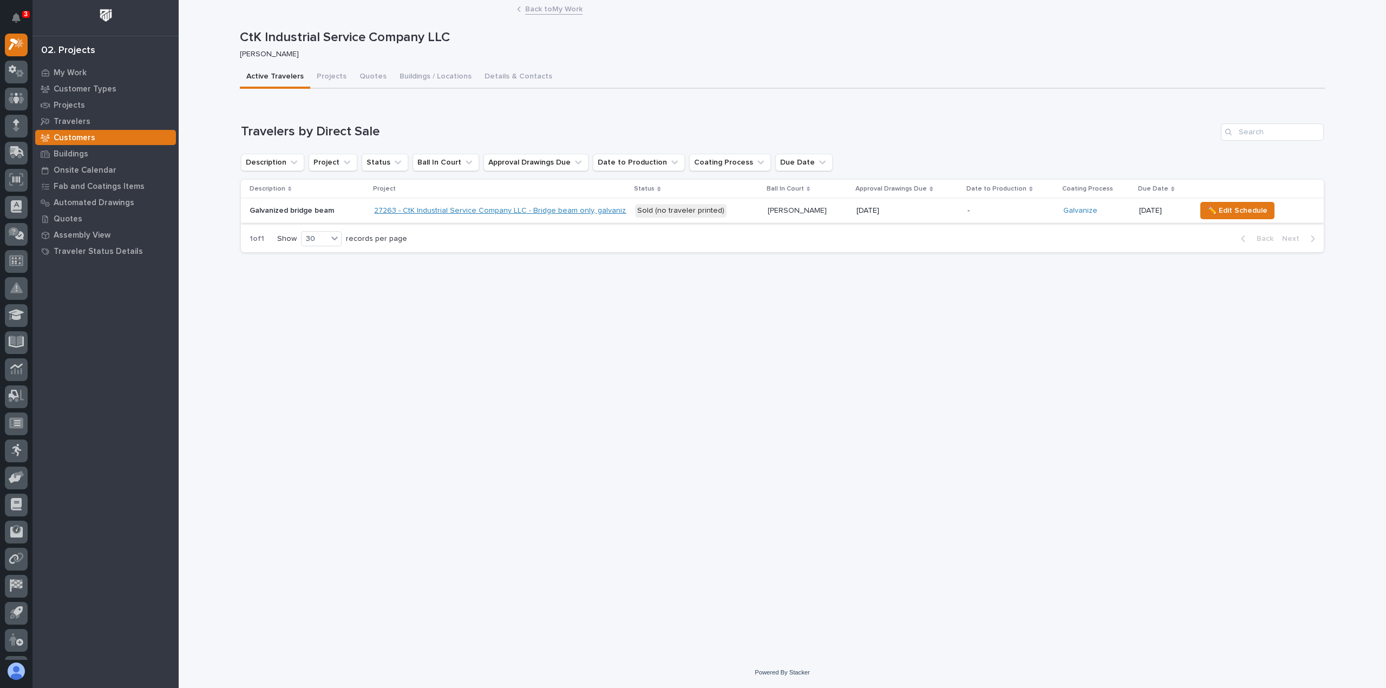
click at [574, 211] on link "27263 - CtK Industrial Service Company LLC - Bridge beam only, galvanized" at bounding box center [504, 210] width 261 height 9
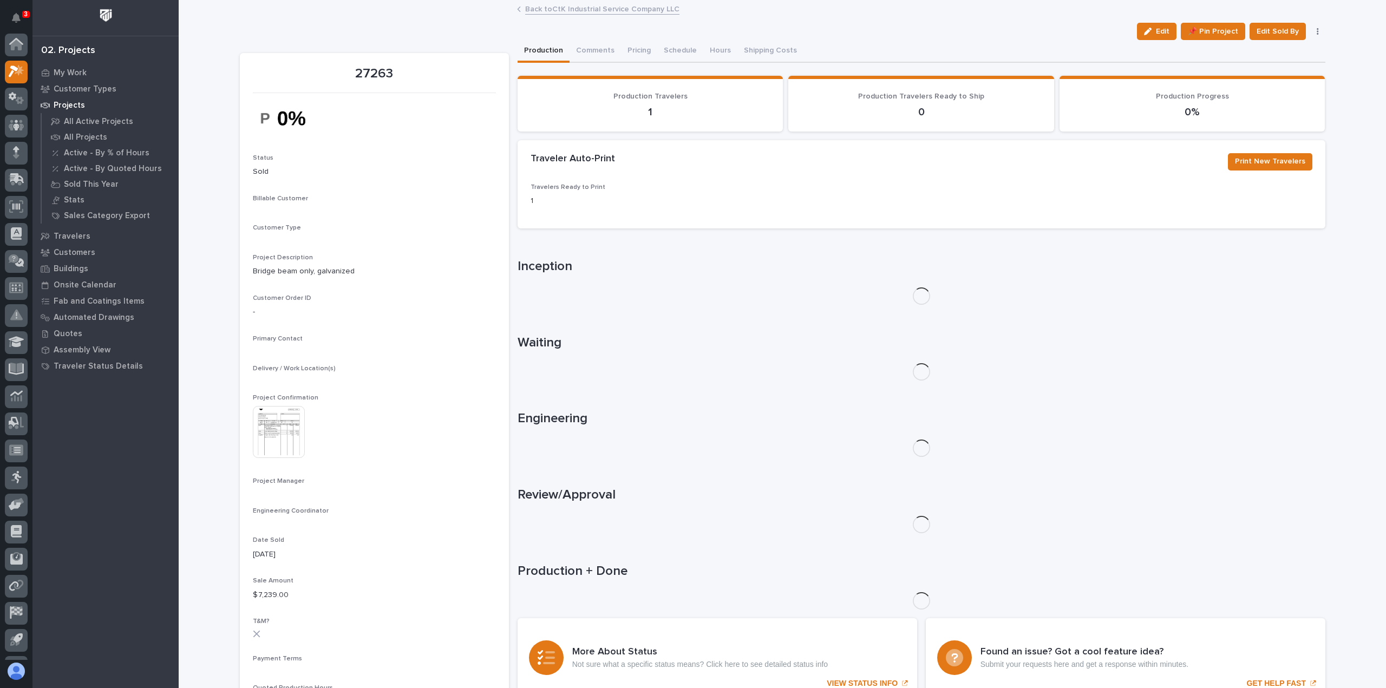
scroll to position [27, 0]
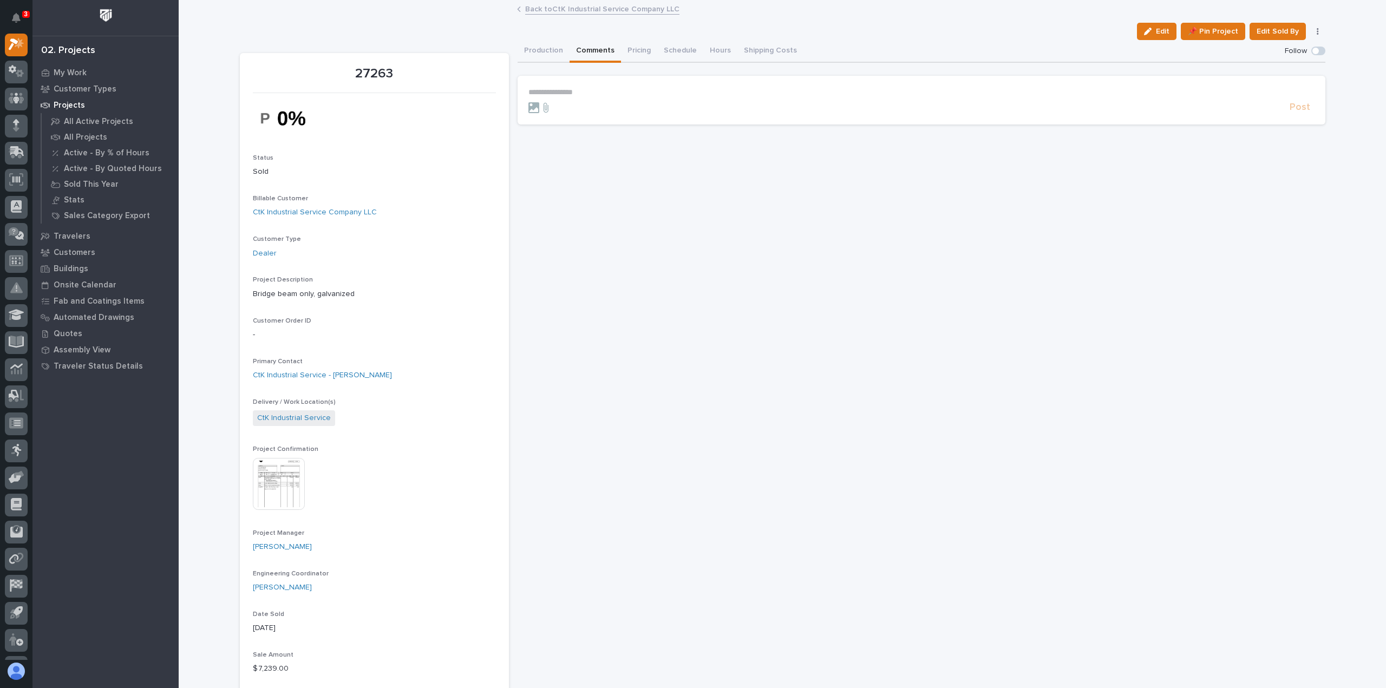
click at [587, 49] on button "Comments" at bounding box center [594, 51] width 51 height 23
click at [576, 88] on p "**********" at bounding box center [921, 92] width 786 height 9
click at [547, 130] on span "Caleb Oetjen" at bounding box center [557, 130] width 61 height 8
click at [592, 89] on p "**********" at bounding box center [921, 93] width 786 height 11
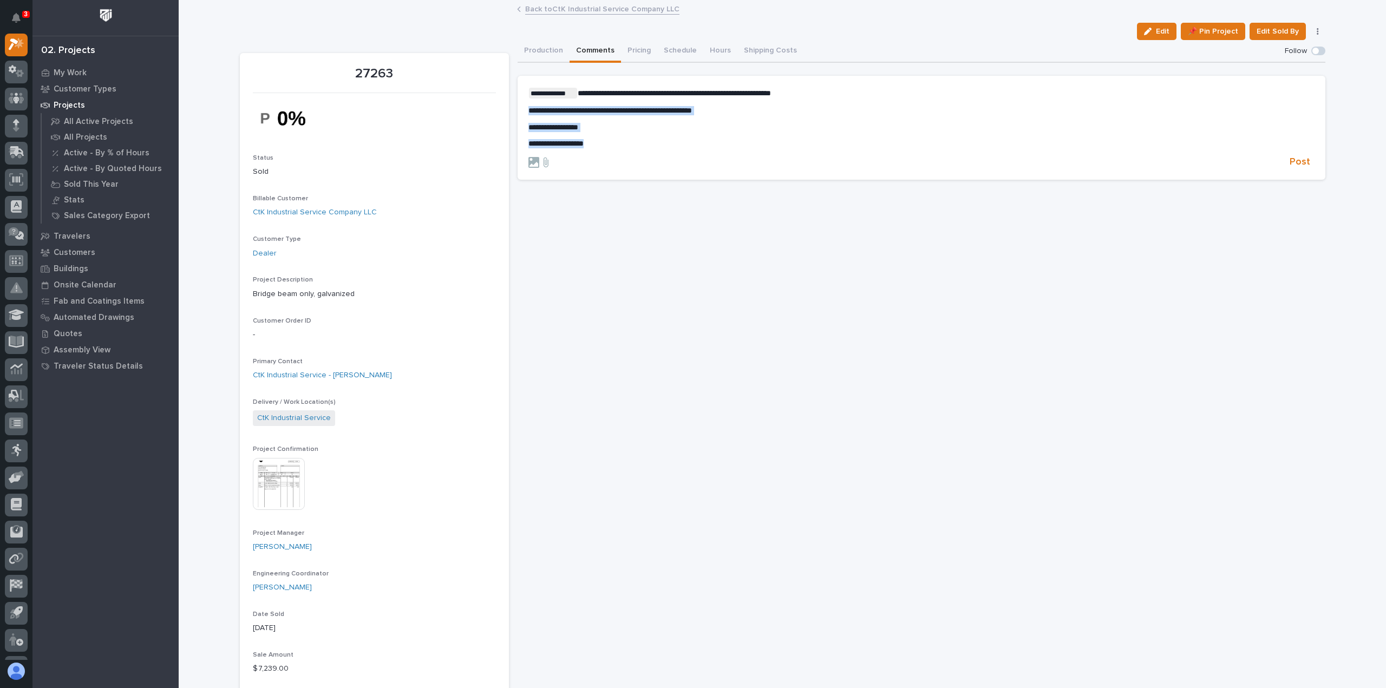
drag, startPoint x: 524, startPoint y: 108, endPoint x: 599, endPoint y: 139, distance: 80.8
click at [599, 139] on div "**********" at bounding box center [921, 118] width 786 height 61
click at [629, 135] on div "**********" at bounding box center [921, 118] width 786 height 61
click at [1300, 163] on span "Post" at bounding box center [1299, 162] width 21 height 12
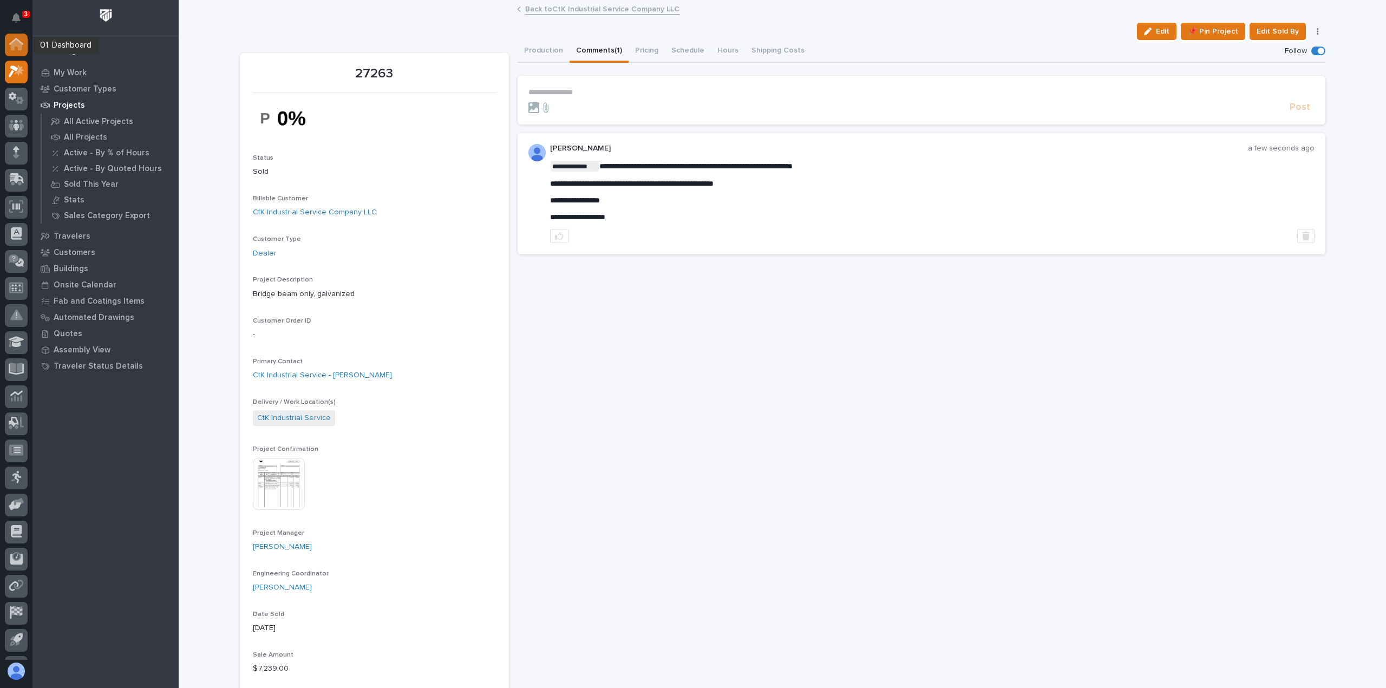
click at [15, 42] on icon at bounding box center [16, 45] width 11 height 11
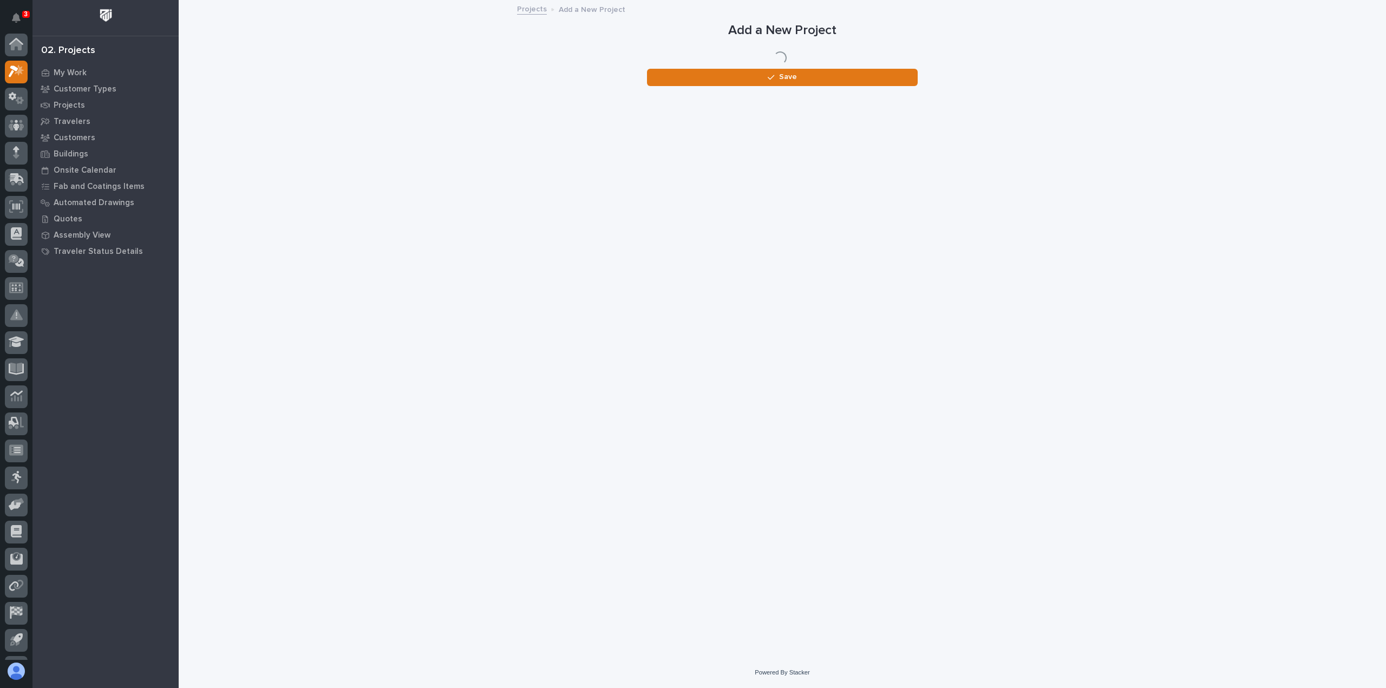
scroll to position [27, 0]
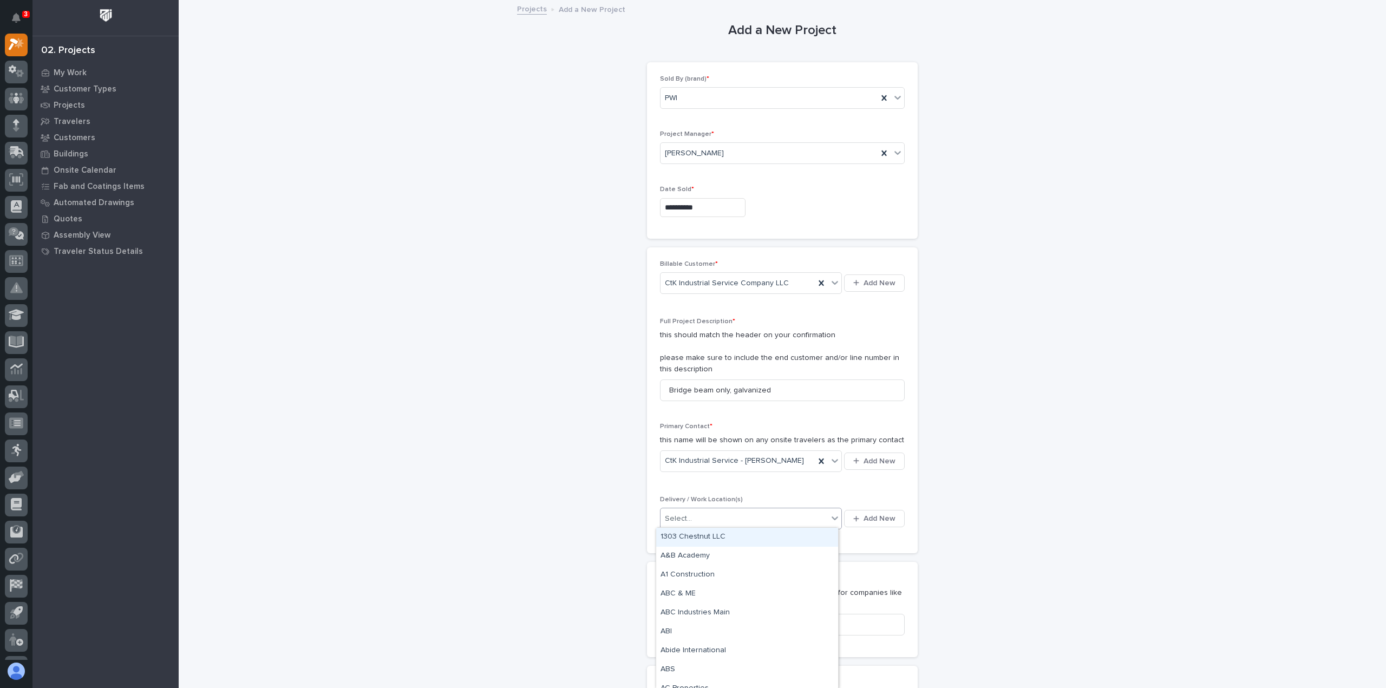
click at [692, 513] on div "Select..." at bounding box center [743, 519] width 167 height 18
type input "***"
click at [691, 535] on div "CtK Industrial Service" at bounding box center [747, 537] width 182 height 19
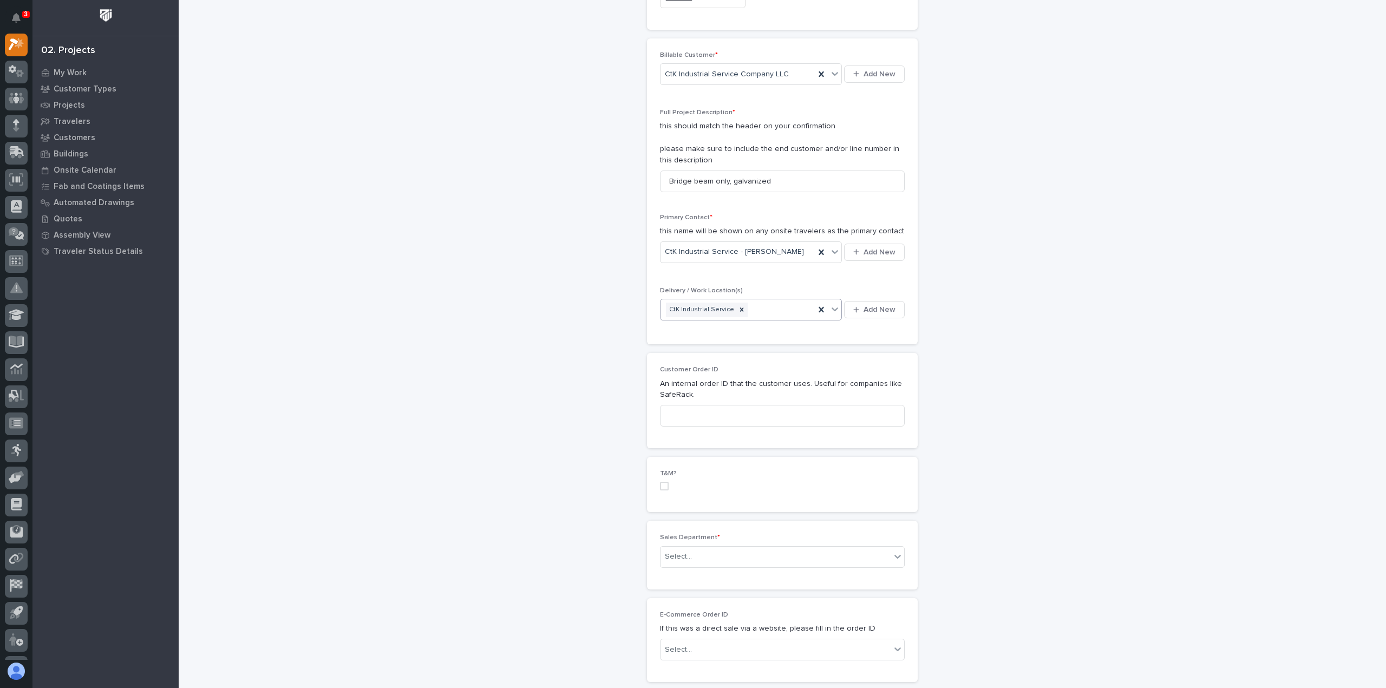
scroll to position [289, 0]
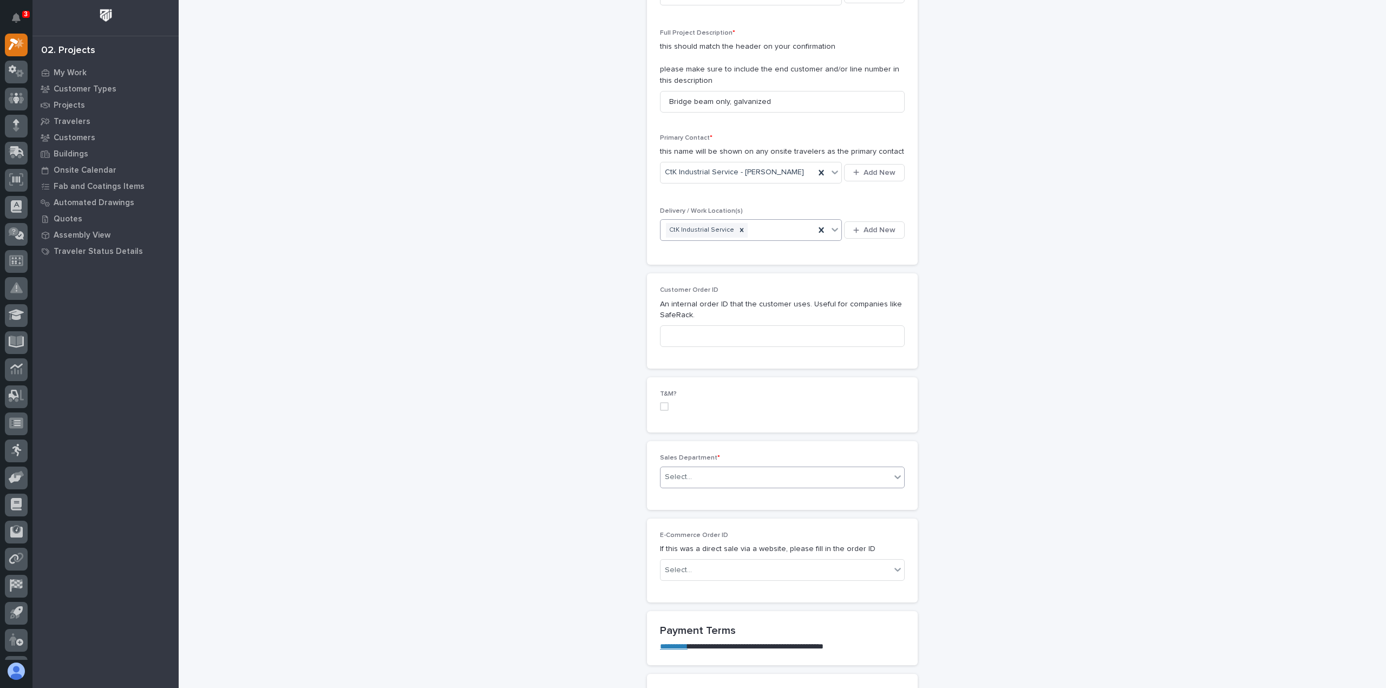
click at [676, 472] on div "Select..." at bounding box center [678, 476] width 27 height 11
click at [673, 492] on span "National Sales" at bounding box center [687, 495] width 55 height 12
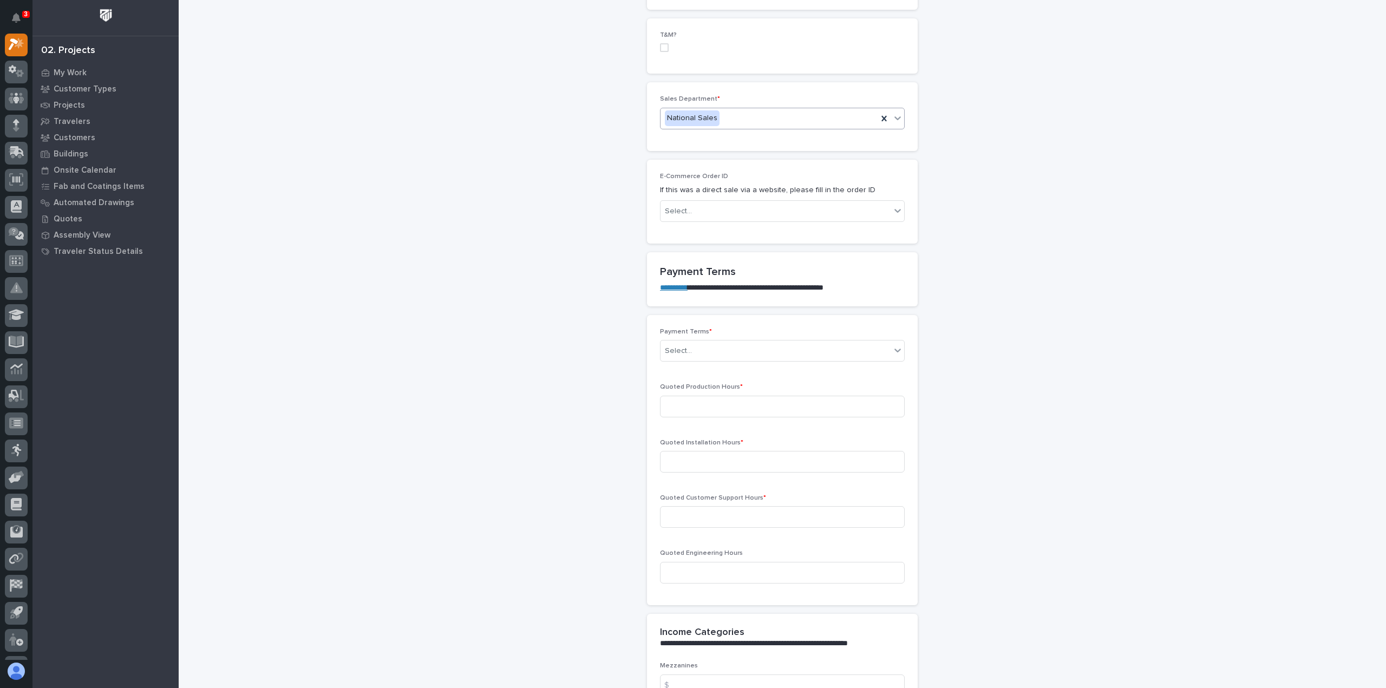
scroll to position [650, 0]
click at [686, 343] on div "Select..." at bounding box center [678, 348] width 27 height 11
click at [669, 442] on div "Net 30" at bounding box center [778, 442] width 244 height 19
click at [672, 402] on input at bounding box center [782, 405] width 245 height 22
type input "8"
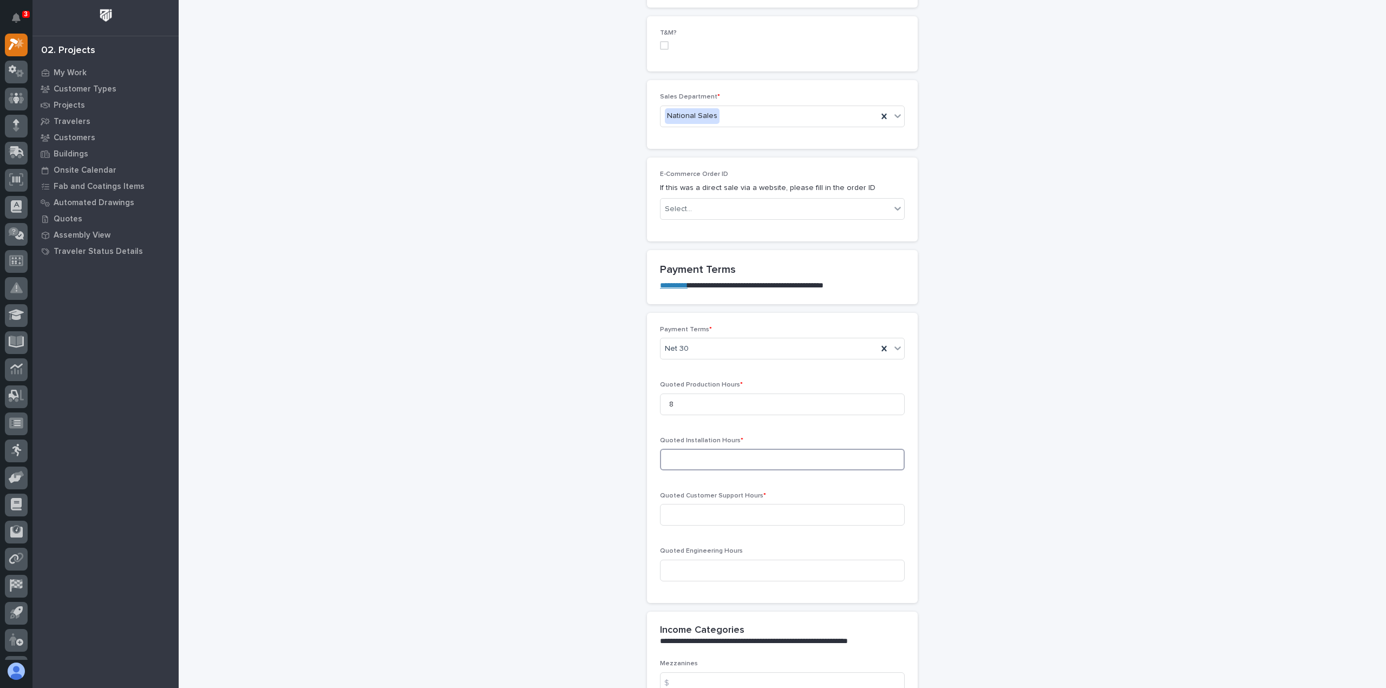
click at [674, 456] on input at bounding box center [782, 460] width 245 height 22
type input "8"
type input "0"
click at [670, 512] on input at bounding box center [782, 515] width 245 height 22
type input "0"
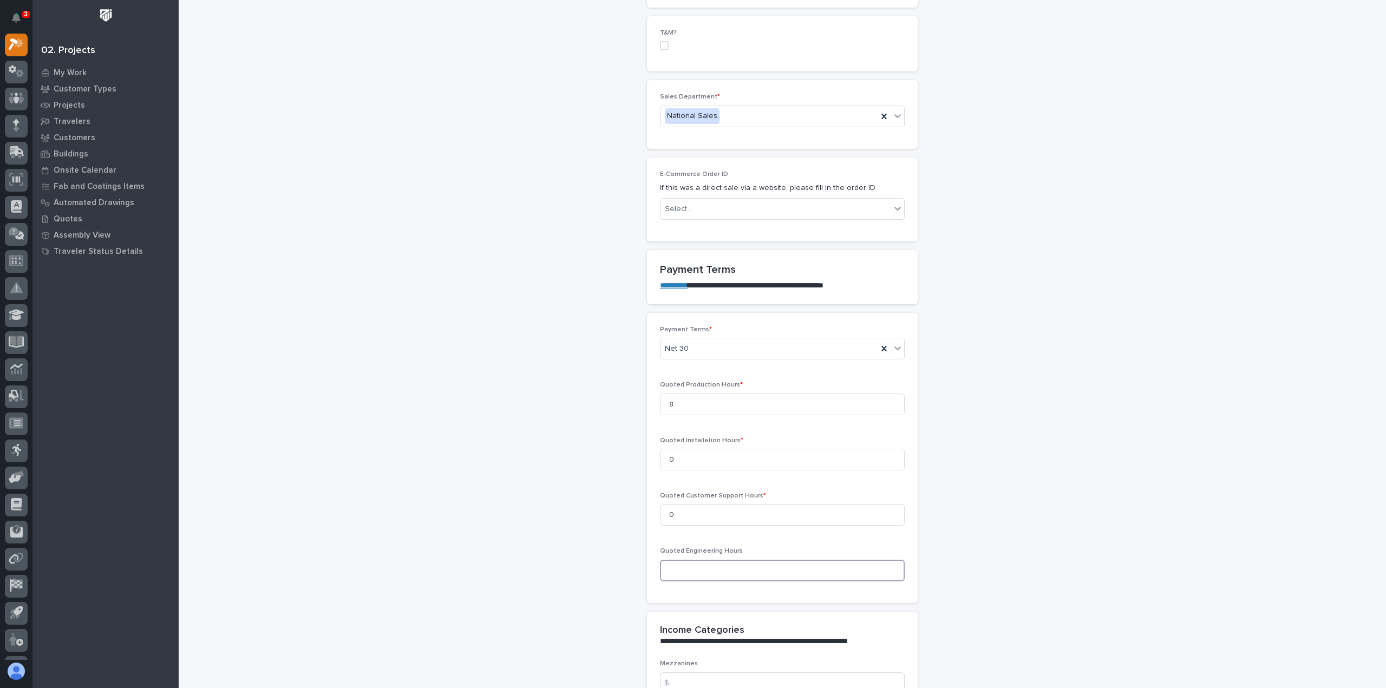
click at [666, 568] on input at bounding box center [782, 571] width 245 height 22
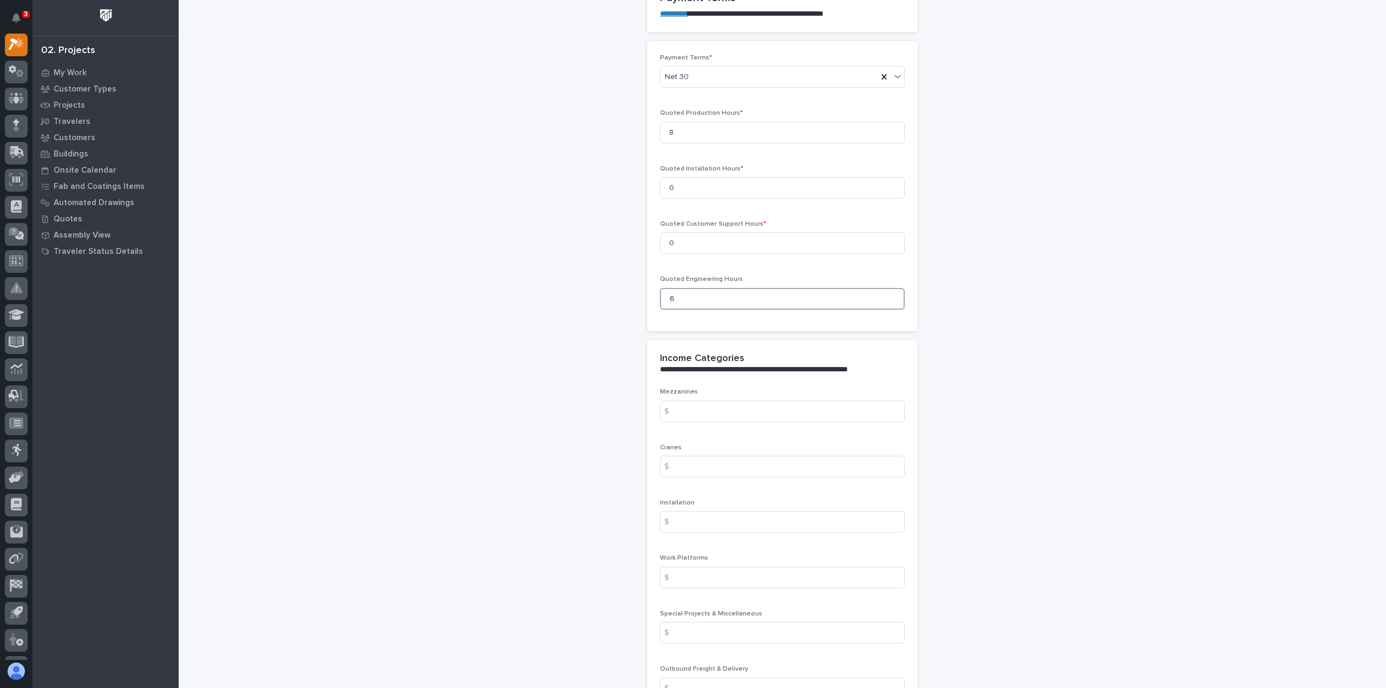
scroll to position [938, 0]
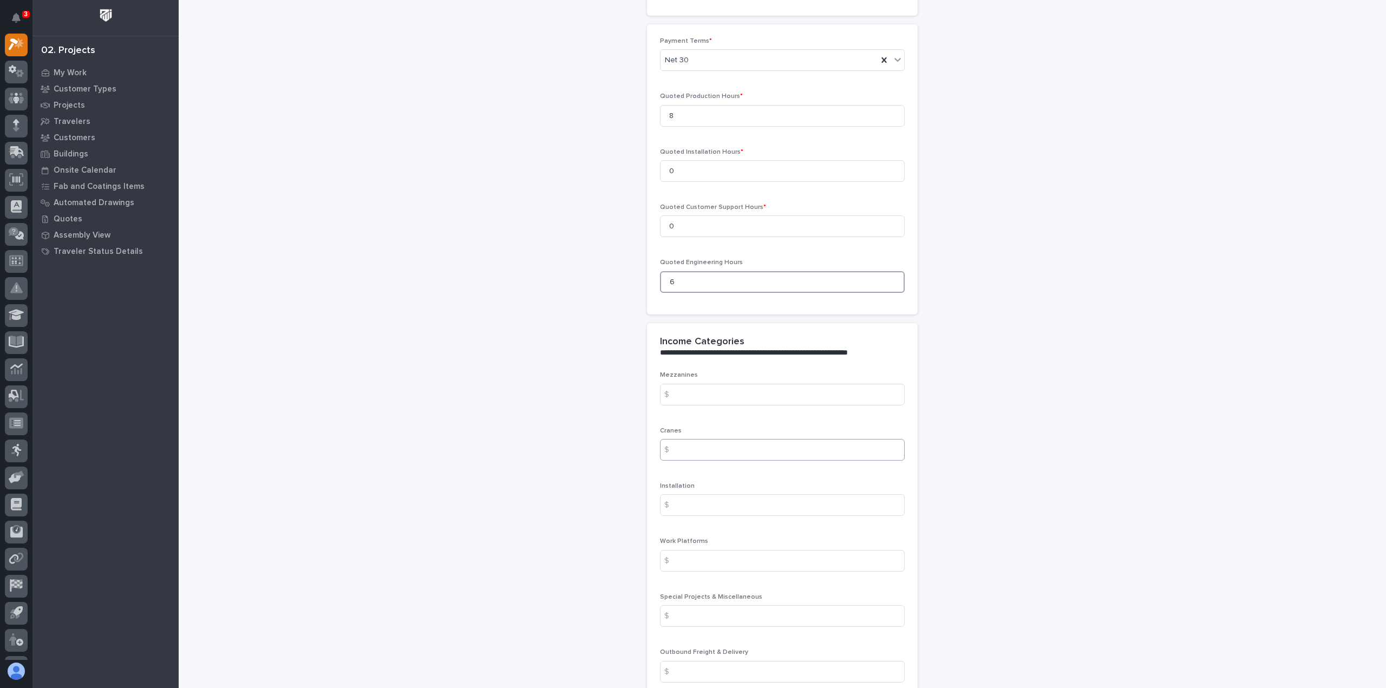
type input "6"
click at [681, 448] on input at bounding box center [782, 450] width 245 height 22
click at [697, 449] on input at bounding box center [782, 450] width 245 height 22
type input "7239"
click at [717, 530] on div "Mezzanines $ Cranes $ 7239 Installation $ Work Platforms $ Special Projects & M…" at bounding box center [782, 641] width 245 height 541
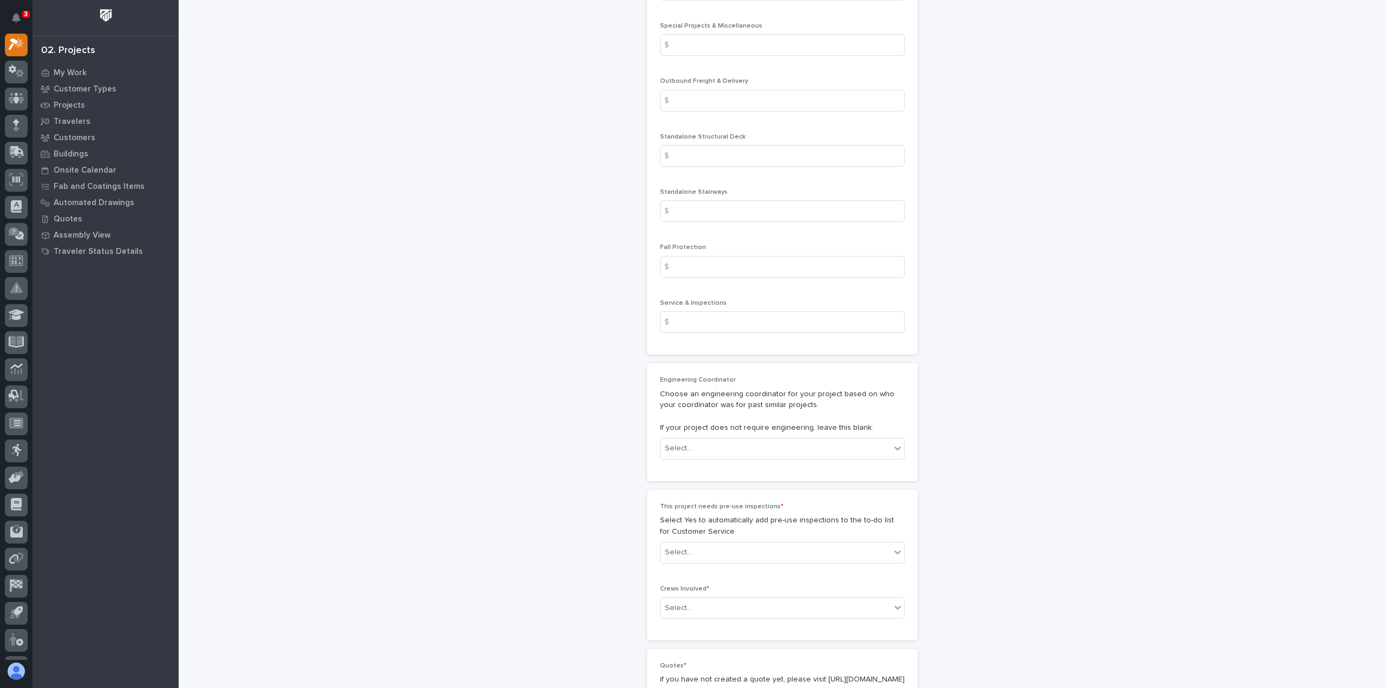
scroll to position [1516, 0]
click at [895, 436] on icon at bounding box center [897, 441] width 11 height 11
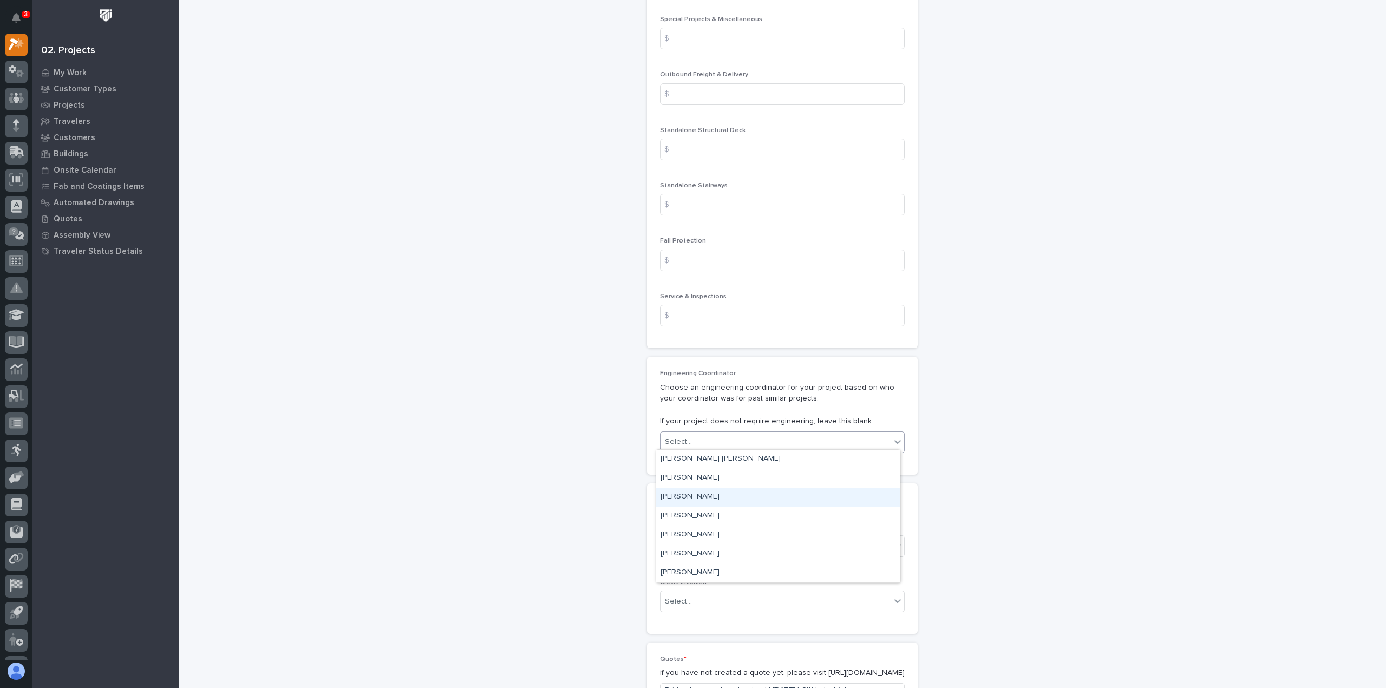
click at [685, 496] on div "Leighton Yoder" at bounding box center [778, 497] width 244 height 19
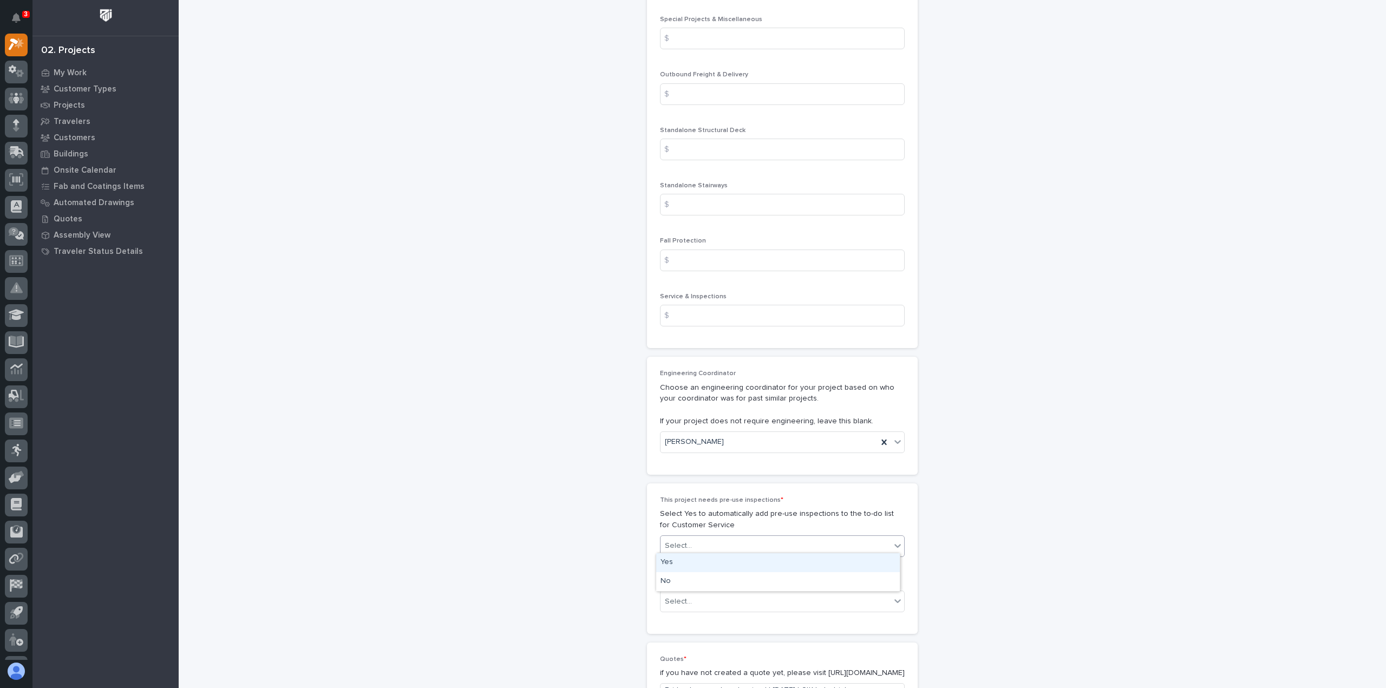
click at [892, 540] on icon at bounding box center [897, 545] width 11 height 11
click at [667, 580] on div "No" at bounding box center [778, 581] width 244 height 19
click at [894, 595] on icon at bounding box center [897, 600] width 11 height 11
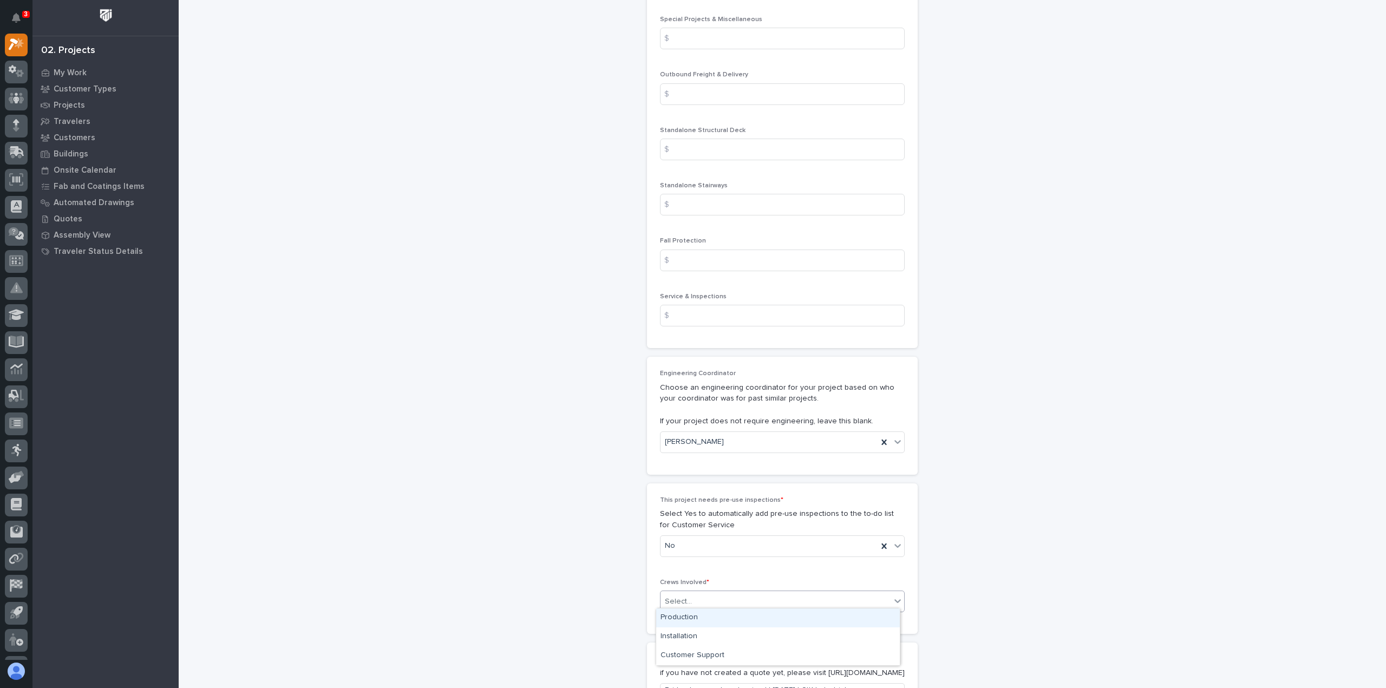
click at [673, 615] on div "Production" at bounding box center [778, 617] width 244 height 19
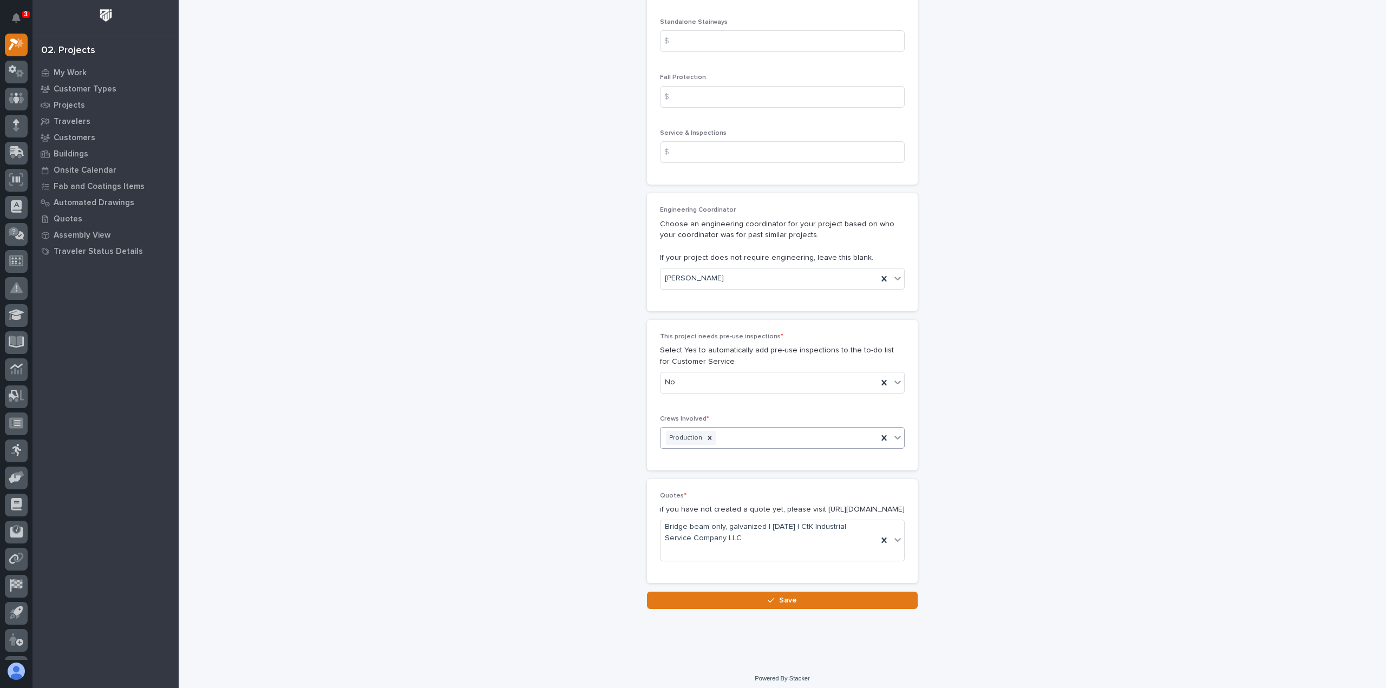
scroll to position [1691, 0]
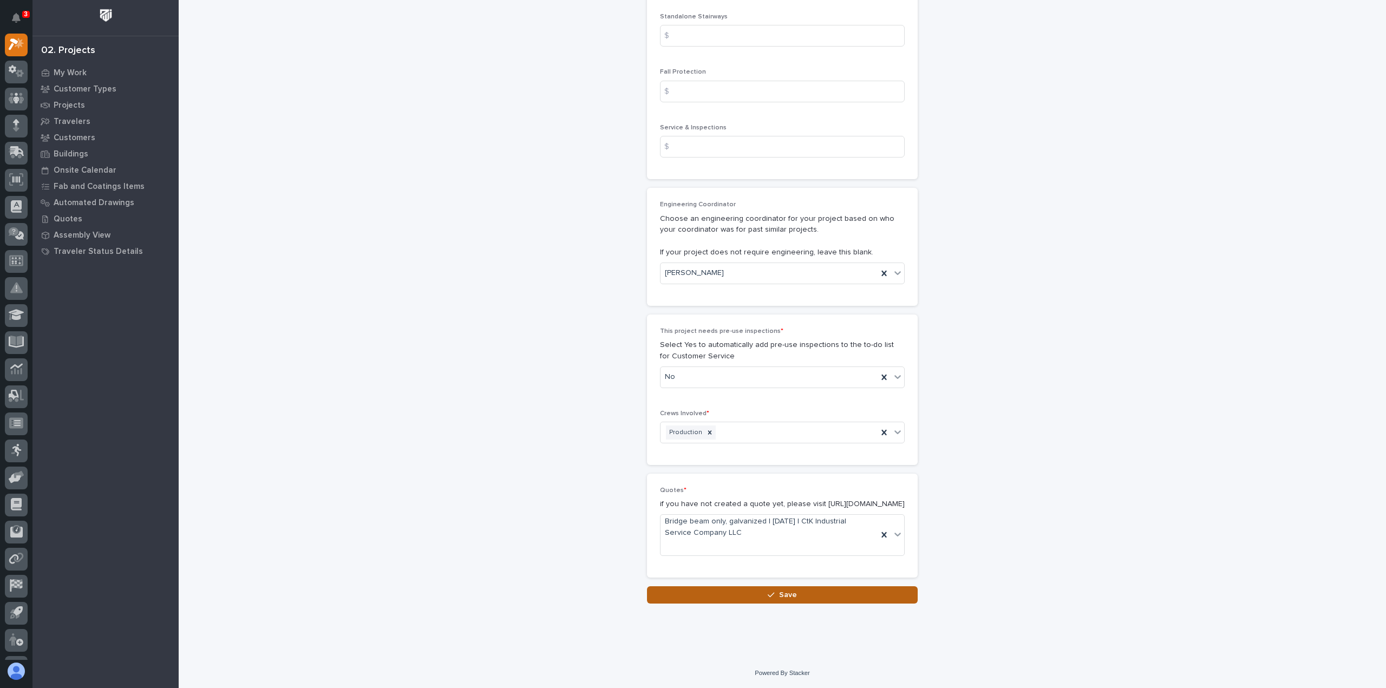
click at [779, 594] on span "Save" at bounding box center [788, 595] width 18 height 10
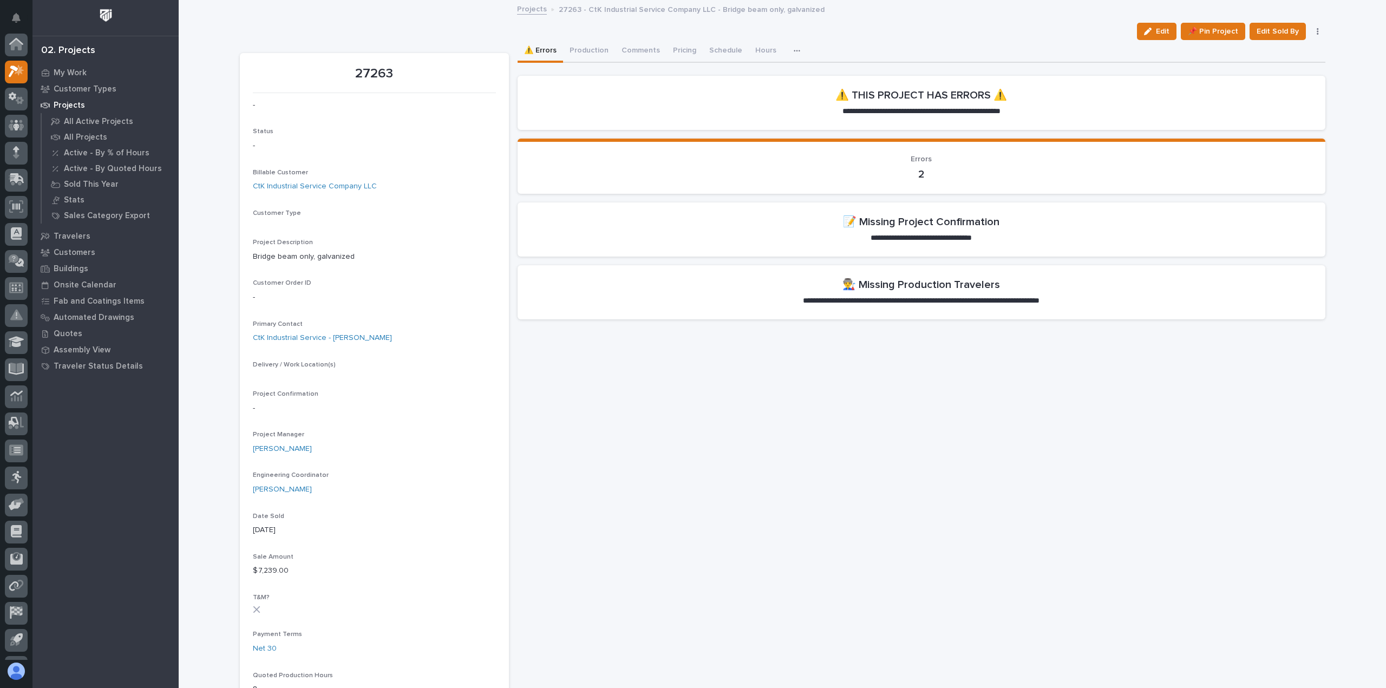
scroll to position [27, 0]
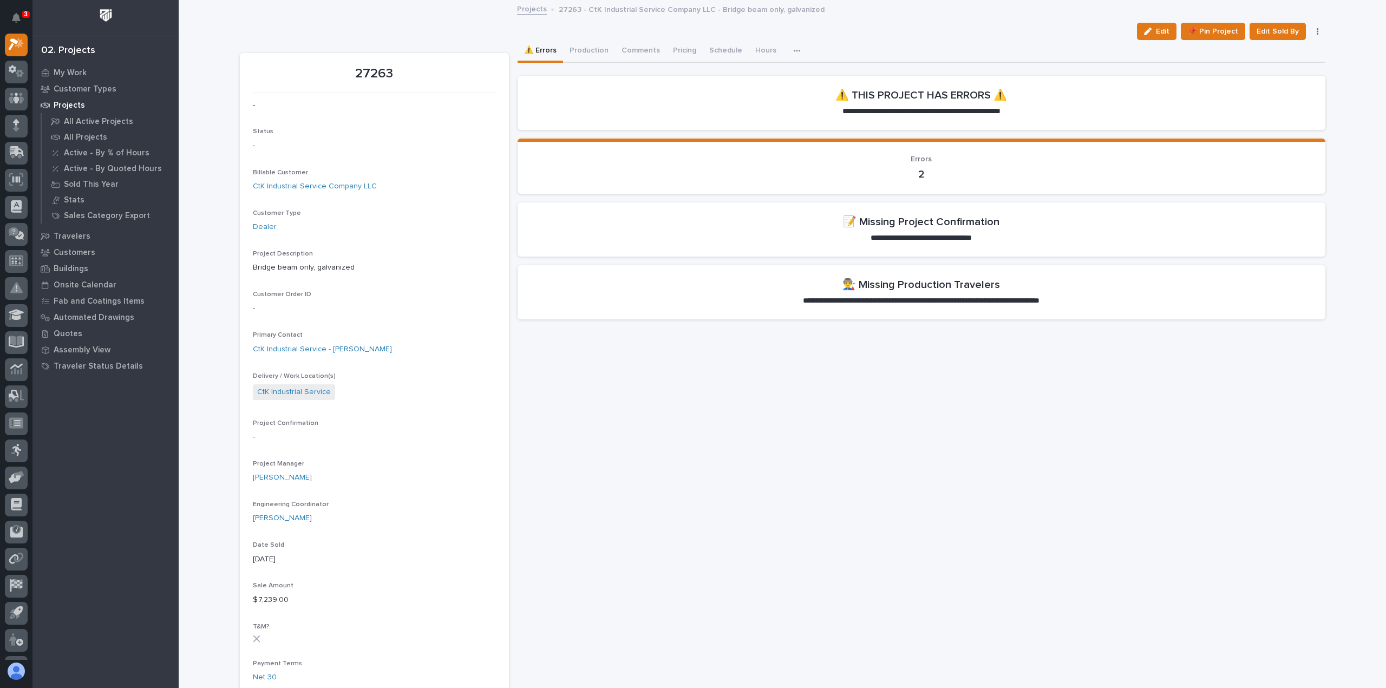
click at [1159, 29] on span "Edit" at bounding box center [1163, 32] width 14 height 10
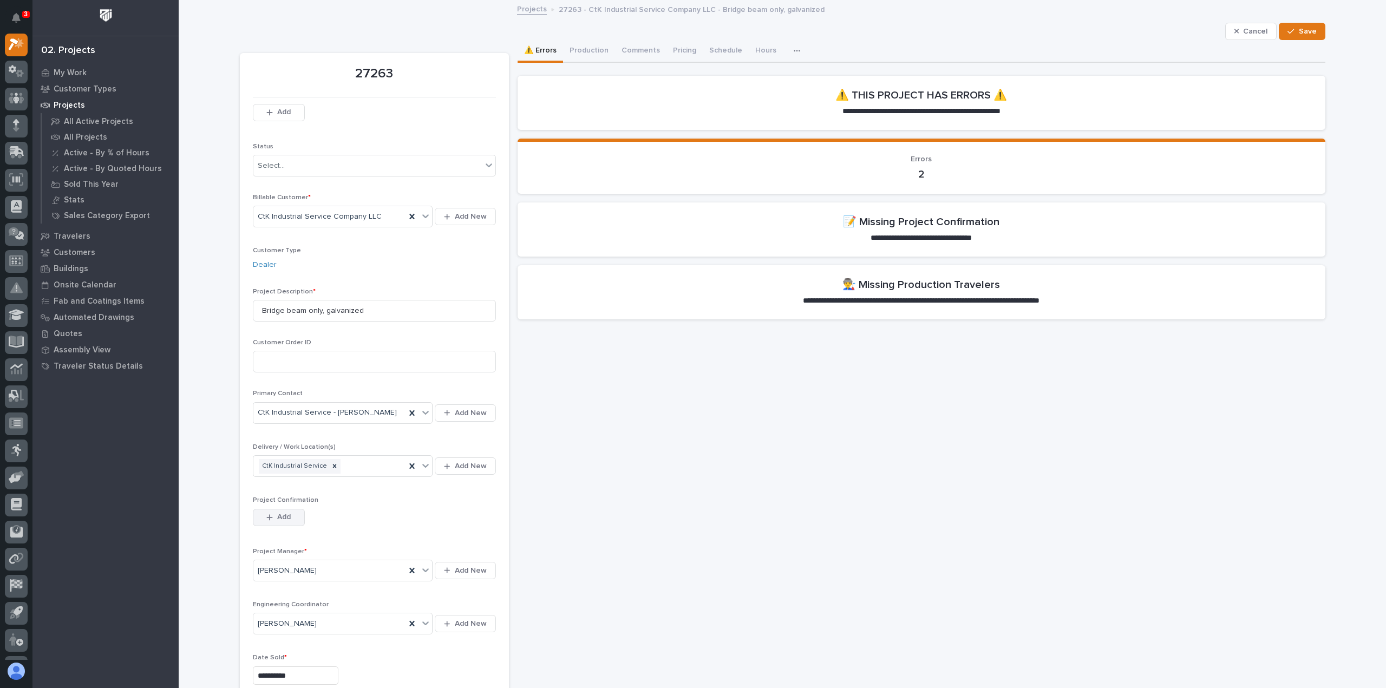
click at [267, 514] on icon "button" at bounding box center [269, 518] width 6 height 8
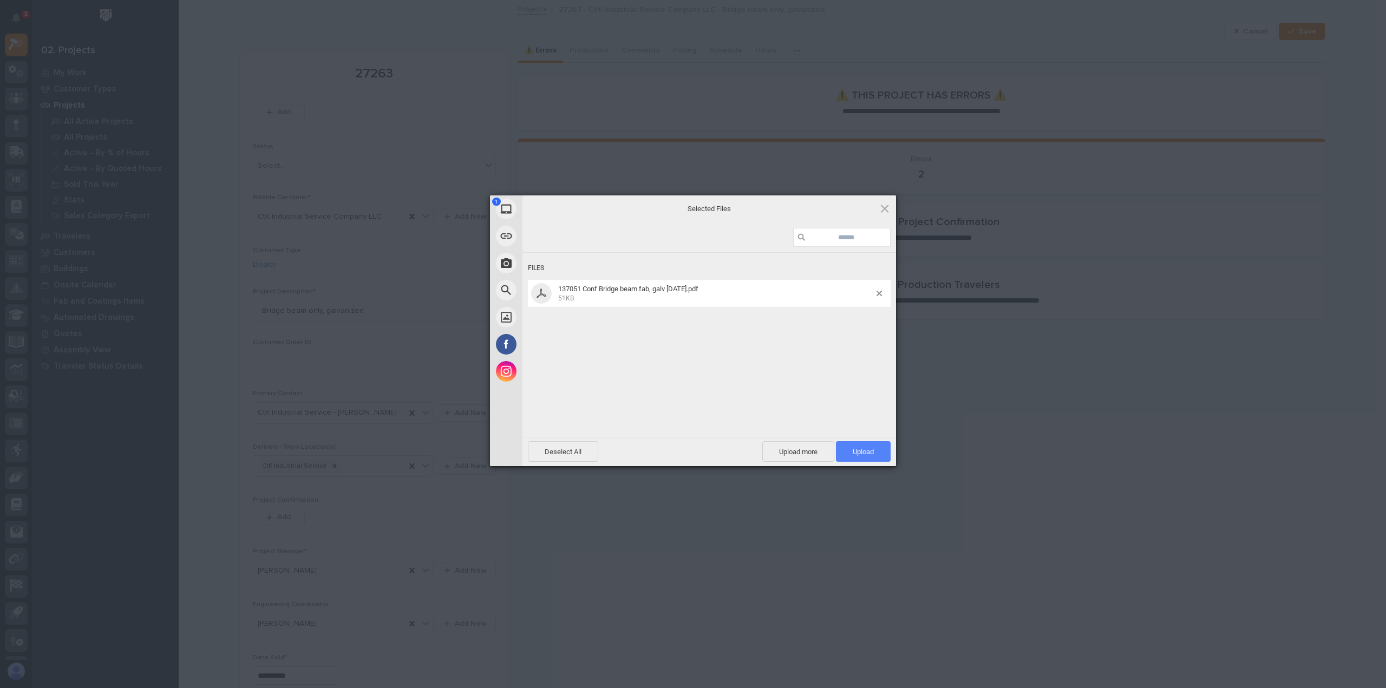
click at [860, 448] on span "Upload 1" at bounding box center [863, 452] width 21 height 8
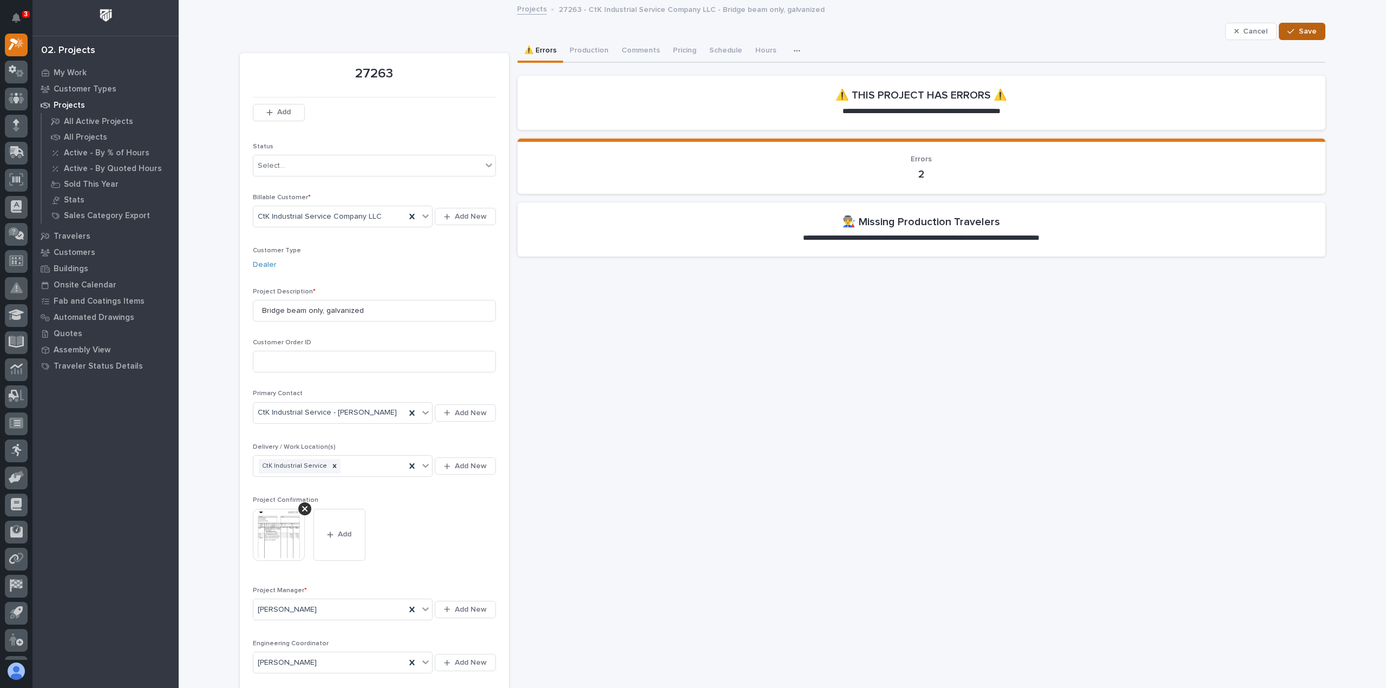
click at [1303, 31] on span "Save" at bounding box center [1308, 32] width 18 height 10
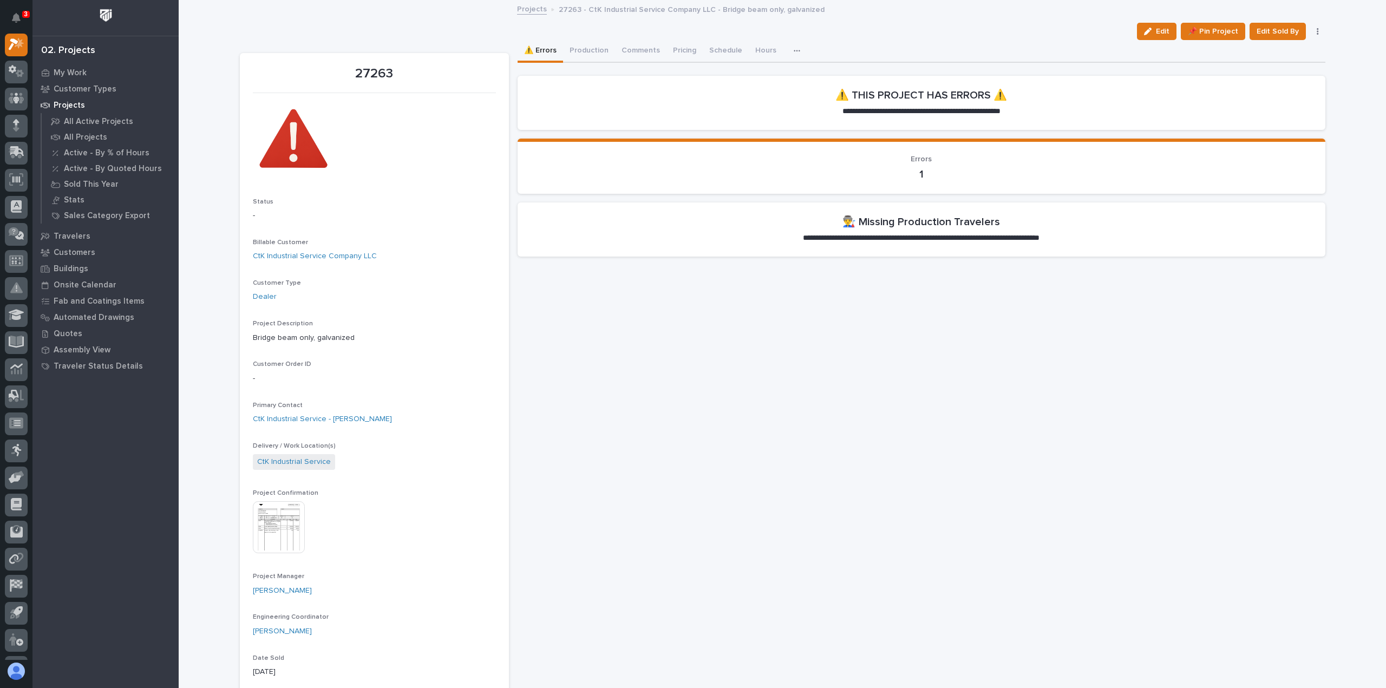
click at [918, 226] on h2 "👨‍🏭 Missing Production Travelers" at bounding box center [921, 221] width 158 height 13
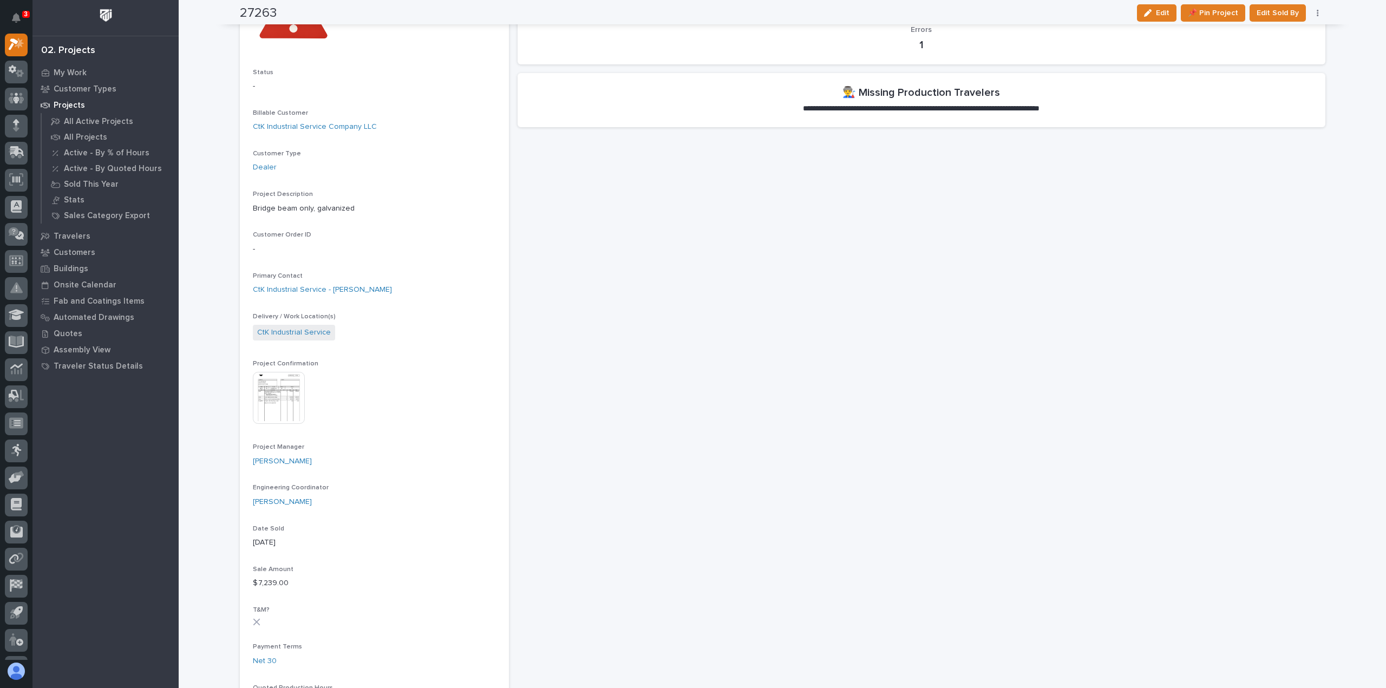
scroll to position [0, 0]
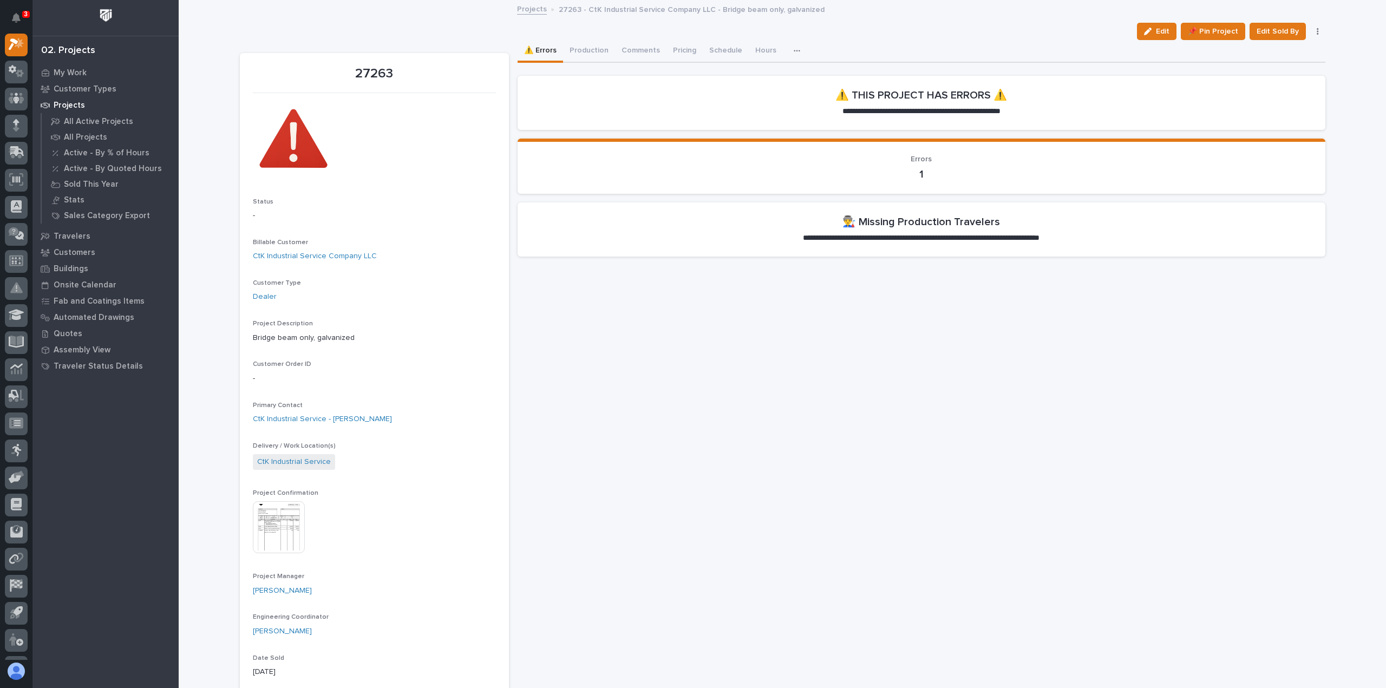
click at [922, 224] on h2 "👨‍🏭 Missing Production Travelers" at bounding box center [921, 221] width 158 height 13
click at [67, 235] on p "Travelers" at bounding box center [72, 237] width 37 height 10
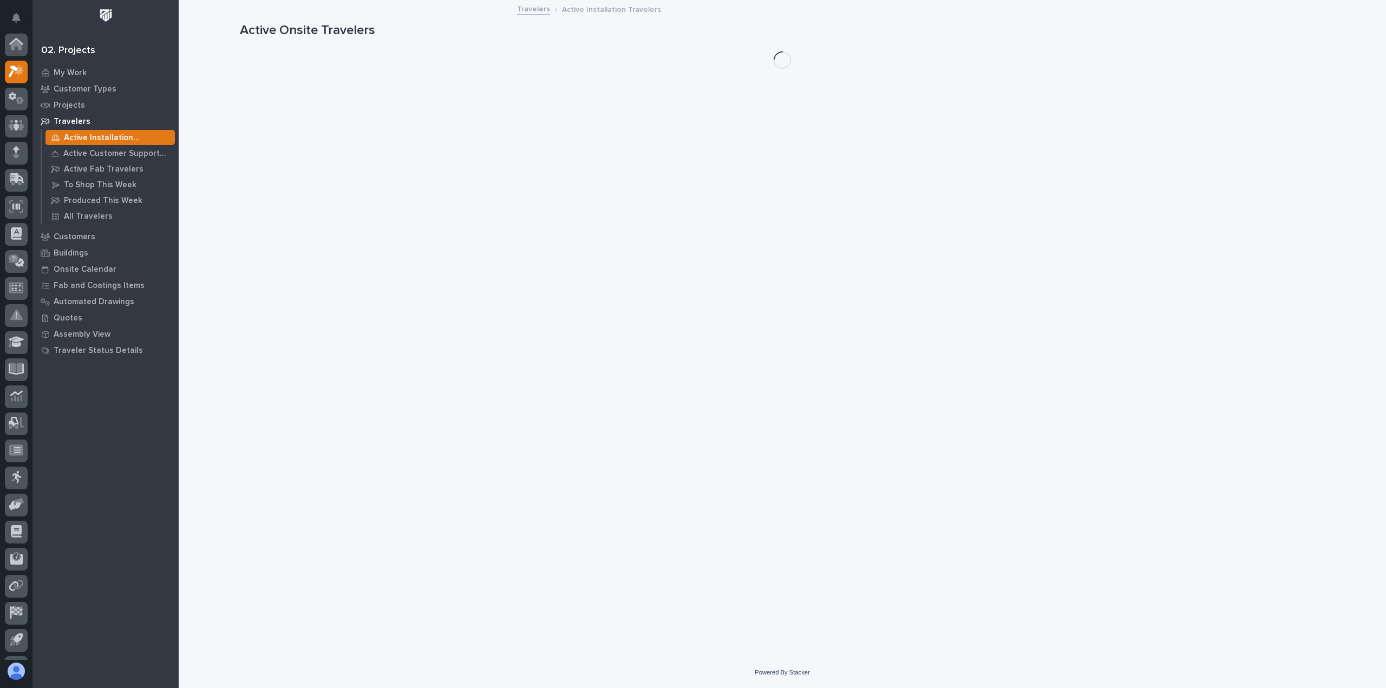
scroll to position [27, 0]
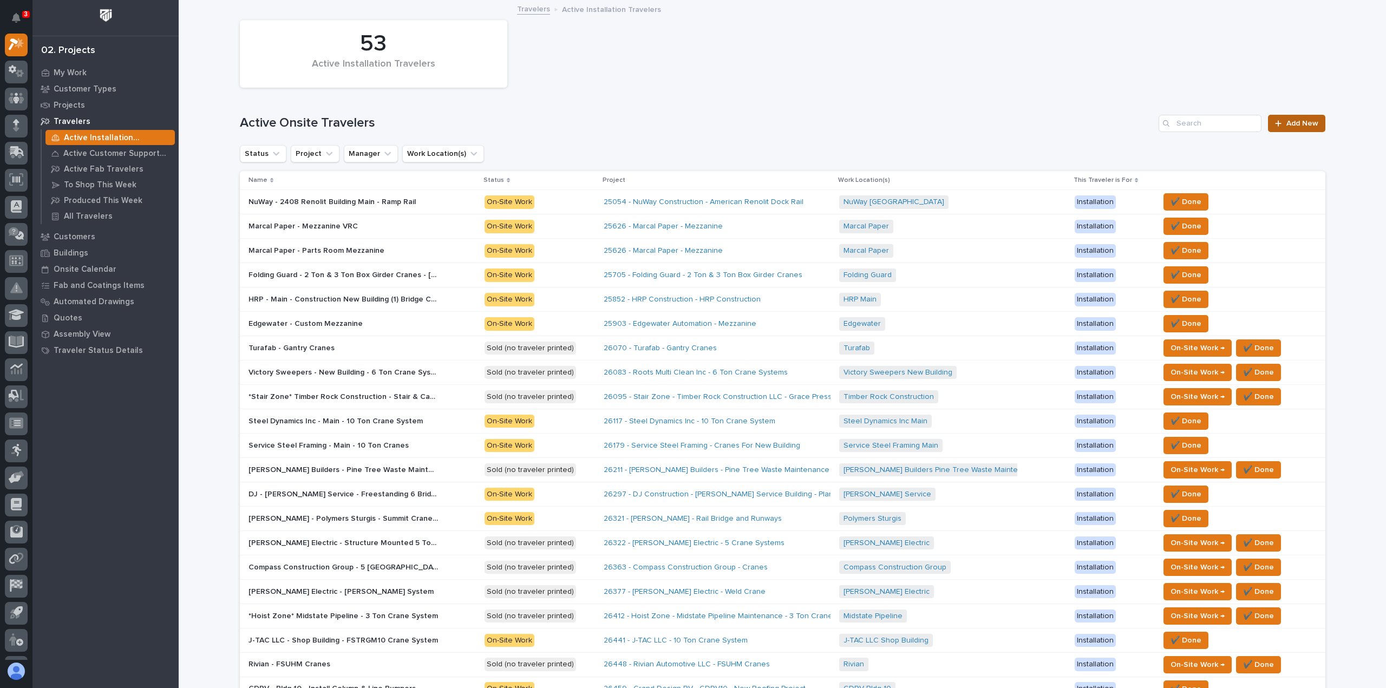
click at [1300, 119] on link "Add New" at bounding box center [1296, 123] width 57 height 17
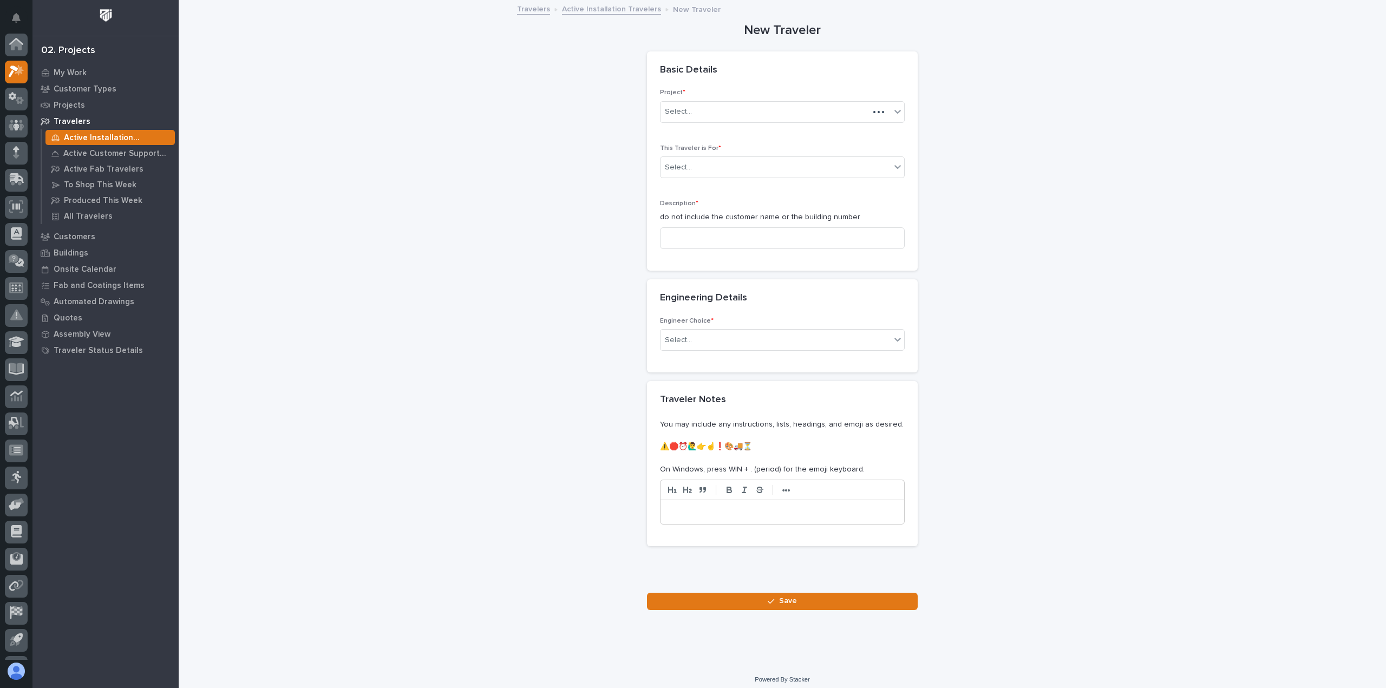
scroll to position [27, 0]
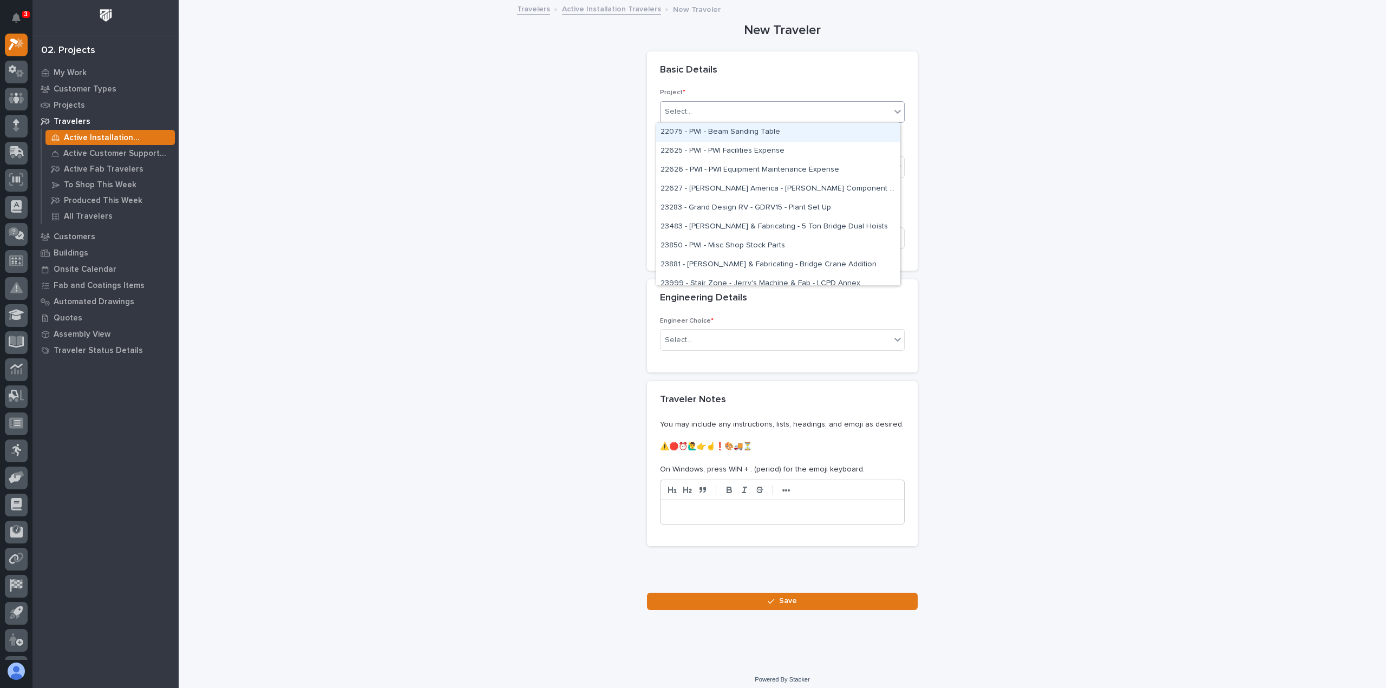
click at [894, 110] on icon at bounding box center [897, 111] width 11 height 11
type input "*****"
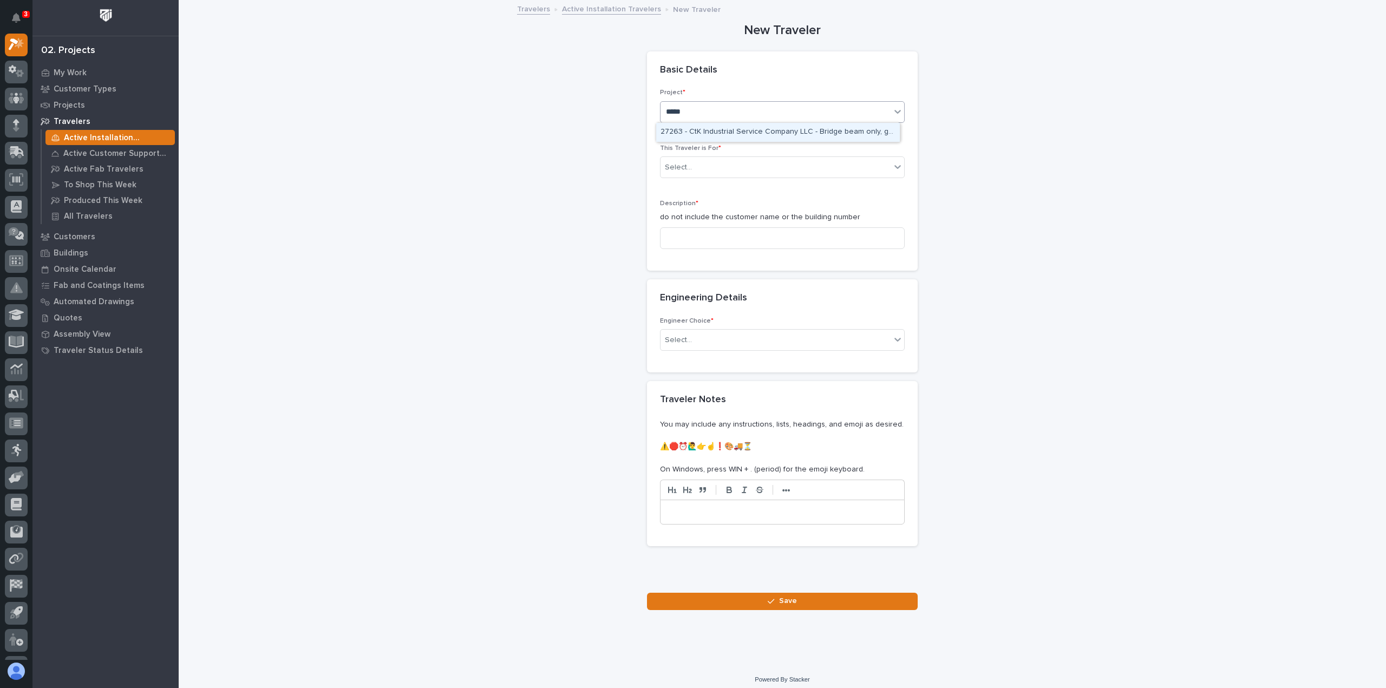
click at [736, 128] on div "27263 - CtK Industrial Service Company LLC - Bridge beam only, galvanized" at bounding box center [778, 132] width 244 height 19
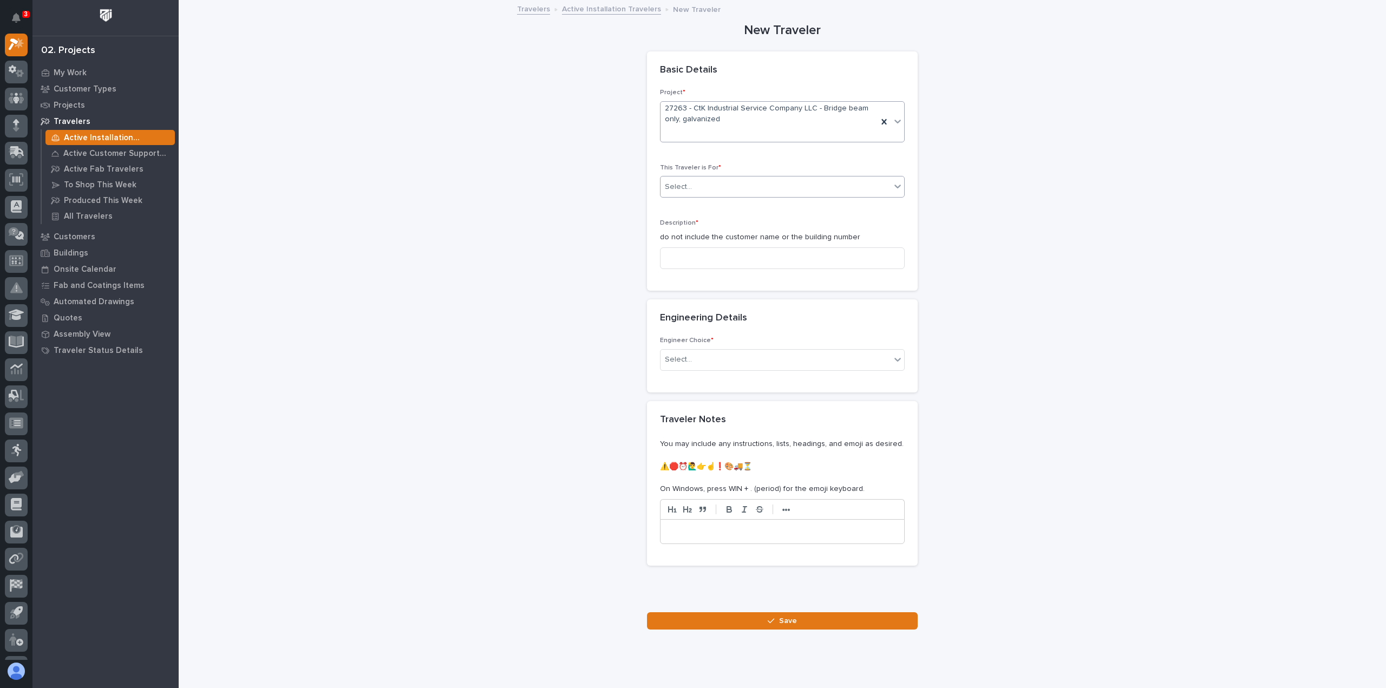
click at [714, 187] on div "Select..." at bounding box center [775, 187] width 230 height 18
click at [682, 207] on span "Production" at bounding box center [681, 206] width 42 height 12
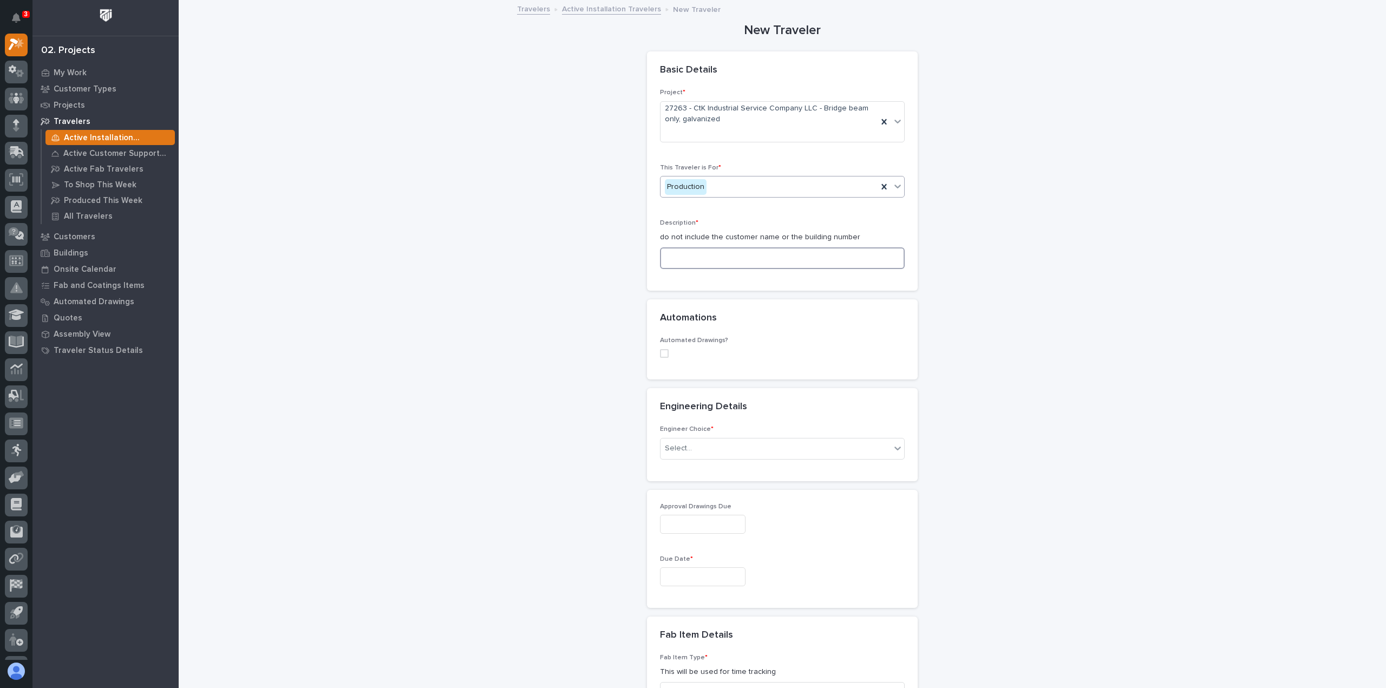
click at [674, 259] on input at bounding box center [782, 258] width 245 height 22
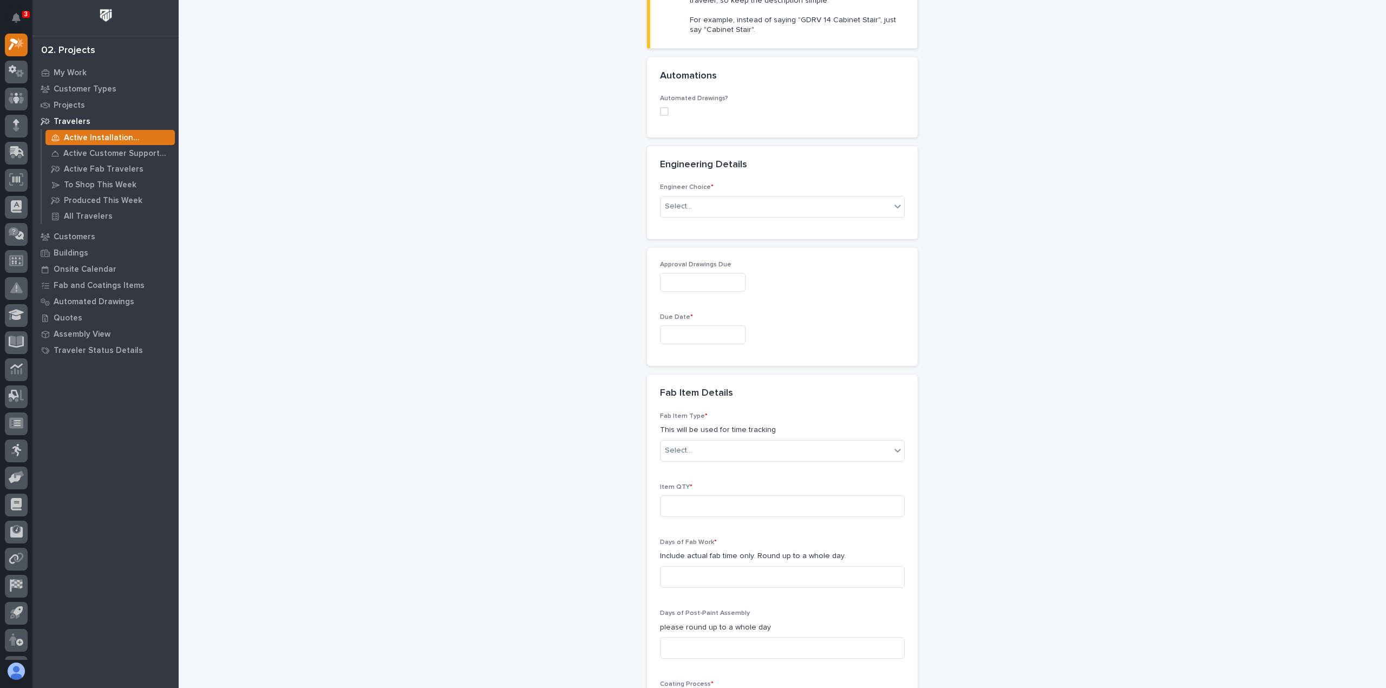
scroll to position [361, 0]
type input "Galvanized bridge beam"
click at [682, 198] on div "Select..." at bounding box center [678, 203] width 27 height 11
click at [687, 240] on div "I want my coordinator to choose an engineer" at bounding box center [778, 241] width 244 height 19
click at [687, 240] on div "Loading... Saving… Engineering Details ••• Engineer Choice * Select..." at bounding box center [782, 194] width 271 height 102
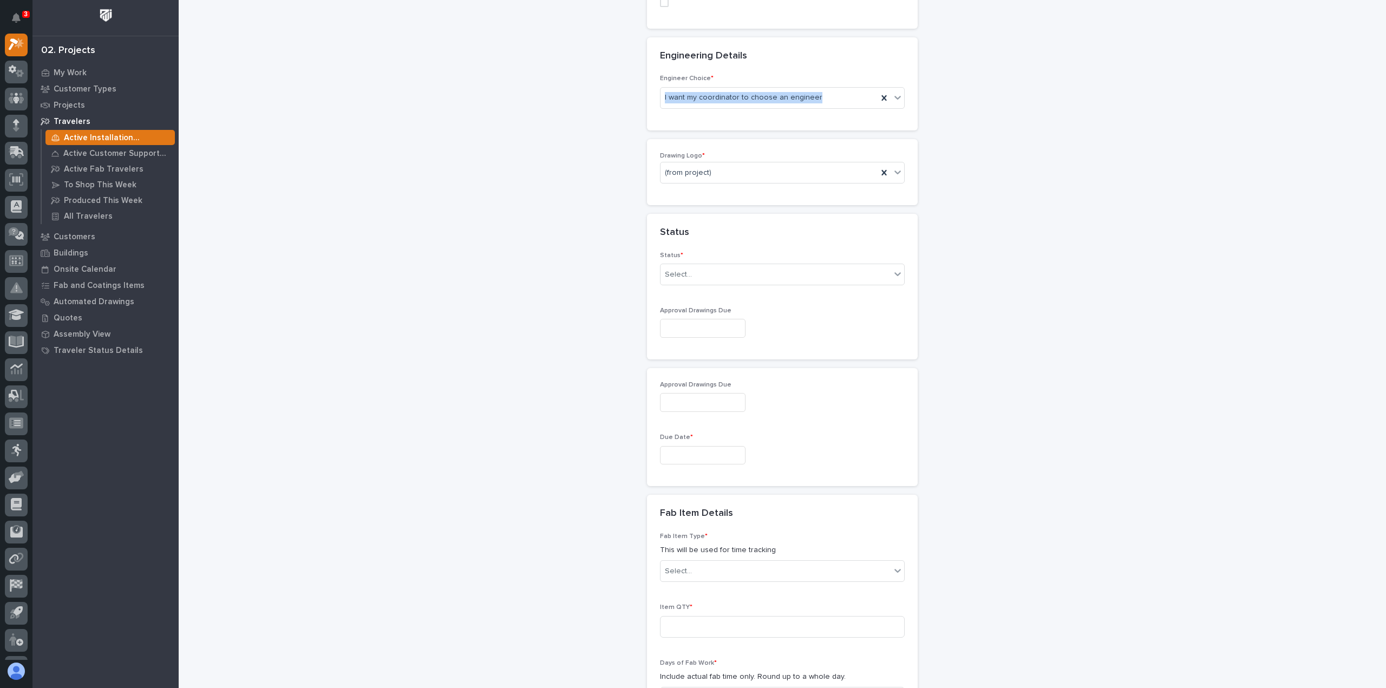
scroll to position [475, 0]
click at [892, 158] on icon at bounding box center [897, 163] width 11 height 11
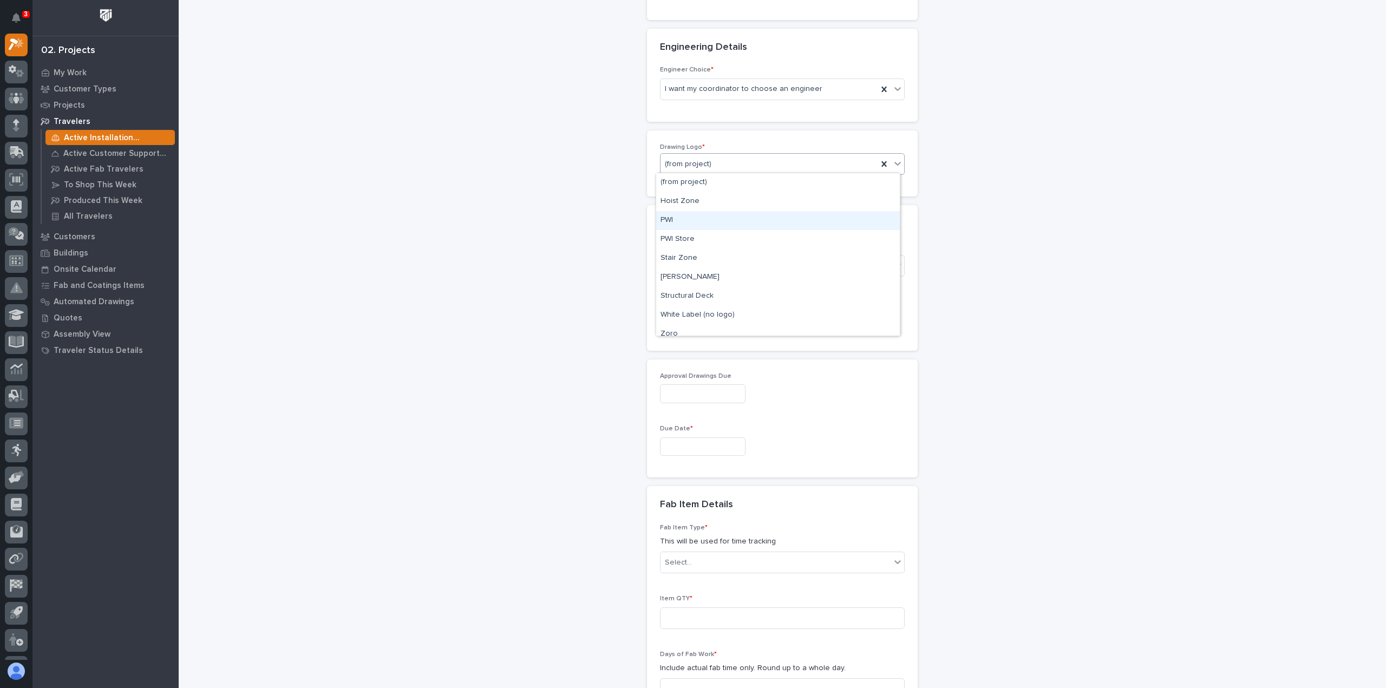
click at [670, 217] on div "PWI" at bounding box center [778, 220] width 244 height 19
click at [679, 264] on div "Select..." at bounding box center [678, 265] width 27 height 11
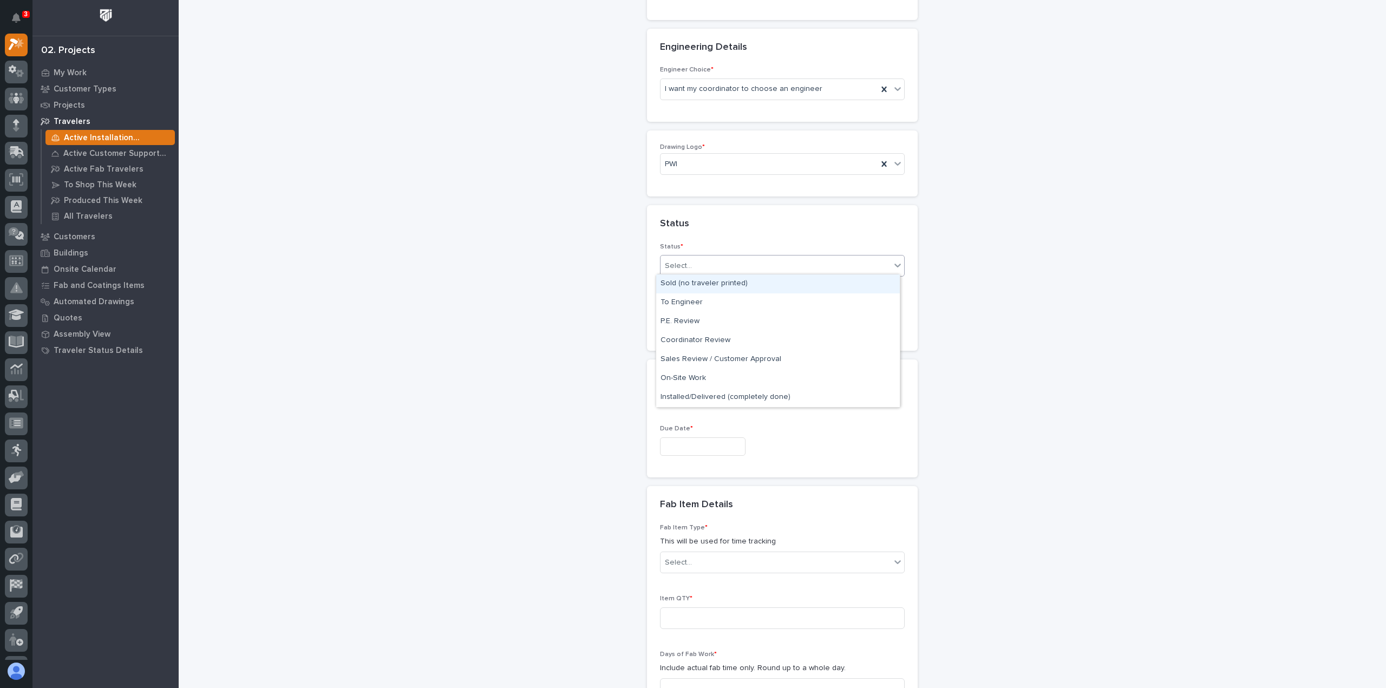
click at [668, 283] on div "Sold (no traveler printed)" at bounding box center [778, 283] width 244 height 19
click at [678, 316] on input "text" at bounding box center [703, 319] width 86 height 19
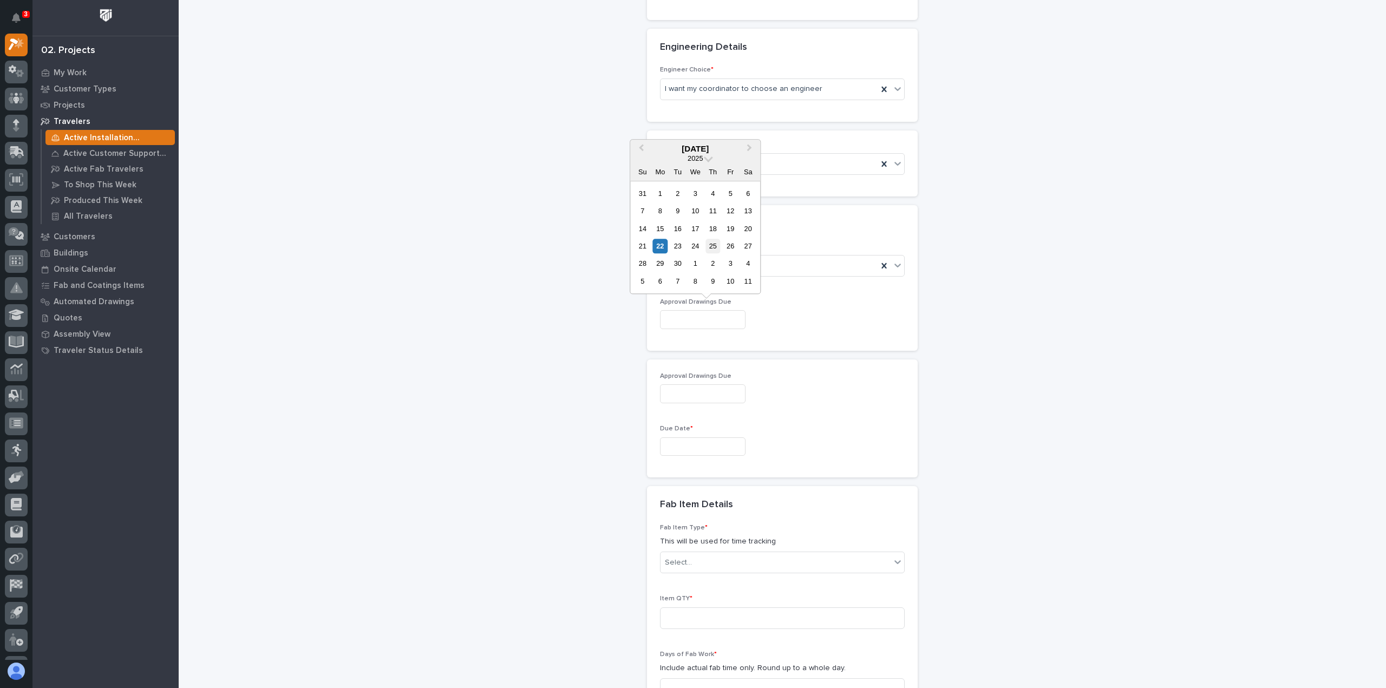
click at [713, 244] on div "25" at bounding box center [712, 246] width 15 height 15
type input "**********"
click at [675, 442] on input "text" at bounding box center [703, 446] width 86 height 19
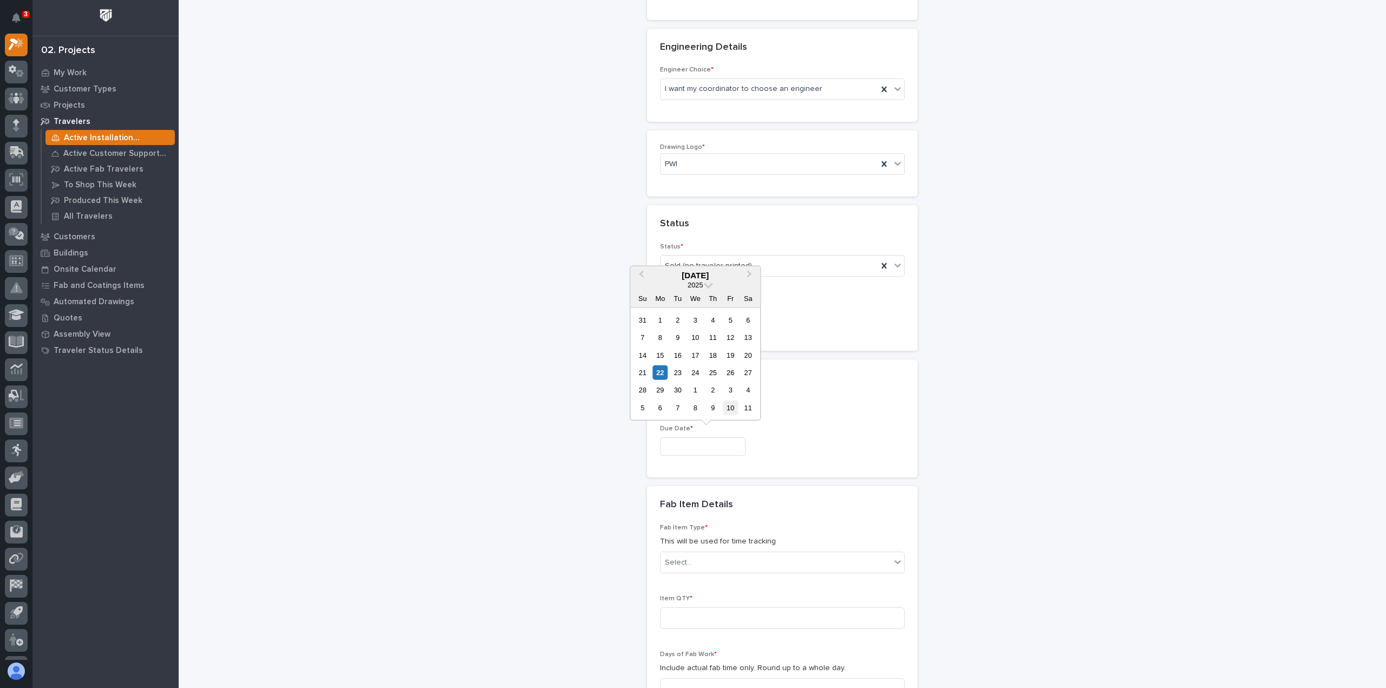
click at [729, 408] on div "10" at bounding box center [730, 408] width 15 height 15
type input "**********"
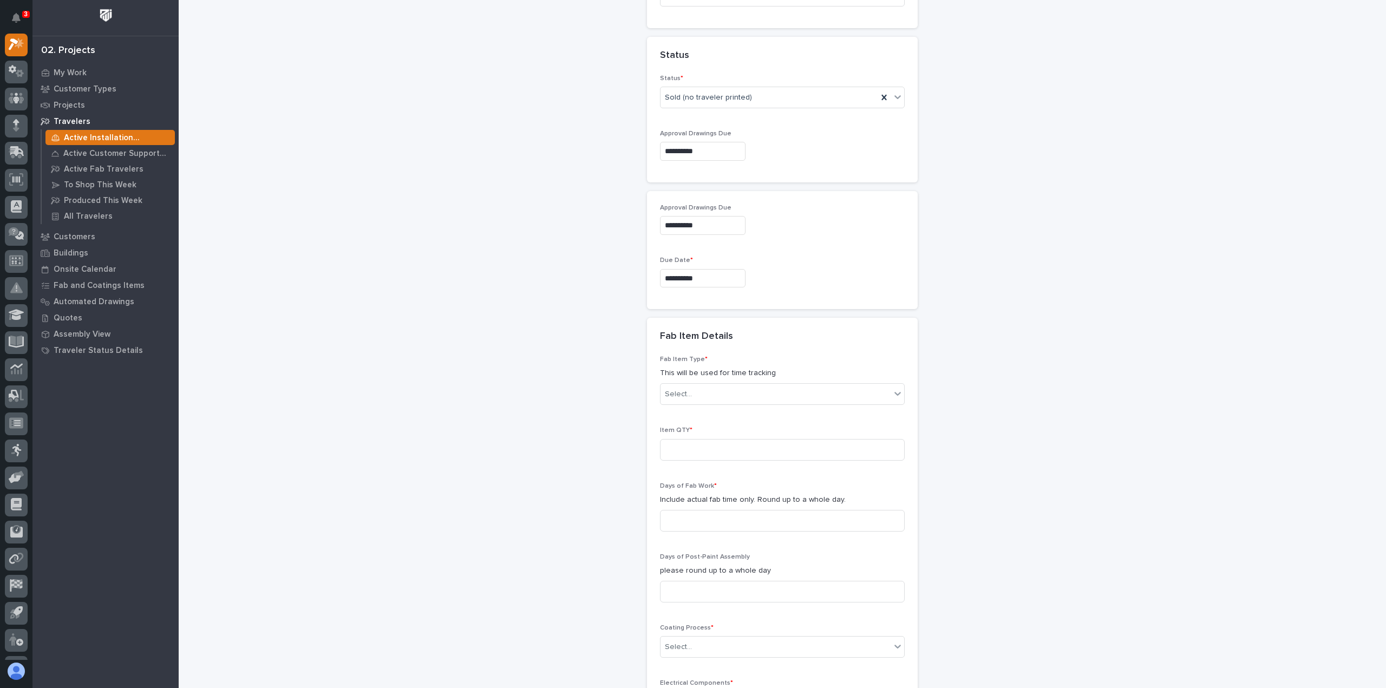
scroll to position [763, 0]
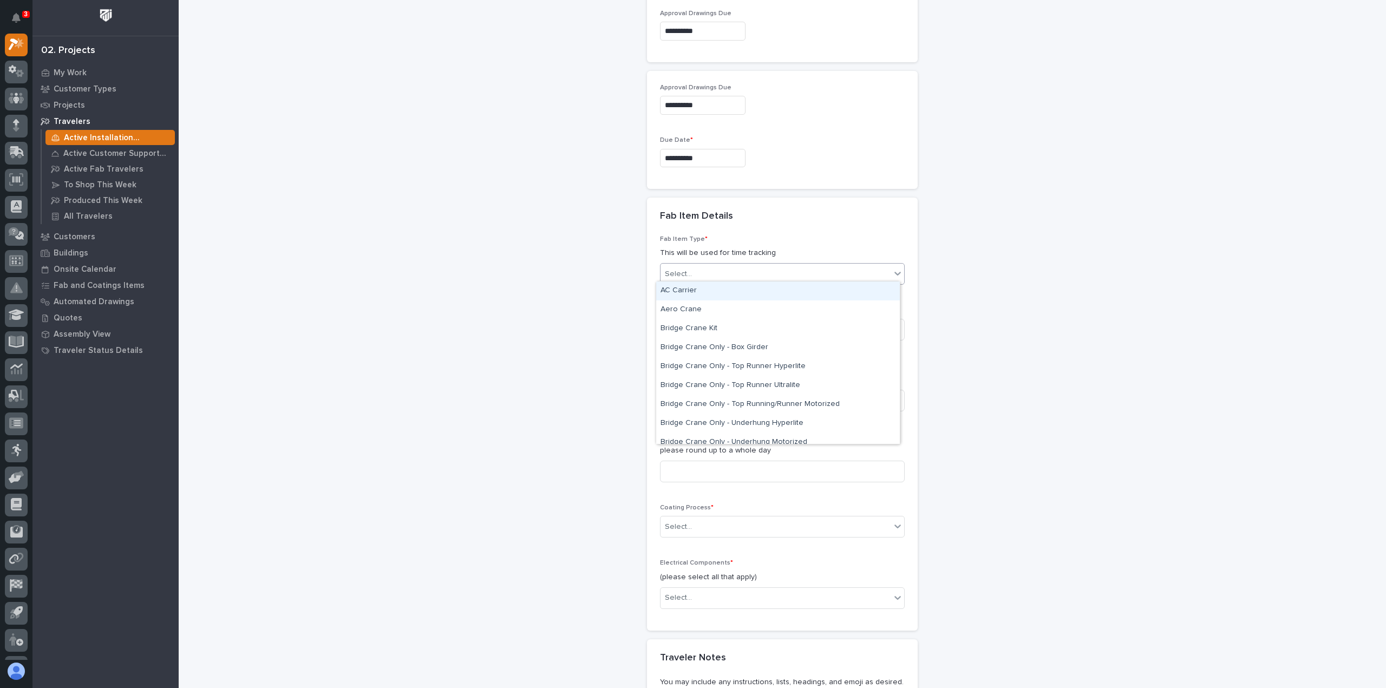
click at [697, 268] on div "Select..." at bounding box center [775, 274] width 230 height 18
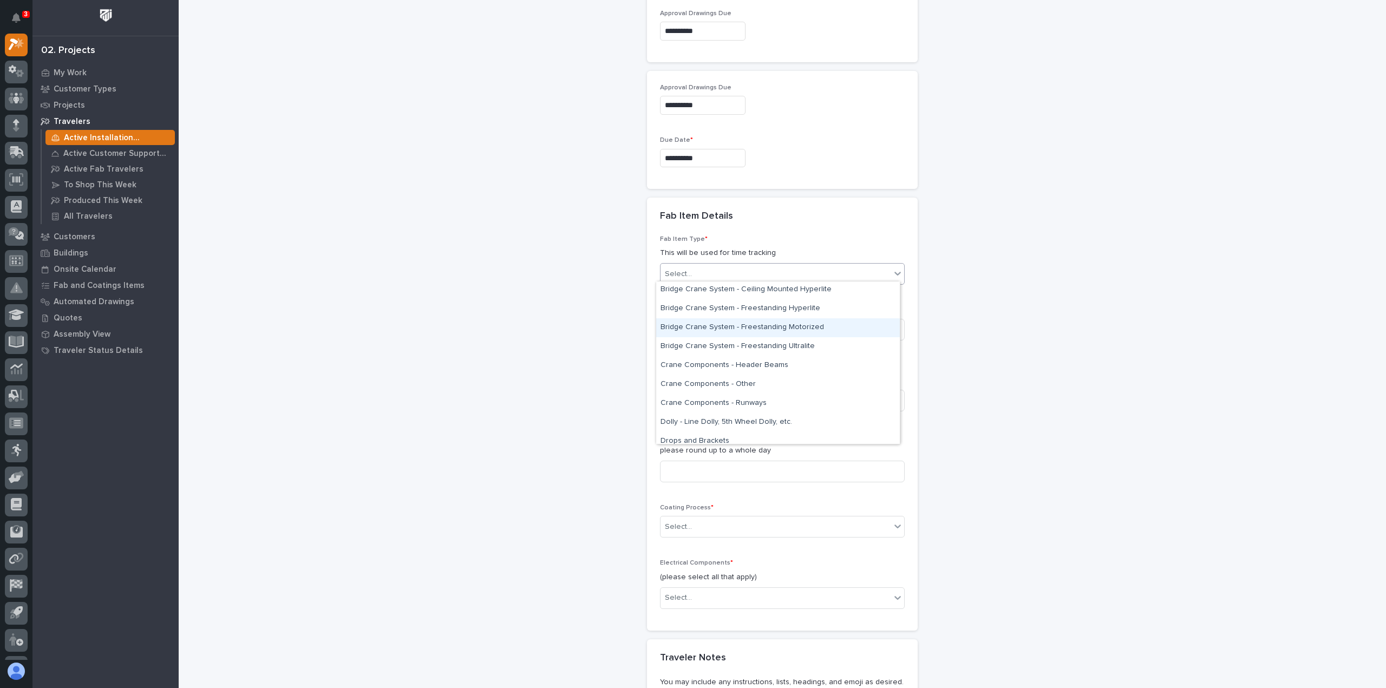
scroll to position [217, 0]
click at [694, 356] on div "Crane Components - Other" at bounding box center [778, 358] width 244 height 19
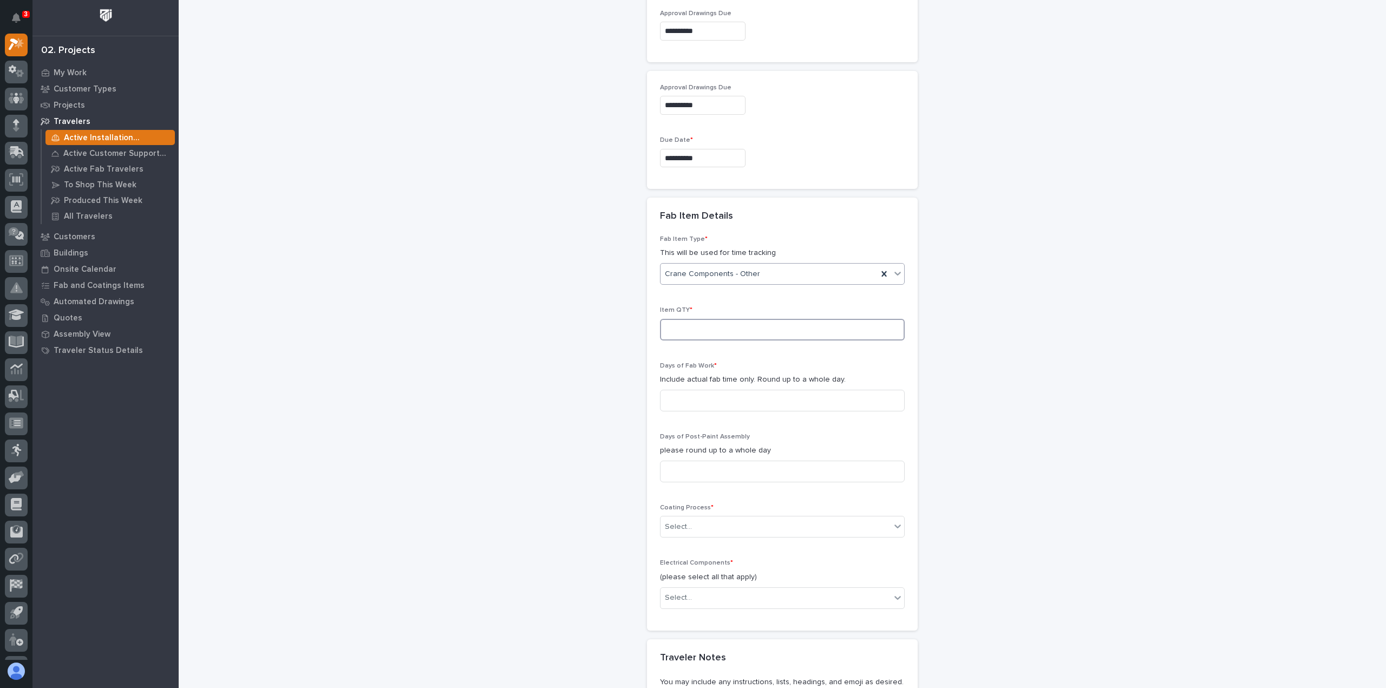
click at [672, 324] on input at bounding box center [782, 330] width 245 height 22
type input "1"
click at [674, 397] on input at bounding box center [782, 401] width 245 height 22
type input "2"
click at [670, 469] on input at bounding box center [782, 472] width 245 height 22
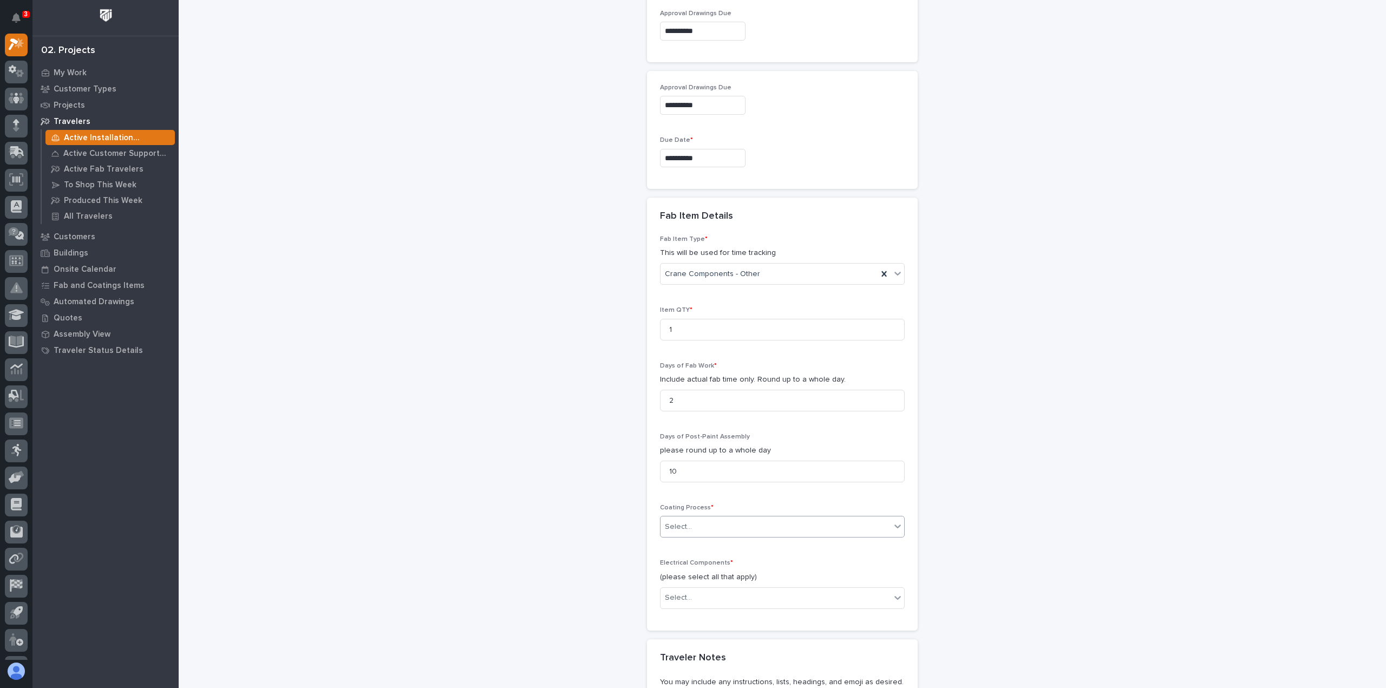
click at [677, 521] on div "Select..." at bounding box center [678, 526] width 27 height 11
click at [677, 542] on div "Galvanize" at bounding box center [778, 543] width 244 height 19
click at [671, 469] on input "10" at bounding box center [782, 472] width 245 height 22
type input "1"
type input "0"
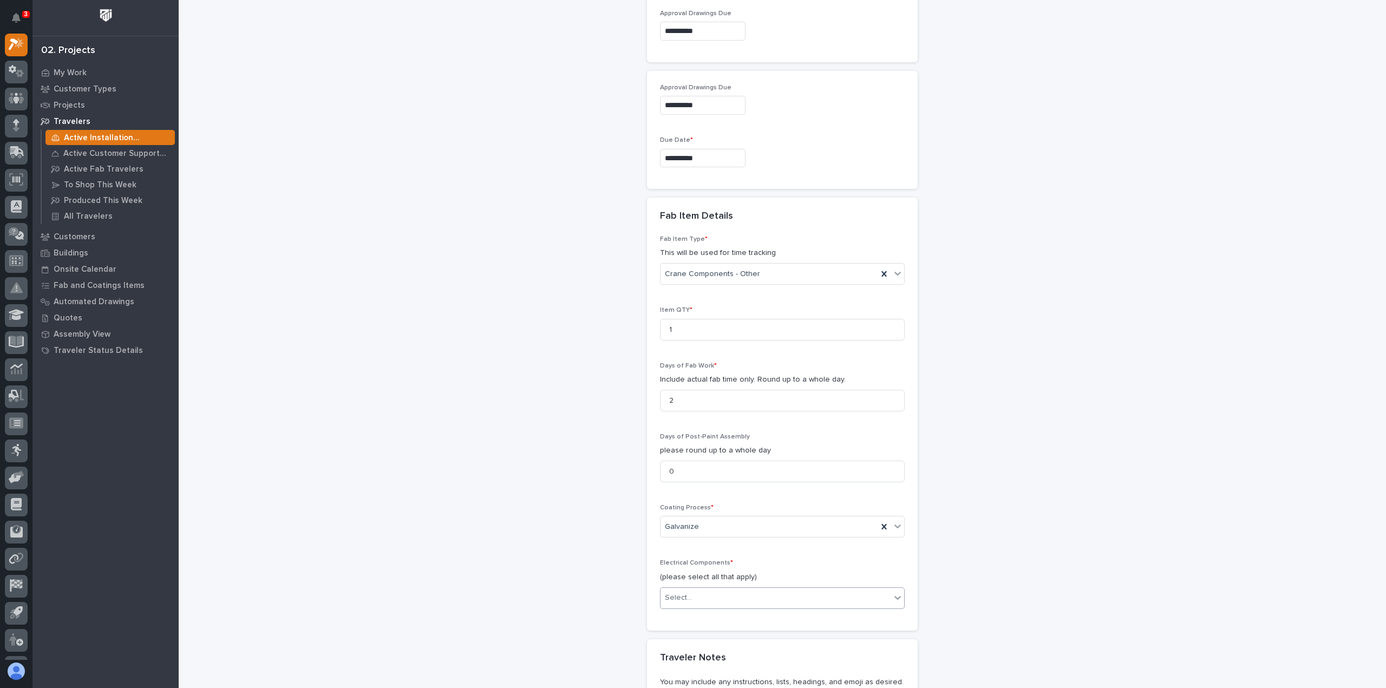
click at [674, 592] on div "Select..." at bounding box center [678, 597] width 27 height 11
click at [673, 613] on div "None" at bounding box center [778, 614] width 244 height 19
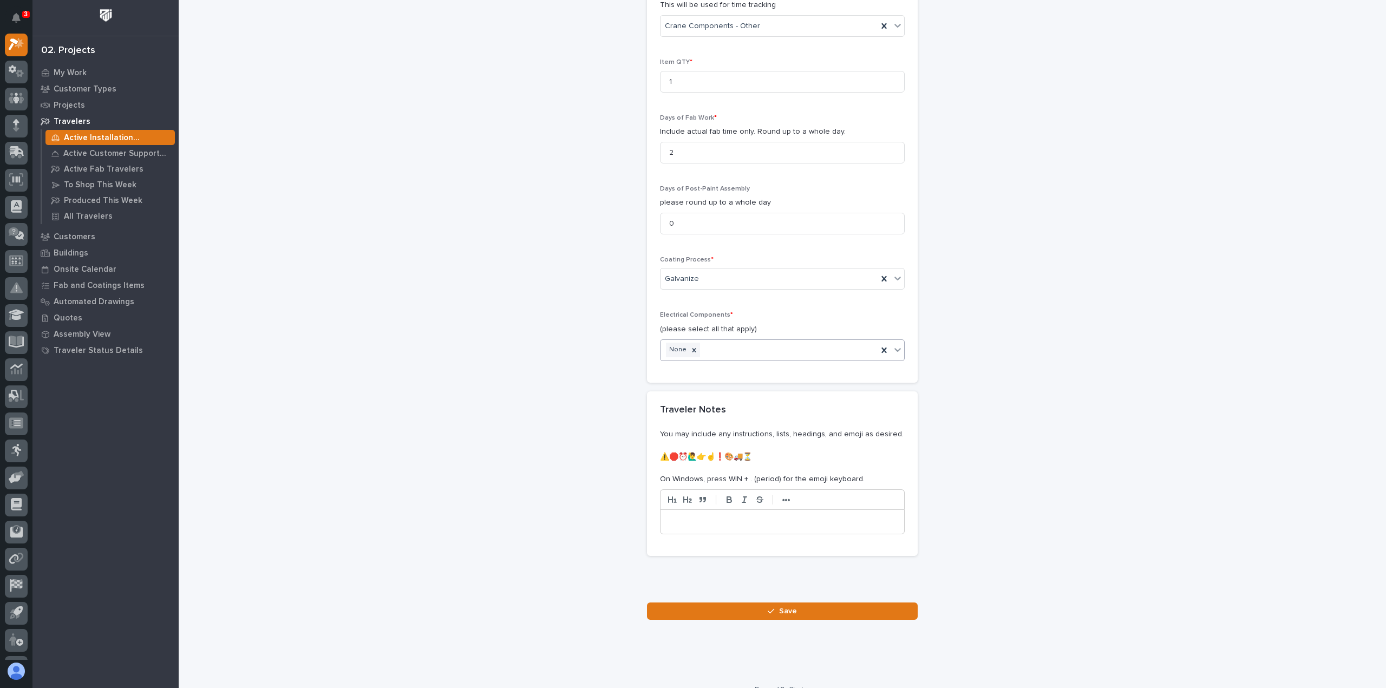
scroll to position [1023, 0]
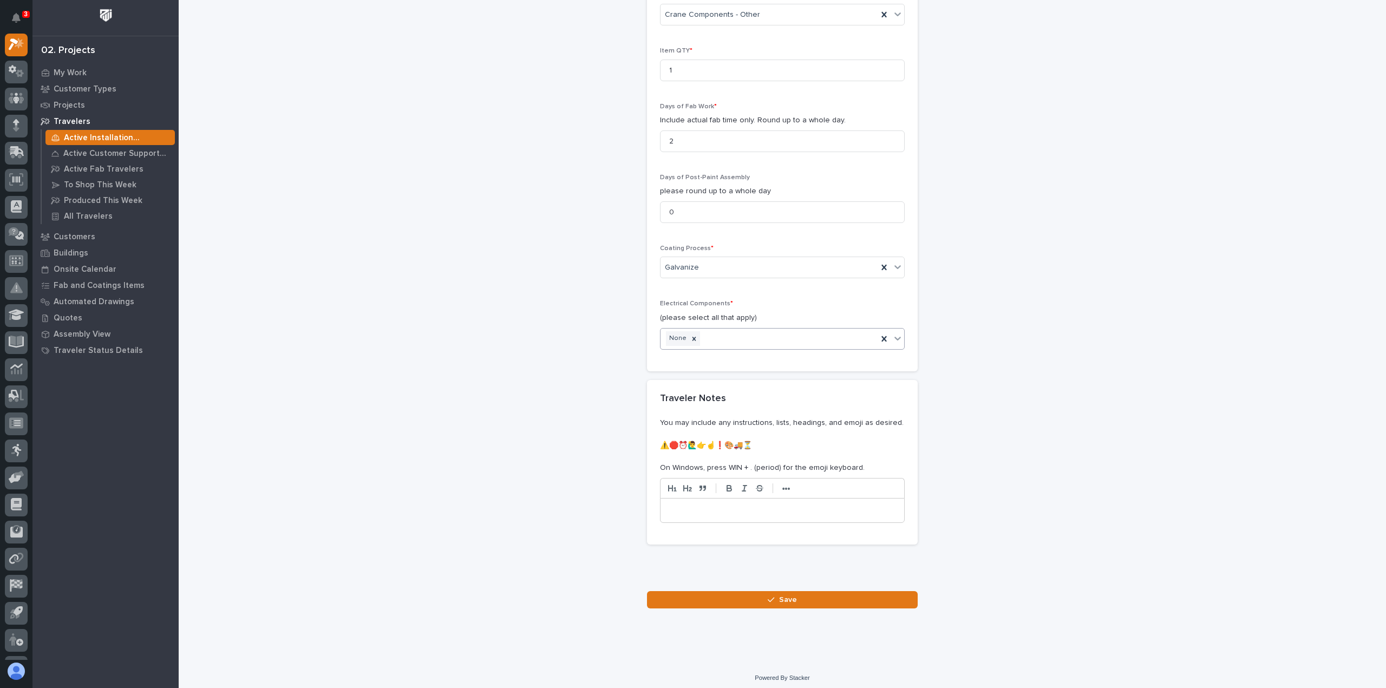
click at [683, 506] on p at bounding box center [782, 510] width 227 height 11
click at [779, 596] on span "Save" at bounding box center [788, 600] width 18 height 10
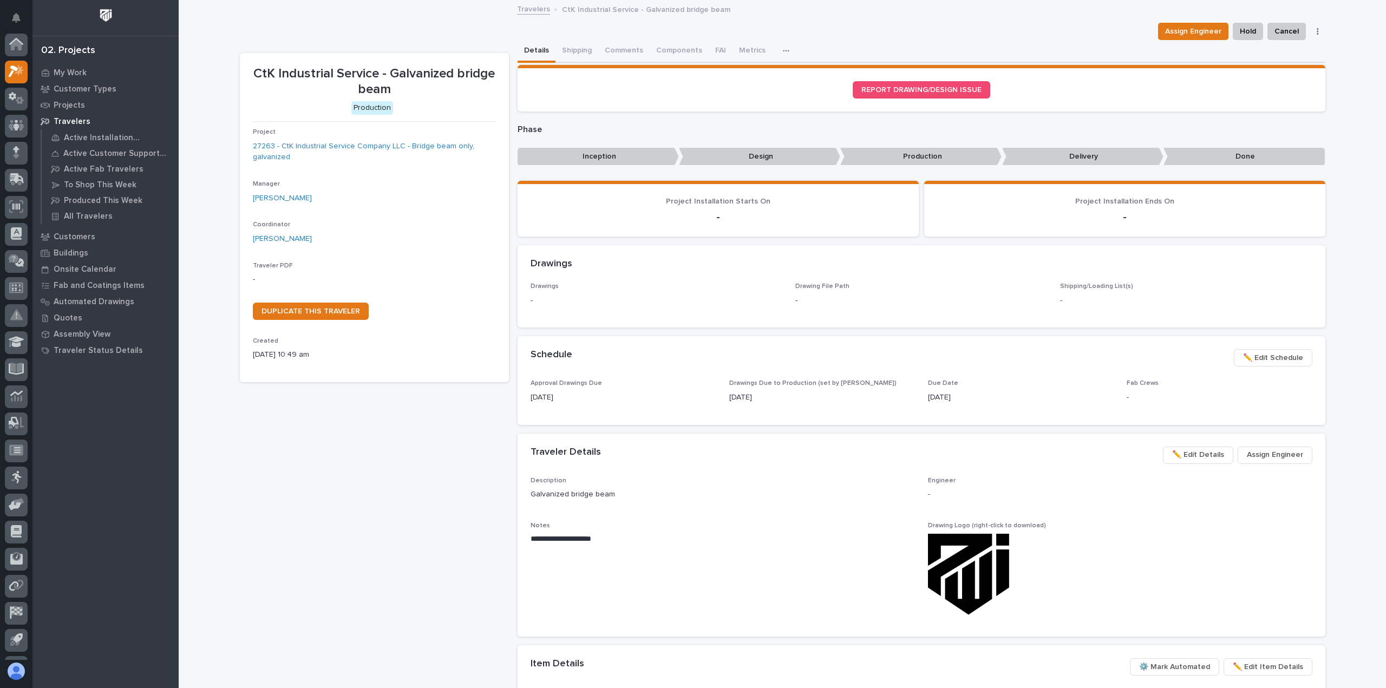
scroll to position [27, 0]
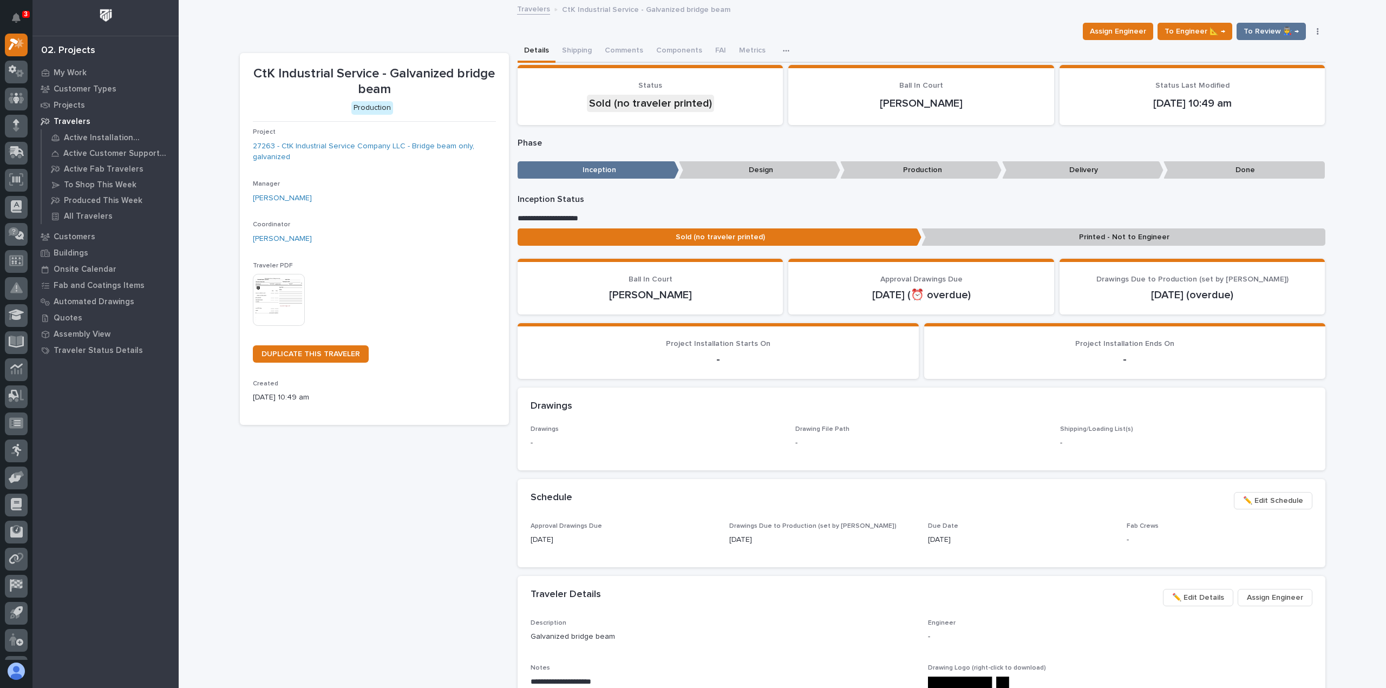
click at [279, 287] on img at bounding box center [279, 300] width 52 height 52
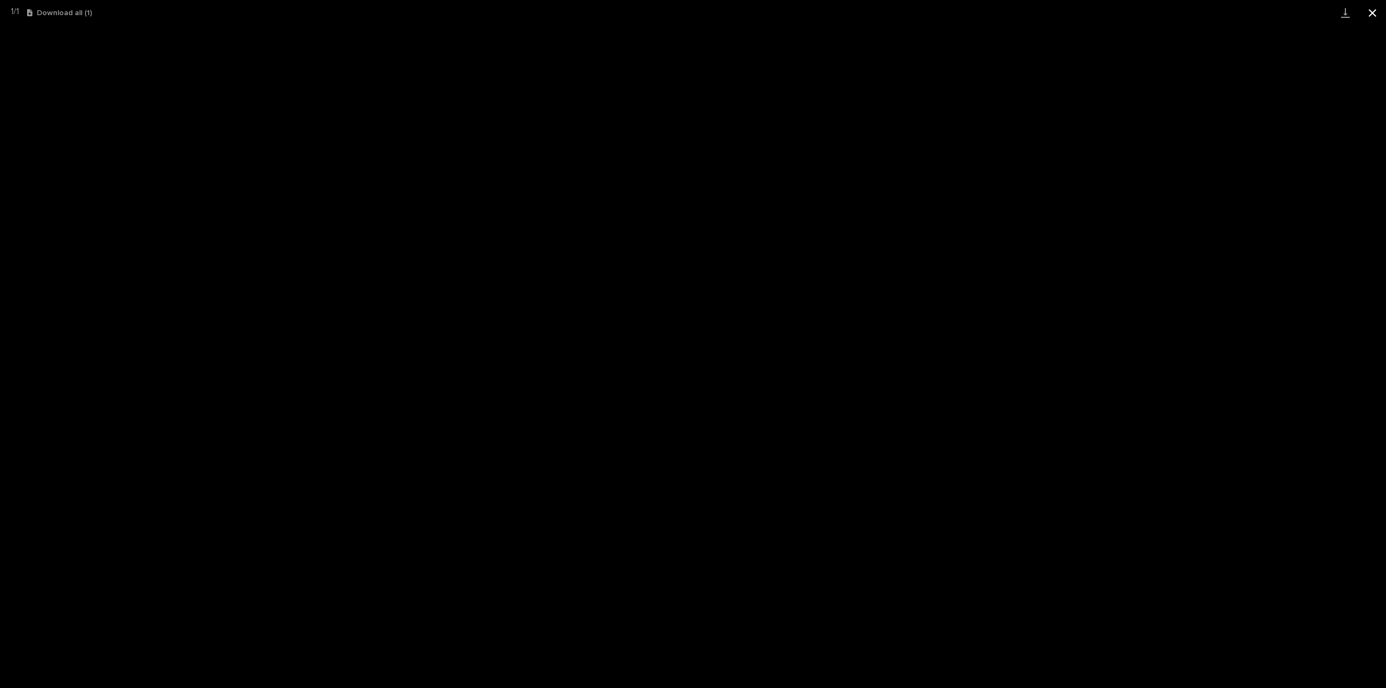
click at [1370, 9] on button "Close gallery" at bounding box center [1372, 12] width 27 height 25
